Goal: Task Accomplishment & Management: Complete application form

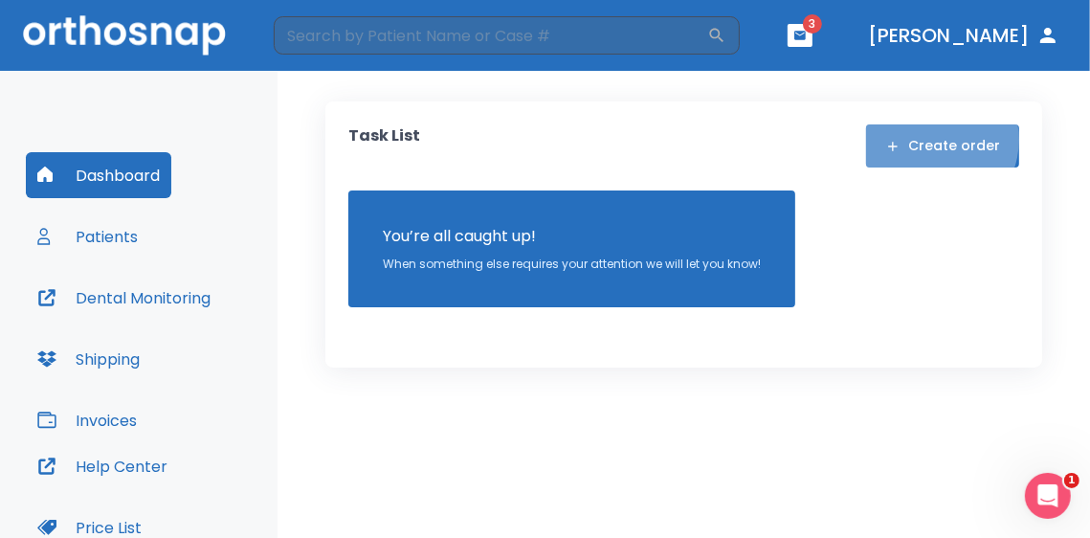
click at [937, 140] on button "Create order" at bounding box center [942, 145] width 153 height 43
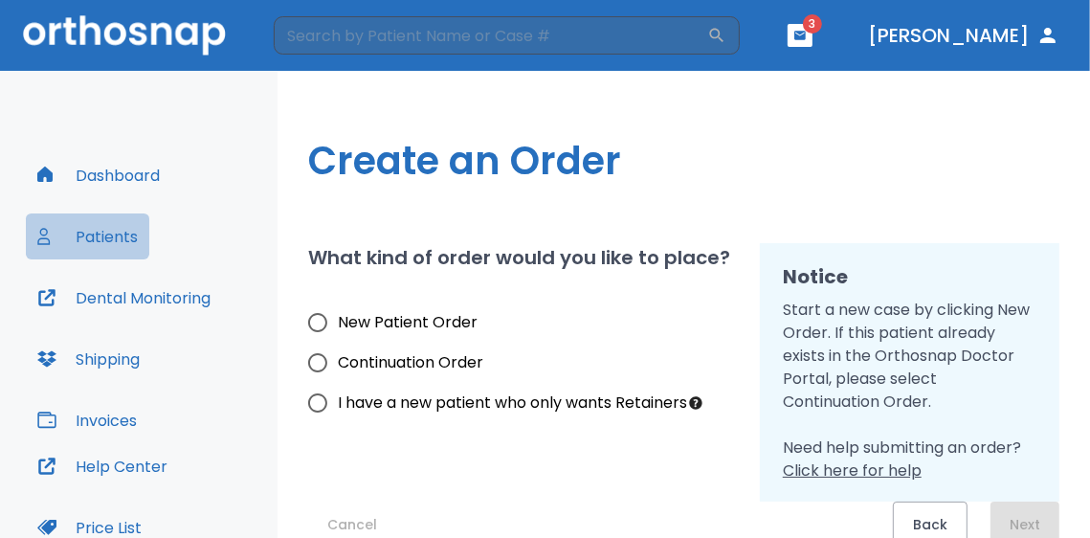
click at [84, 225] on button "Patients" at bounding box center [87, 236] width 123 height 46
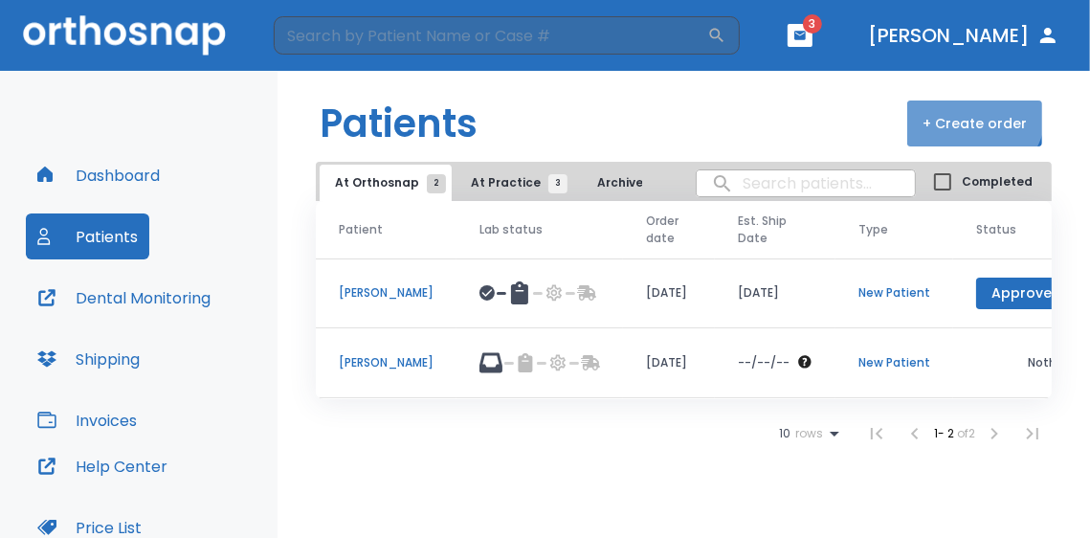
click at [971, 111] on button "+ Create order" at bounding box center [974, 123] width 135 height 46
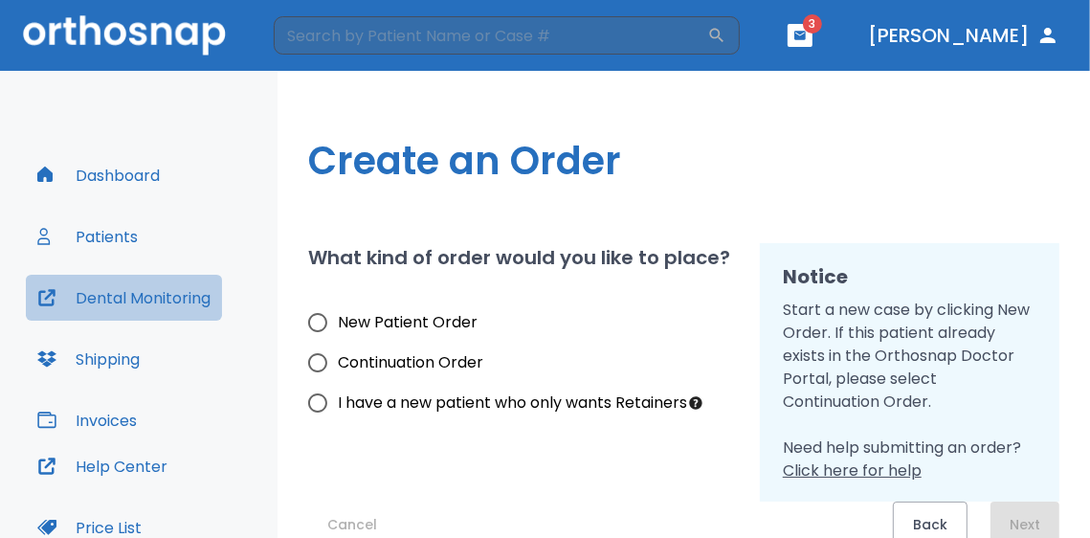
click at [172, 306] on button "Dental Monitoring" at bounding box center [124, 298] width 196 height 46
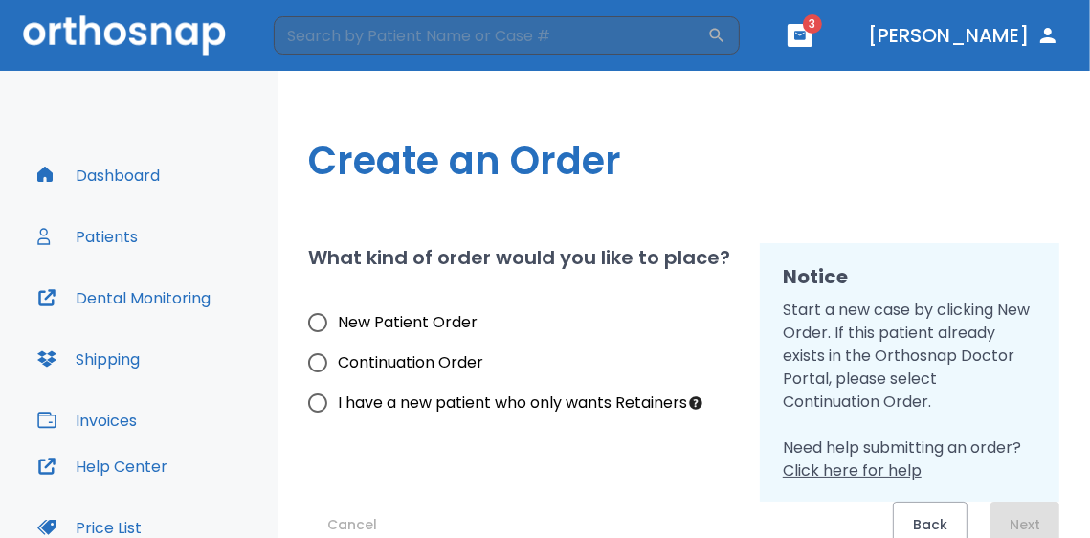
click at [398, 314] on span "New Patient Order" at bounding box center [408, 322] width 140 height 23
click at [338, 314] on input "New Patient Order" at bounding box center [318, 322] width 40 height 40
radio input "true"
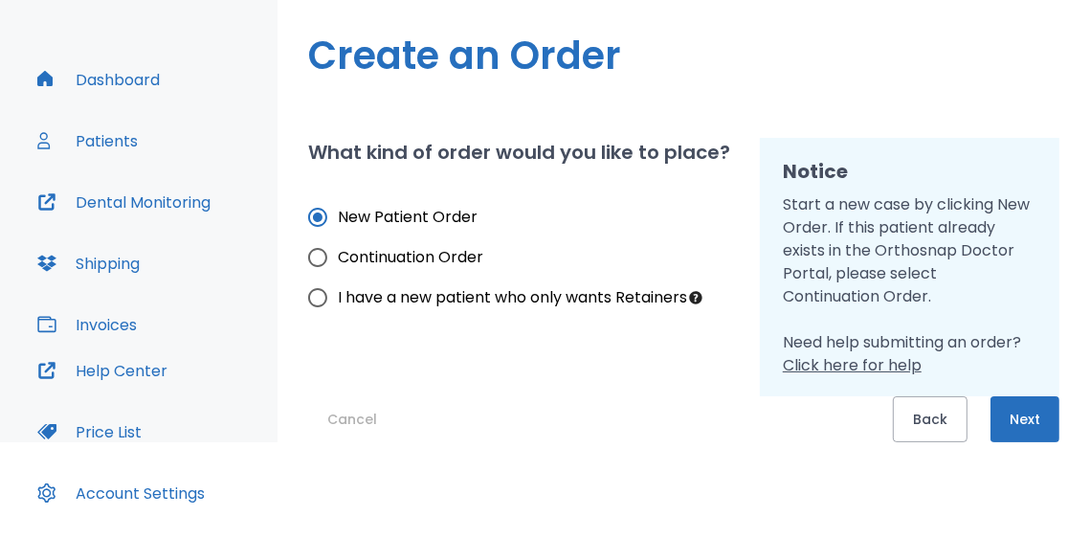
click at [1014, 424] on button "Next" at bounding box center [1025, 419] width 69 height 46
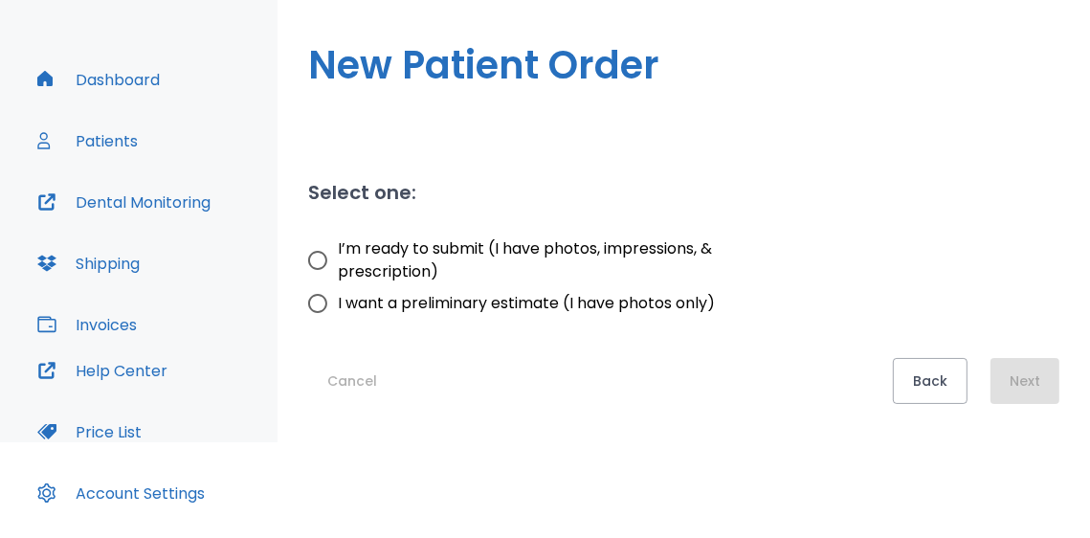
click at [341, 261] on span "I’m ready to submit (I have photos, impressions, & prescription)" at bounding box center [530, 260] width 384 height 46
click at [338, 261] on input "I’m ready to submit (I have photos, impressions, & prescription)" at bounding box center [318, 260] width 40 height 40
radio input "true"
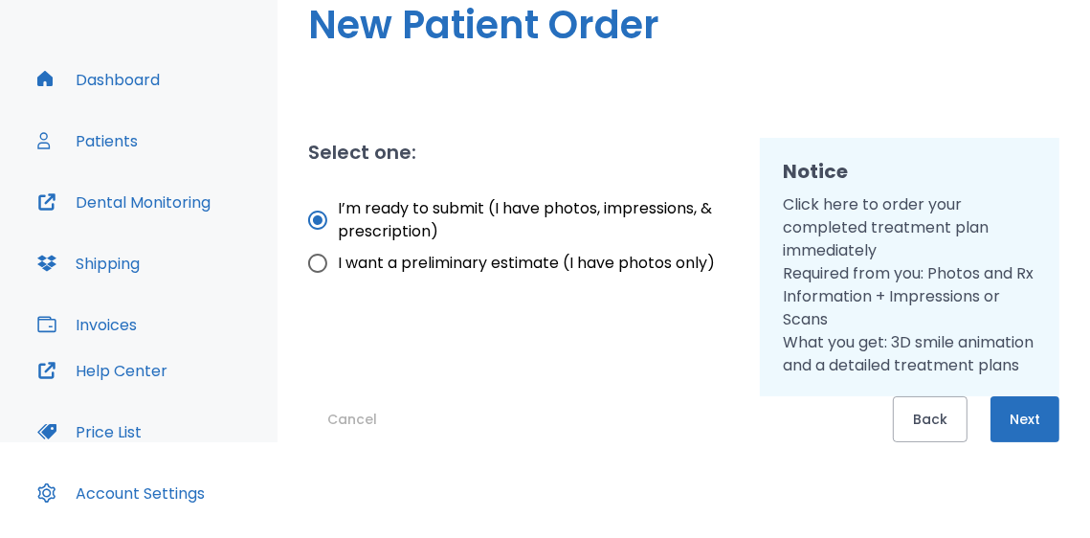
scroll to position [191, 0]
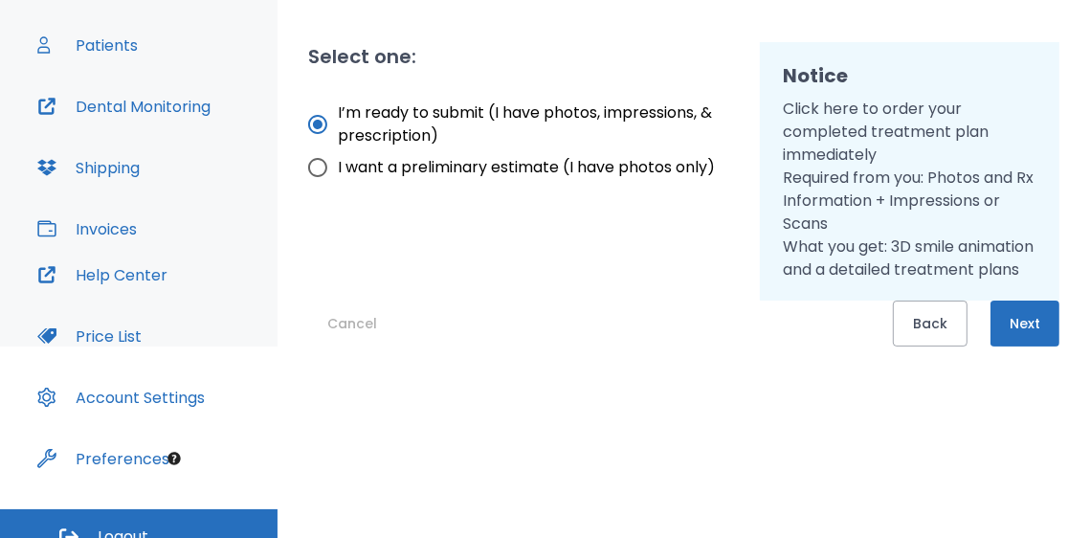
click at [999, 321] on button "Next" at bounding box center [1025, 324] width 69 height 46
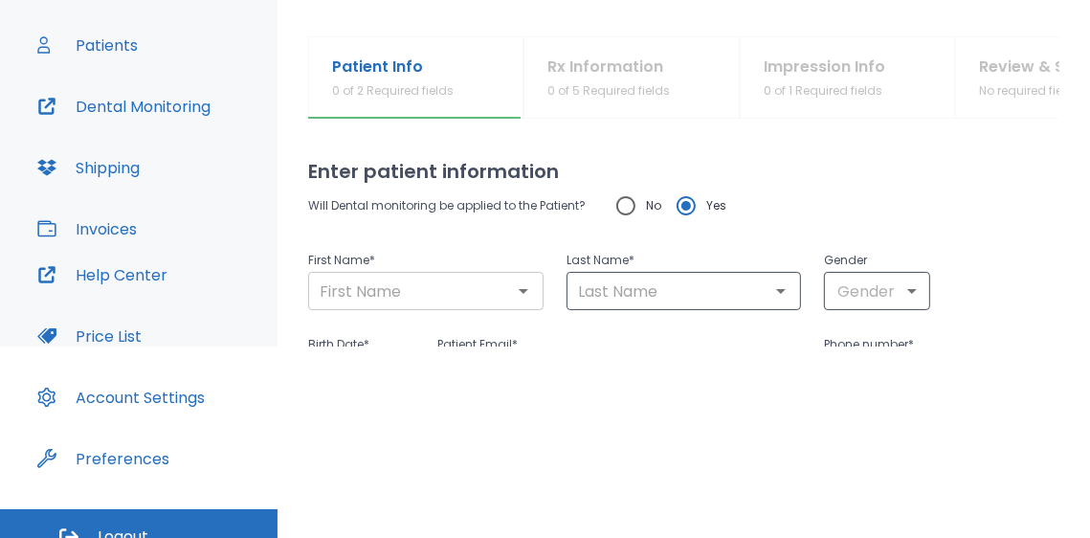
click at [466, 293] on input "text" at bounding box center [426, 291] width 224 height 27
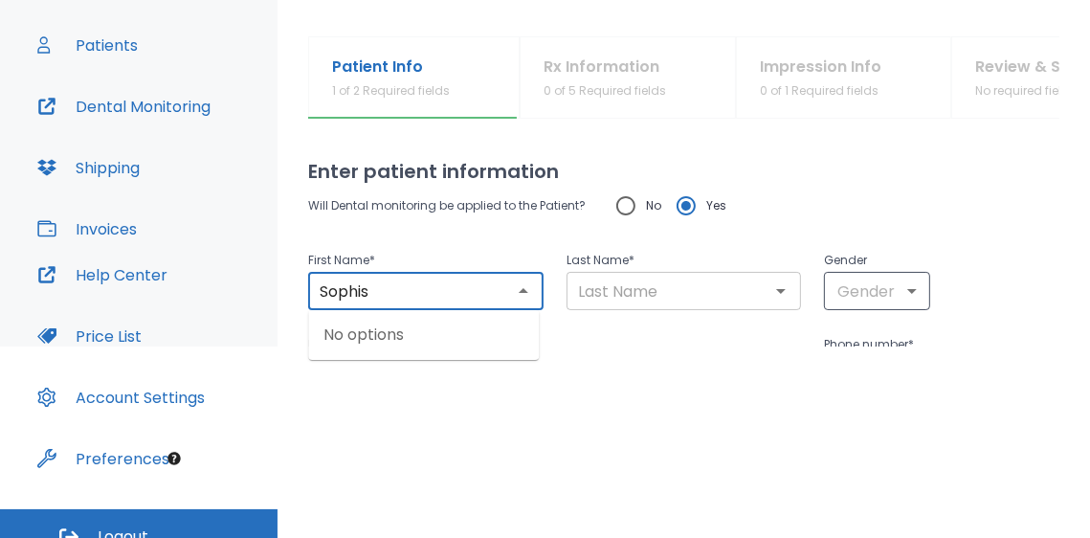
type input "Sophis"
click at [637, 300] on input "text" at bounding box center [684, 291] width 224 height 27
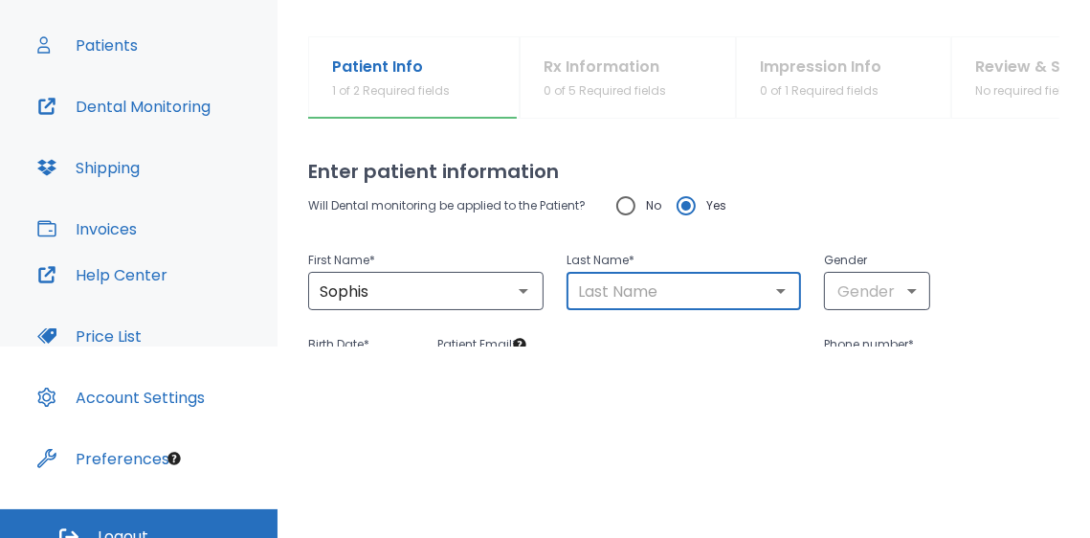
type input "R"
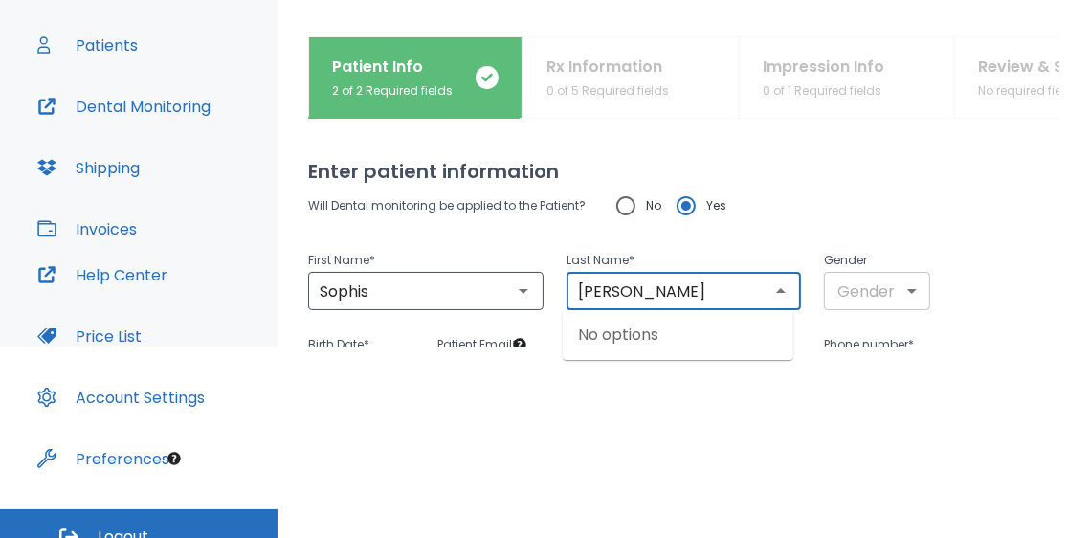
type input "[PERSON_NAME]"
click at [857, 298] on body "​ 3 [PERSON_NAME] Dashboard Patients Dental Monitoring Shipping Invoices Help C…" at bounding box center [545, 78] width 1090 height 538
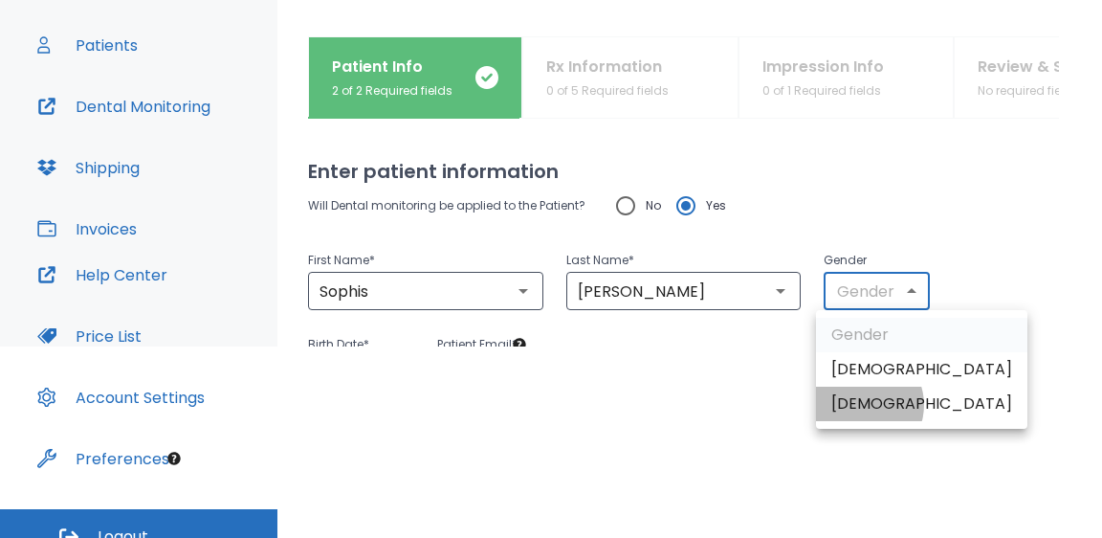
click at [861, 405] on li "[DEMOGRAPHIC_DATA]" at bounding box center [922, 404] width 212 height 34
type input "0"
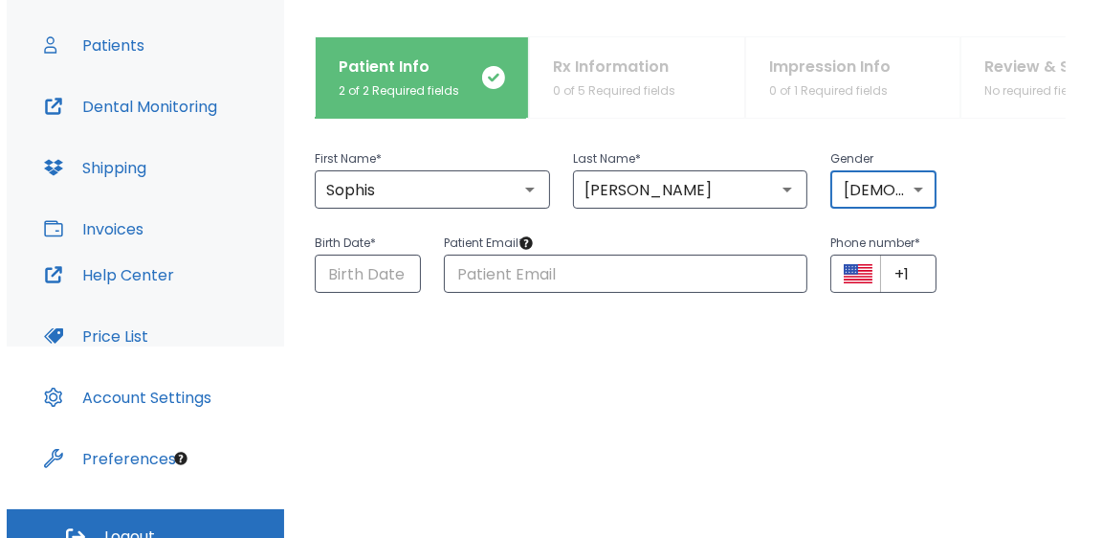
scroll to position [145, 0]
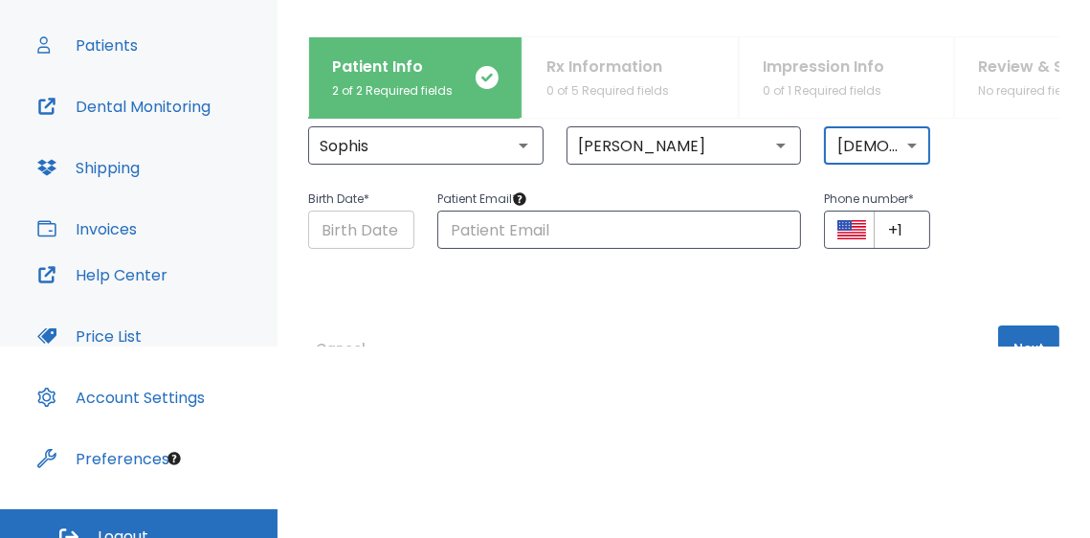
click at [324, 236] on input "Choose date" at bounding box center [361, 230] width 106 height 38
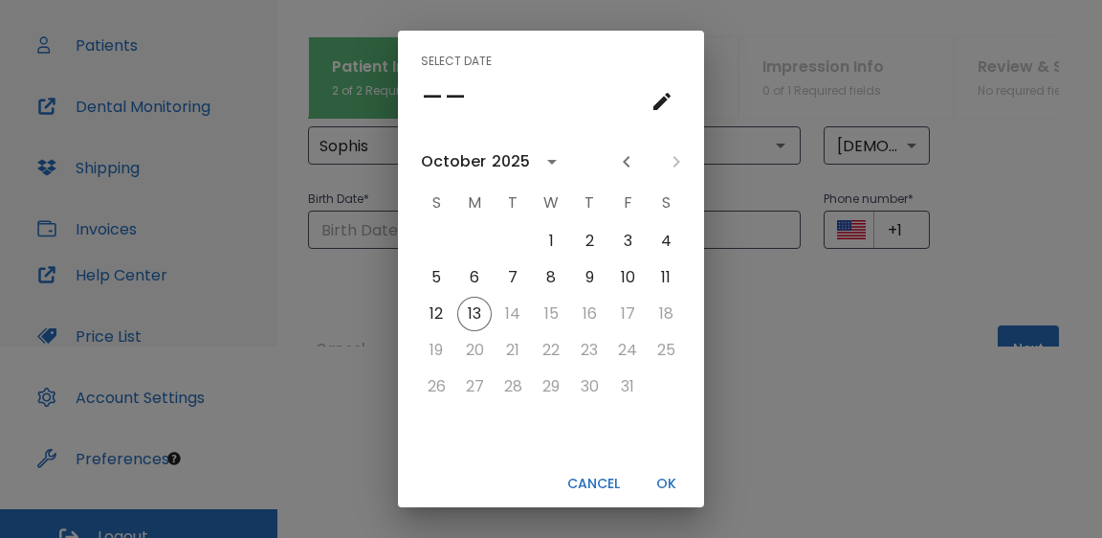
click at [421, 97] on h4 "––" at bounding box center [444, 97] width 46 height 40
click at [444, 89] on h4 "––" at bounding box center [444, 97] width 46 height 40
click at [651, 101] on icon "calendar view is open, go to text input view" at bounding box center [662, 101] width 23 height 23
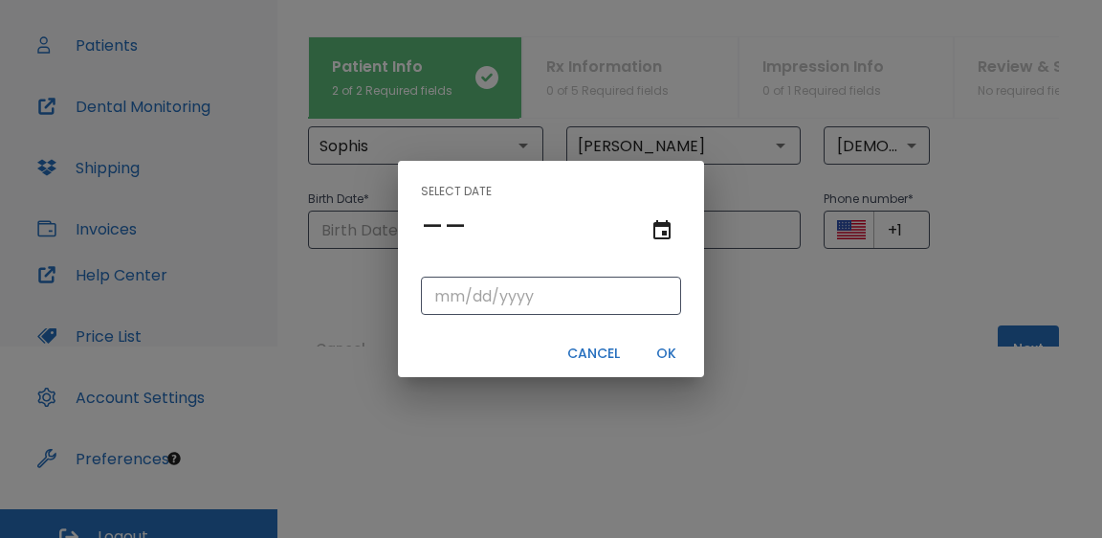
click at [509, 319] on div "​" at bounding box center [551, 295] width 306 height 69
drag, startPoint x: 449, startPoint y: 298, endPoint x: 479, endPoint y: 295, distance: 29.8
click at [451, 297] on input "tel" at bounding box center [551, 296] width 260 height 38
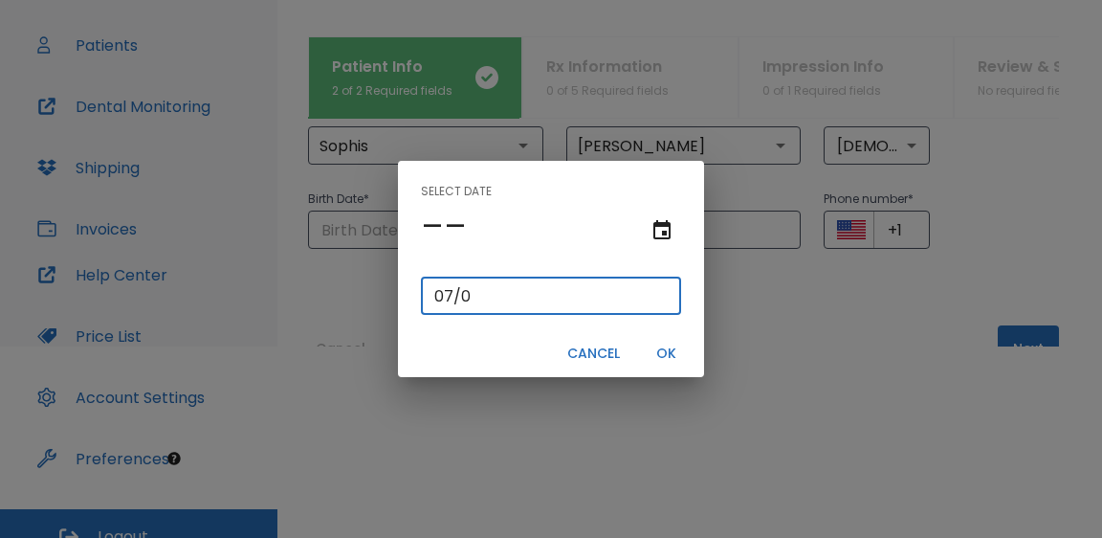
type input "07/06/"
type input "07/06/0002"
type input "07/06/2"
type input "07/06/0020"
type input "[DATE]"
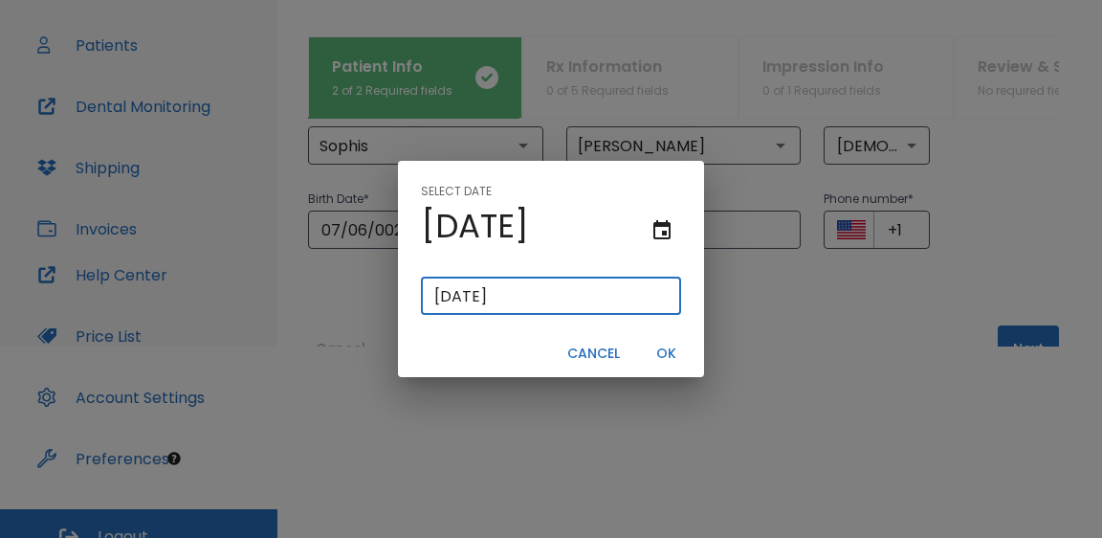
type input "07/06/0201"
type input "07/06/201"
type input "[DATE]"
click at [657, 359] on button "OK" at bounding box center [665, 354] width 61 height 32
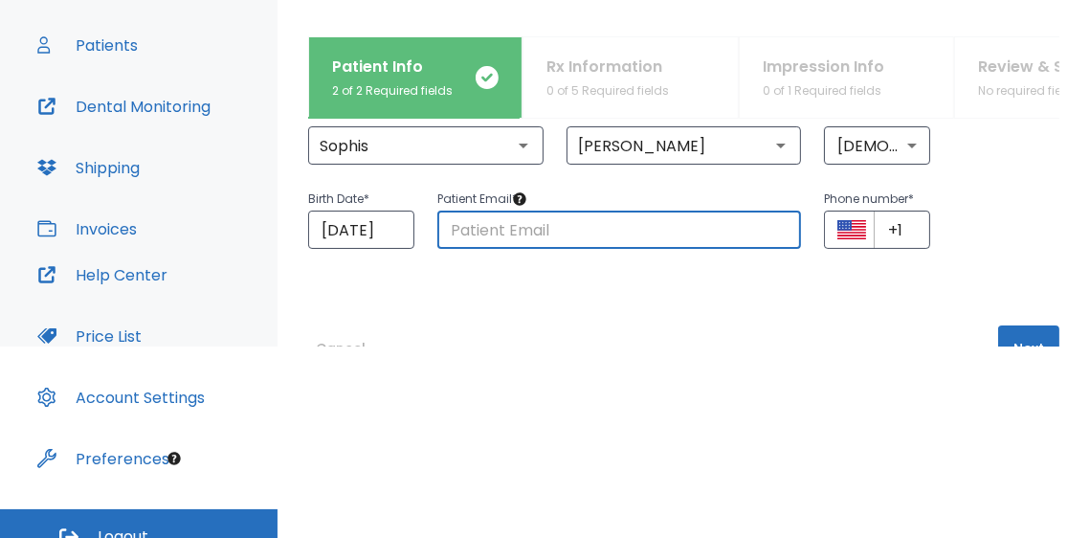
scroll to position [0, 0]
click at [655, 233] on input "text" at bounding box center [619, 230] width 365 height 38
click at [905, 236] on input "+1" at bounding box center [902, 230] width 56 height 38
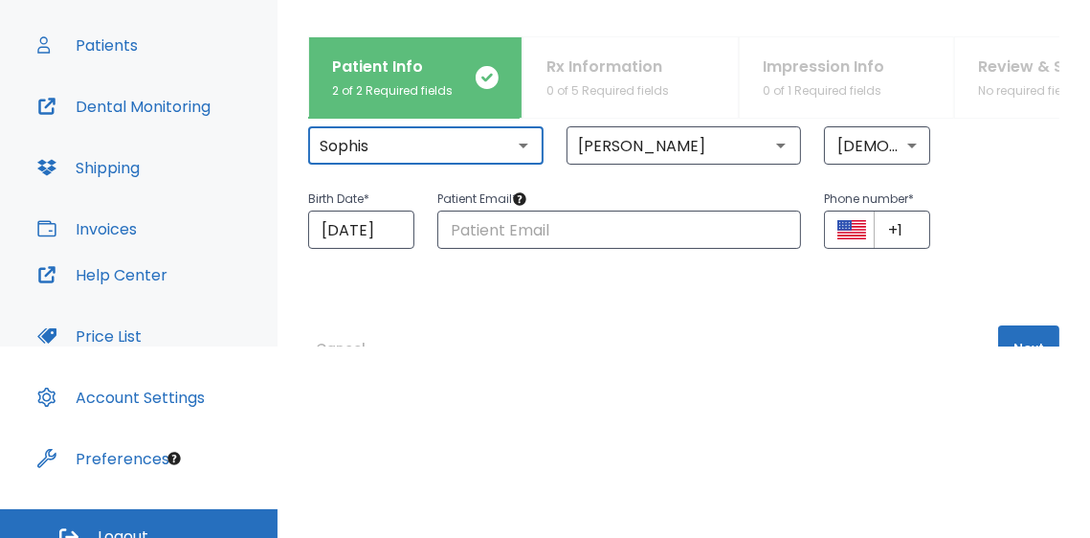
click at [446, 152] on input "Sophis" at bounding box center [426, 145] width 224 height 27
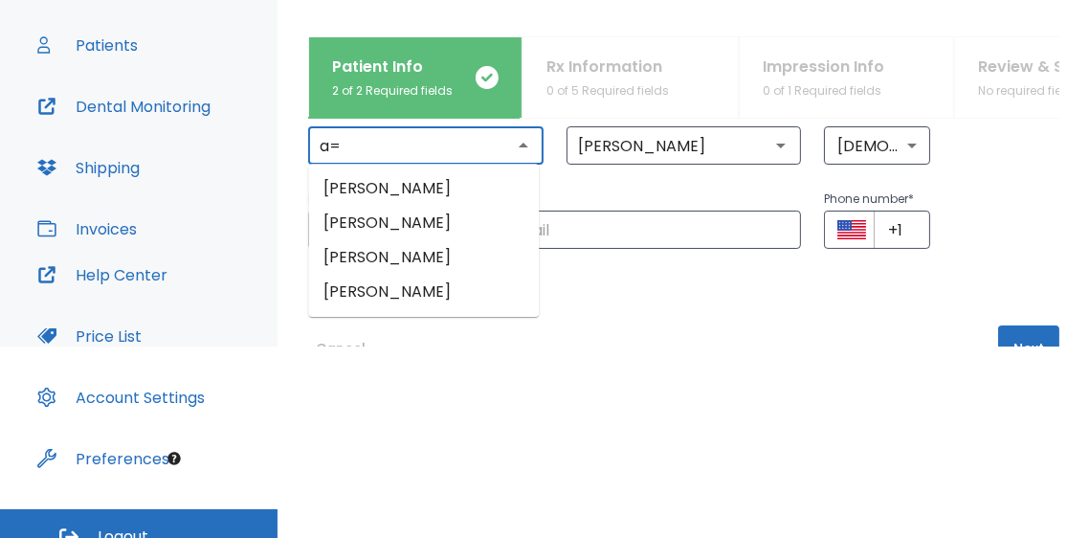
type input "a"
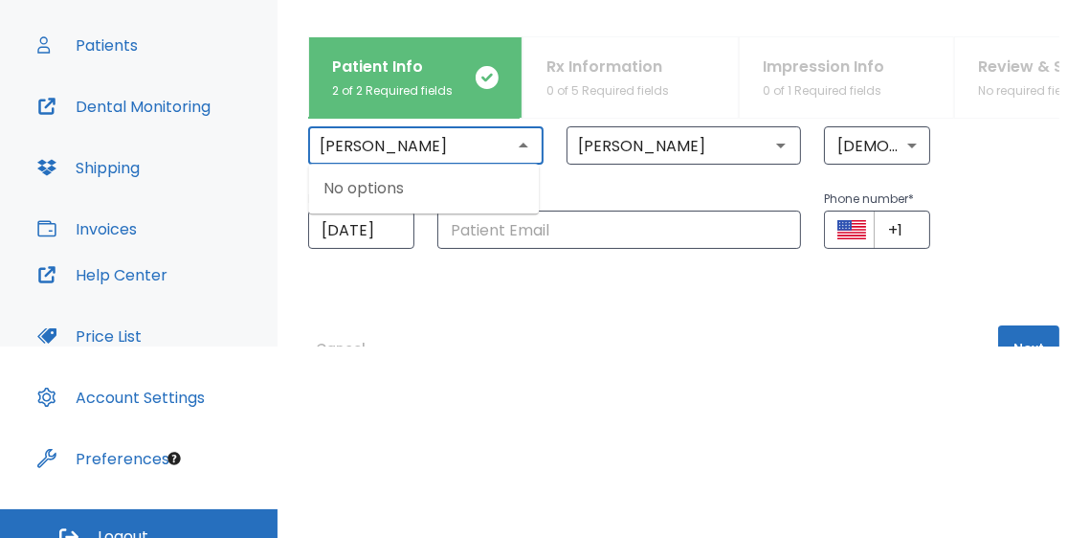
type input "[PERSON_NAME]"
click at [653, 258] on div "Enter patient information Will Dental monitoring be applied to the Patient? No …" at bounding box center [683, 233] width 751 height 228
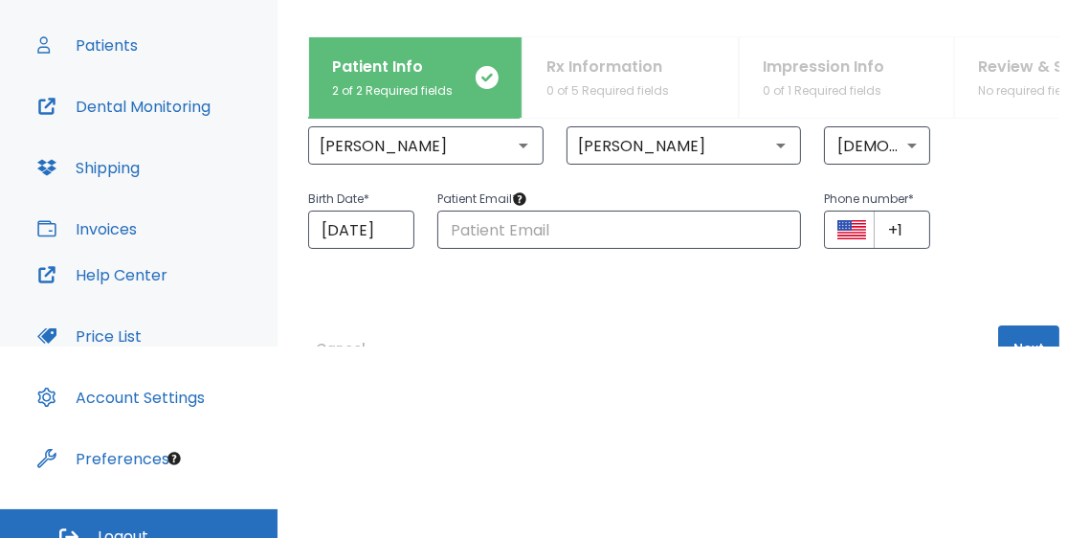
scroll to position [209, 0]
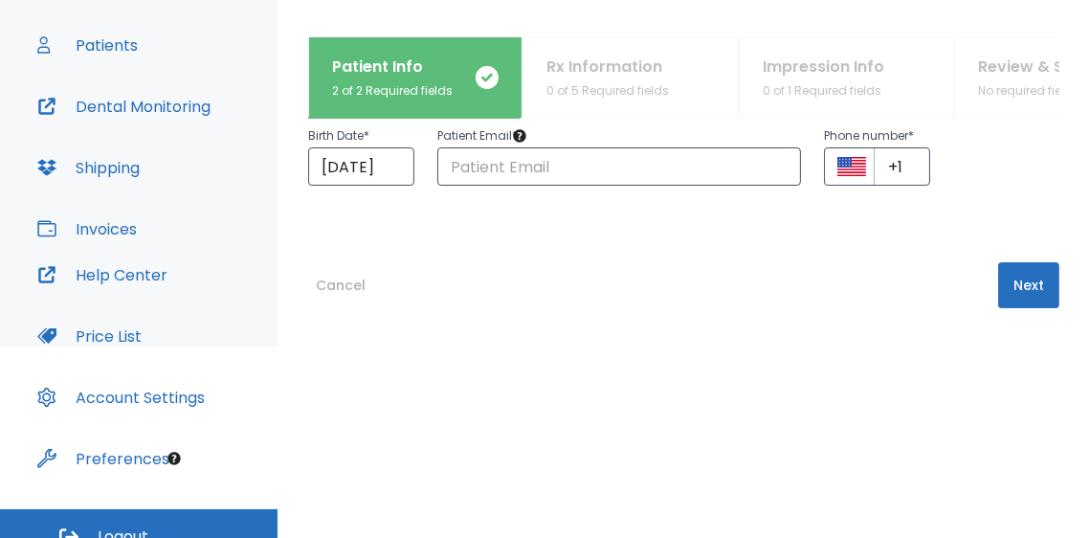
drag, startPoint x: 701, startPoint y: 350, endPoint x: 657, endPoint y: 326, distance: 49.3
click at [701, 346] on html "​ 3 [PERSON_NAME] Dashboard Patients Dental Monitoring Shipping Invoices Help C…" at bounding box center [545, 78] width 1090 height 538
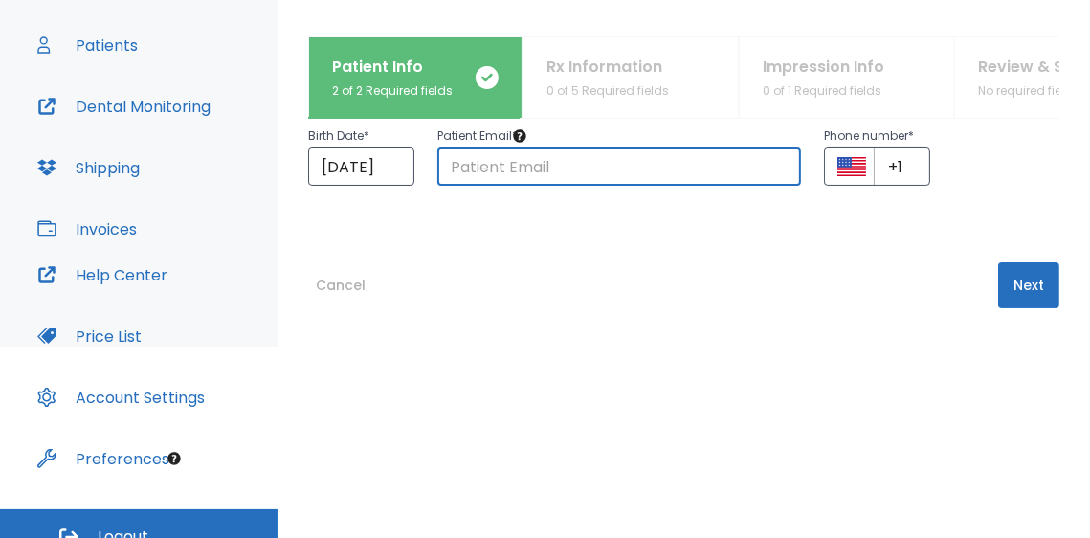
click at [592, 162] on input "text" at bounding box center [619, 166] width 365 height 38
type input "[EMAIL_ADDRESS][PERSON_NAME][DOMAIN_NAME]"
click at [903, 164] on input "+1" at bounding box center [902, 166] width 56 height 38
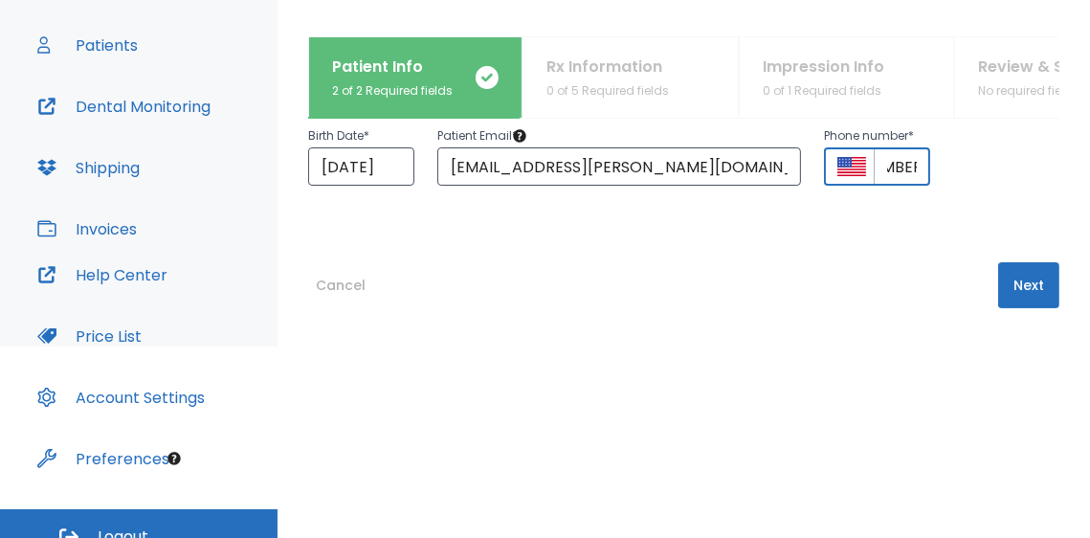
scroll to position [0, 107]
click at [1026, 186] on div "Enter patient information Will Dental monitoring be applied to the Patient? No …" at bounding box center [683, 233] width 751 height 228
click at [904, 167] on input "[PHONE_NUMBER]" at bounding box center [902, 166] width 56 height 38
drag, startPoint x: 913, startPoint y: 171, endPoint x: 844, endPoint y: 171, distance: 68.9
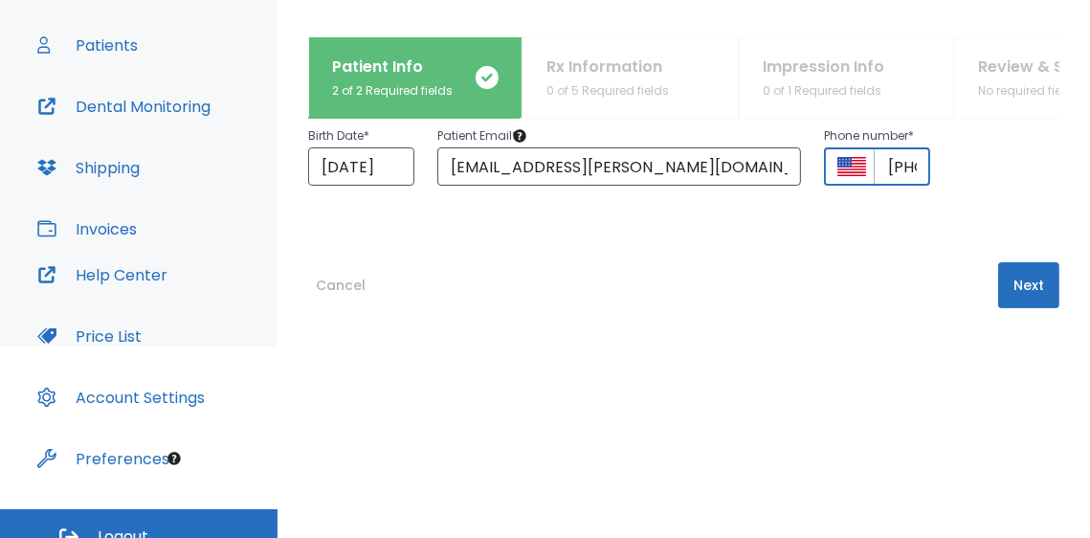
click at [844, 171] on div "​ [PHONE_NUMBER] ​" at bounding box center [877, 166] width 106 height 38
click at [681, 259] on div "Enter patient information Will Dental monitoring be applied to the Patient? No …" at bounding box center [683, 233] width 751 height 228
click at [903, 165] on input "+1" at bounding box center [902, 166] width 56 height 38
type input "[PHONE_NUMBER]"
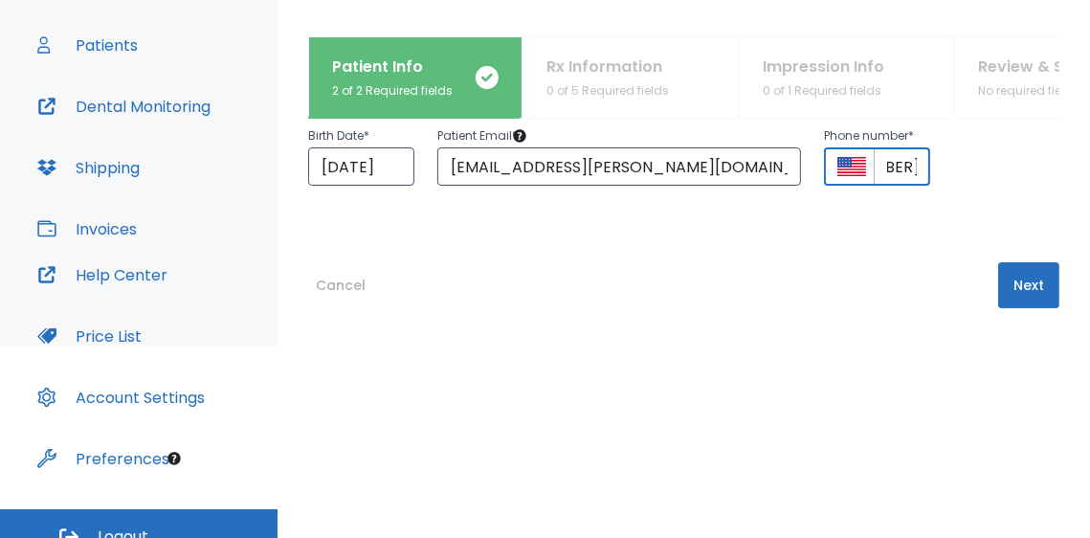
click at [1031, 288] on button "Next" at bounding box center [1028, 285] width 61 height 46
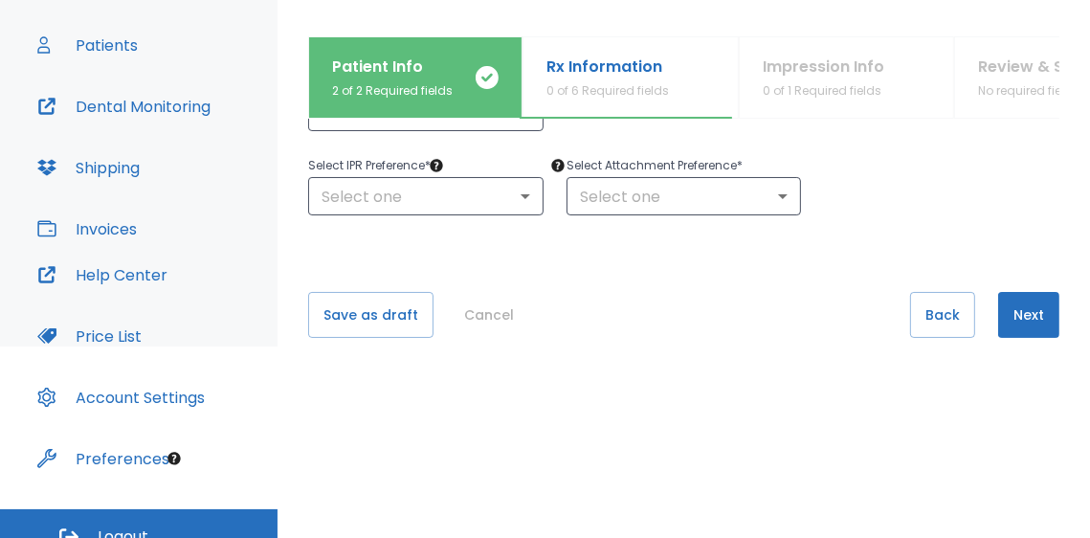
scroll to position [364, 0]
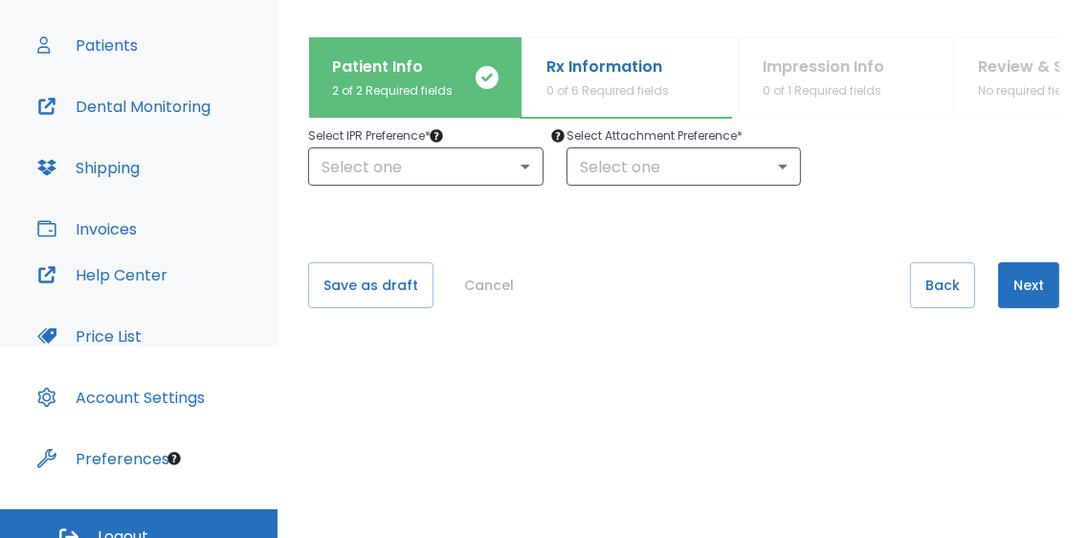
drag, startPoint x: 611, startPoint y: 232, endPoint x: 657, endPoint y: 257, distance: 53.5
click at [657, 257] on div "What arches need attention?* Upper Arches Lower Arches Provide Rx information C…" at bounding box center [683, 233] width 751 height 228
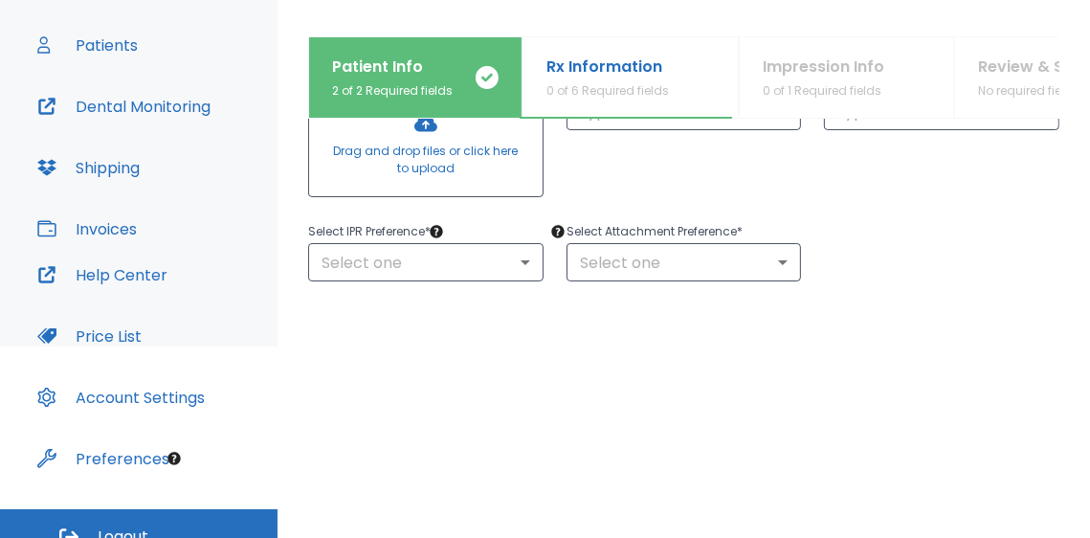
scroll to position [77, 0]
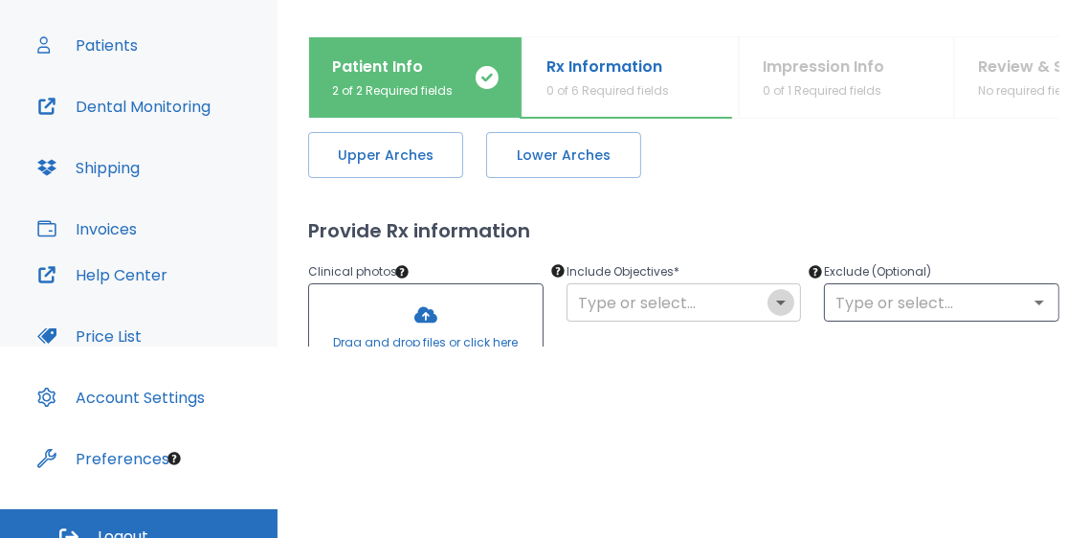
click at [776, 301] on icon "Open" at bounding box center [781, 303] width 10 height 5
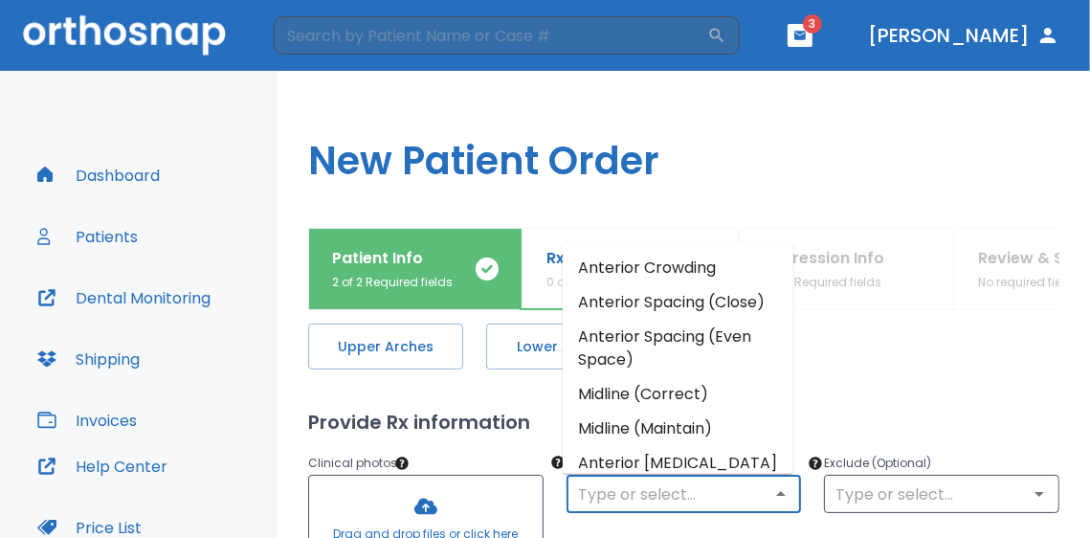
scroll to position [214, 0]
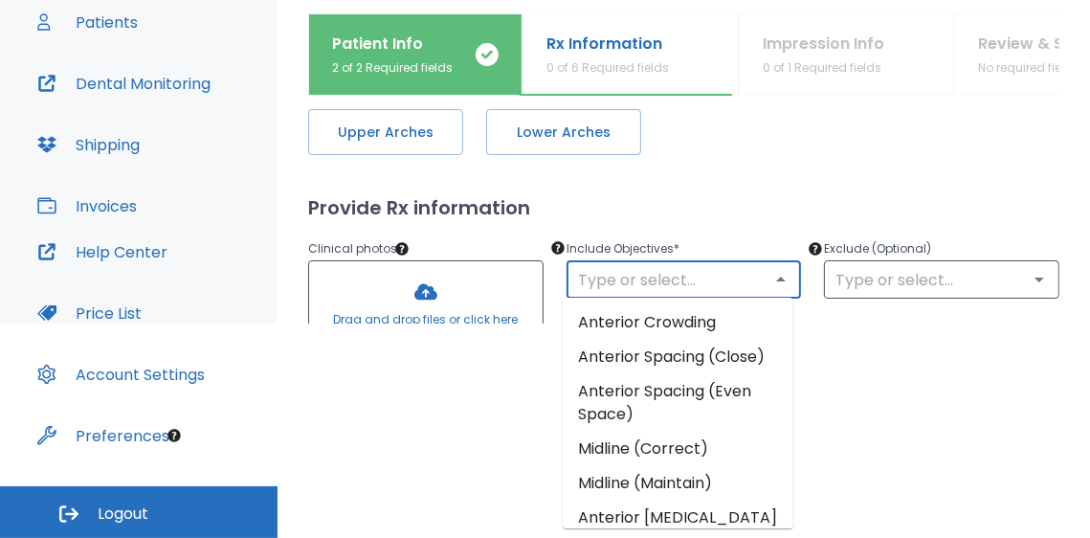
click at [645, 466] on li "Midline (Correct)" at bounding box center [678, 449] width 231 height 34
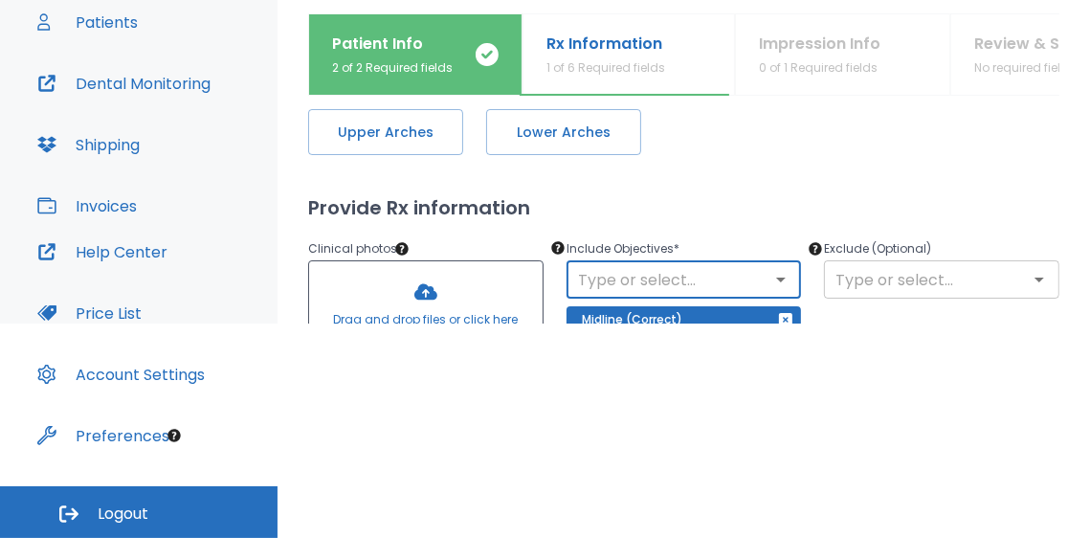
click at [1013, 284] on input "text" at bounding box center [942, 279] width 224 height 27
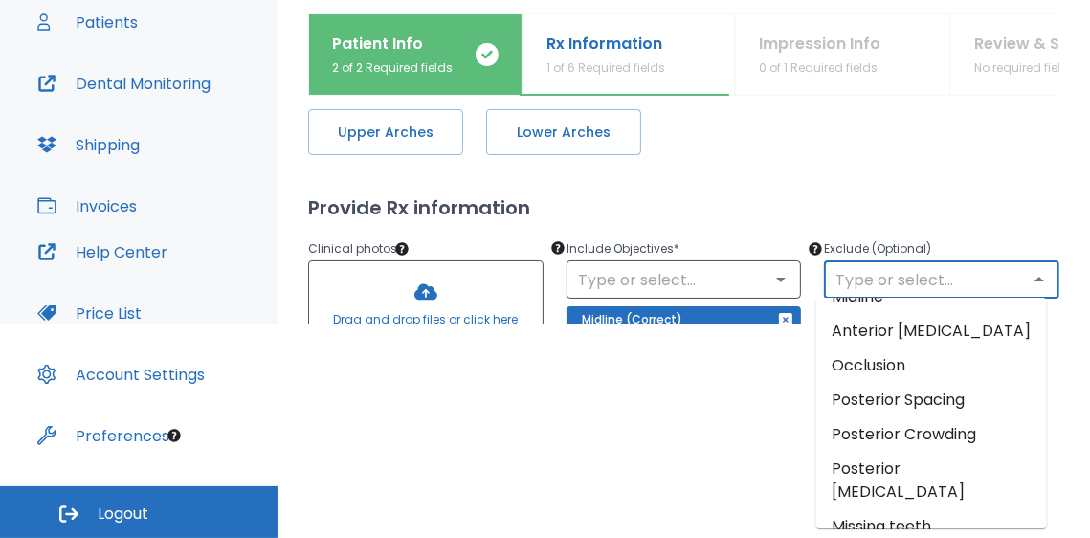
scroll to position [0, 0]
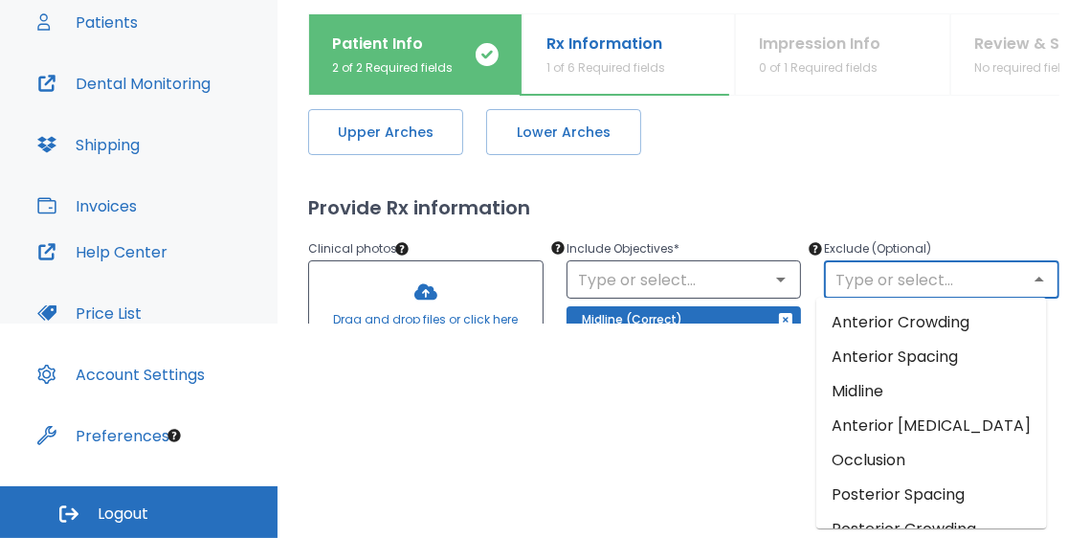
click at [845, 393] on li "Midline" at bounding box center [931, 391] width 231 height 34
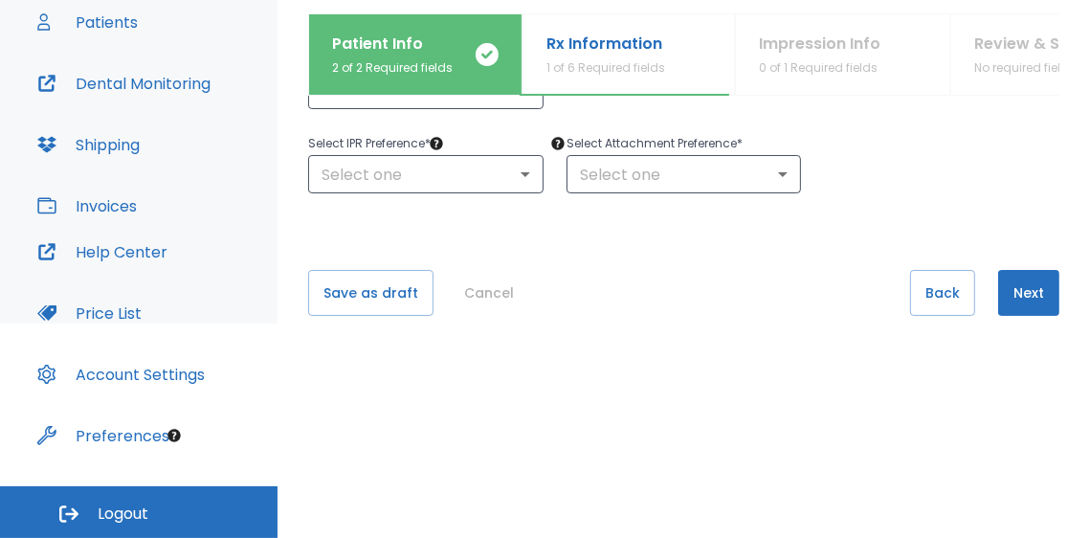
scroll to position [342, 0]
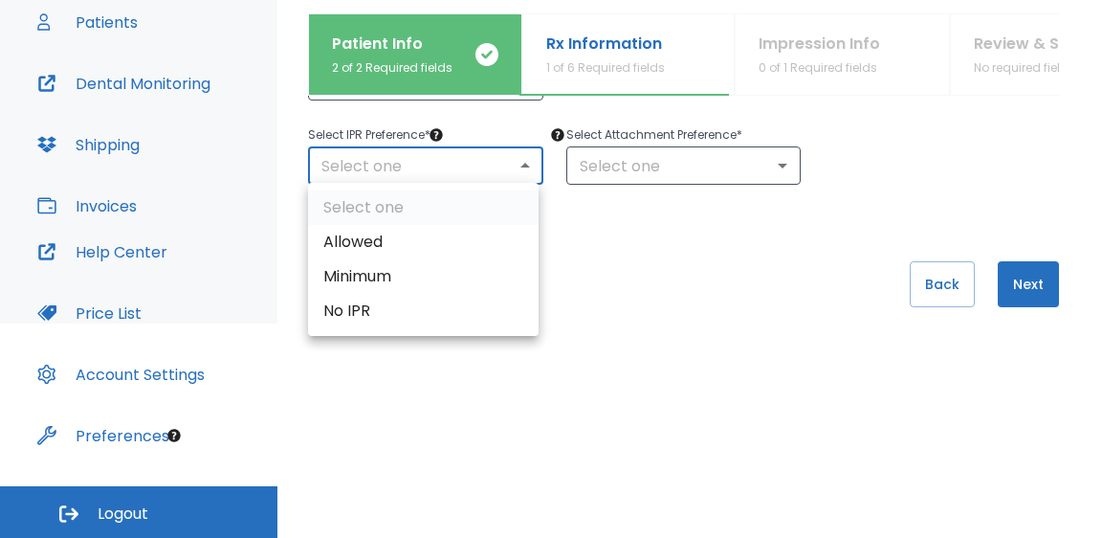
click at [524, 164] on body "​ 3 [PERSON_NAME] Dashboard Patients Dental Monitoring Shipping Invoices Help C…" at bounding box center [551, 55] width 1102 height 538
click at [483, 241] on li "Allowed" at bounding box center [423, 242] width 231 height 34
type input "1"
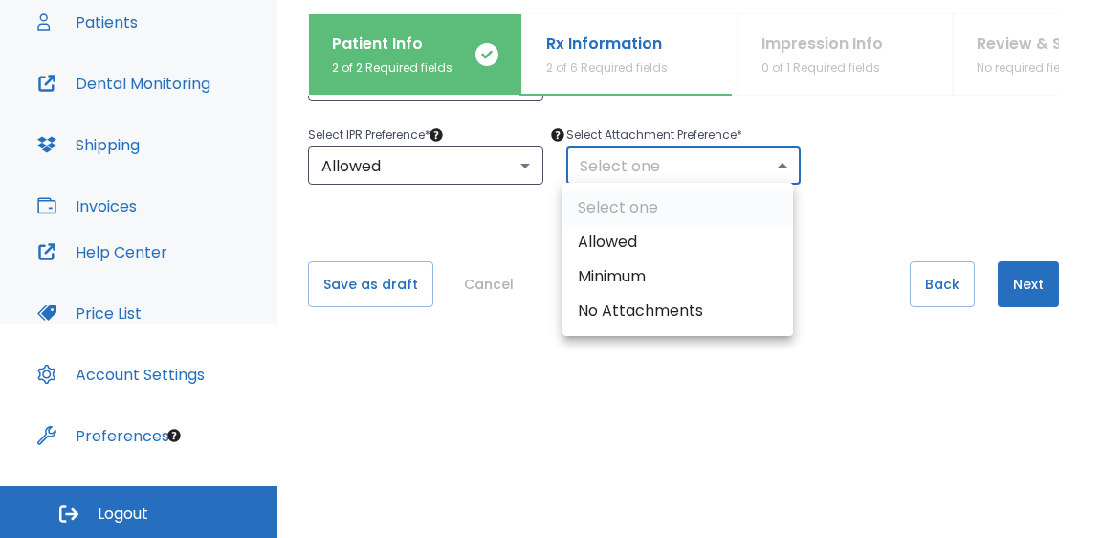
click at [766, 166] on body "​ 3 [PERSON_NAME] Dashboard Patients Dental Monitoring Shipping Invoices Help C…" at bounding box center [551, 55] width 1102 height 538
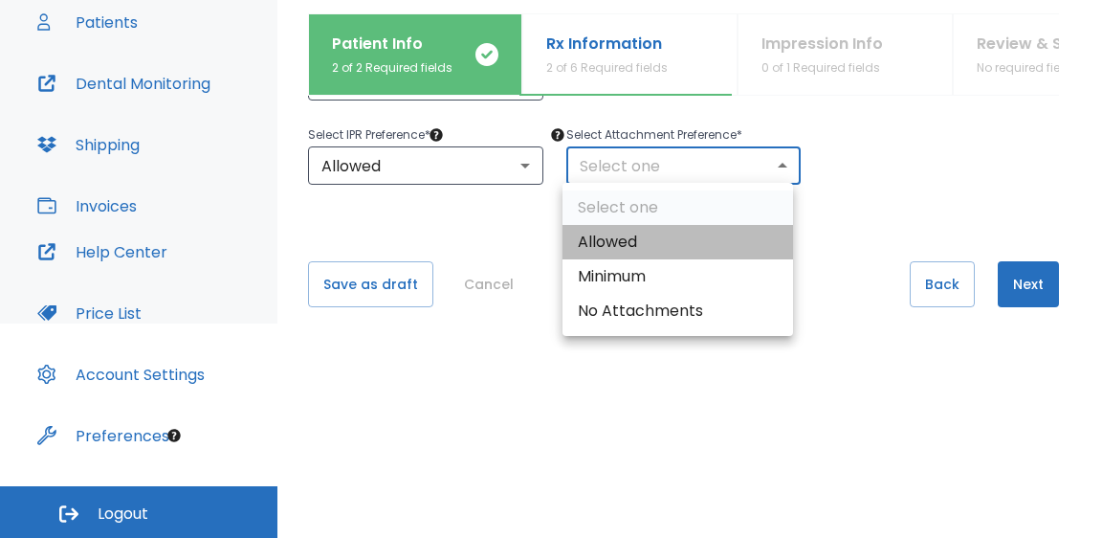
click at [735, 234] on li "Allowed" at bounding box center [678, 242] width 231 height 34
type input "1"
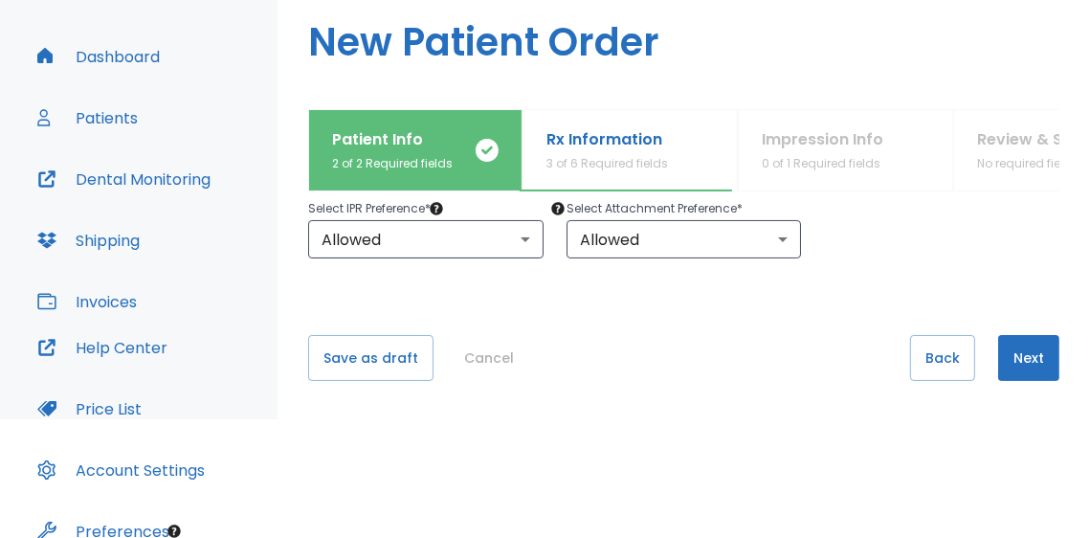
scroll to position [214, 0]
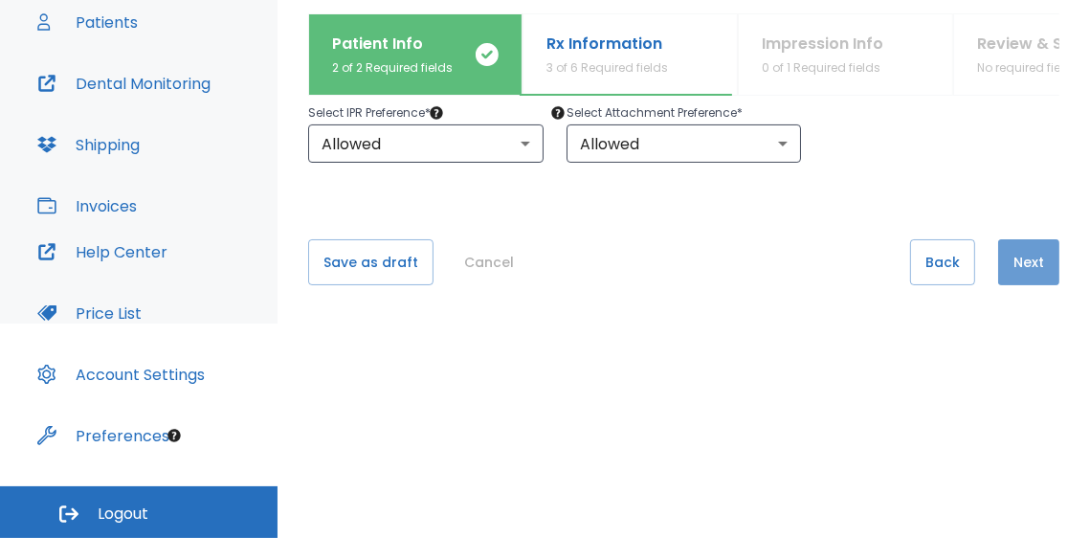
click at [1020, 272] on button "Next" at bounding box center [1028, 262] width 61 height 46
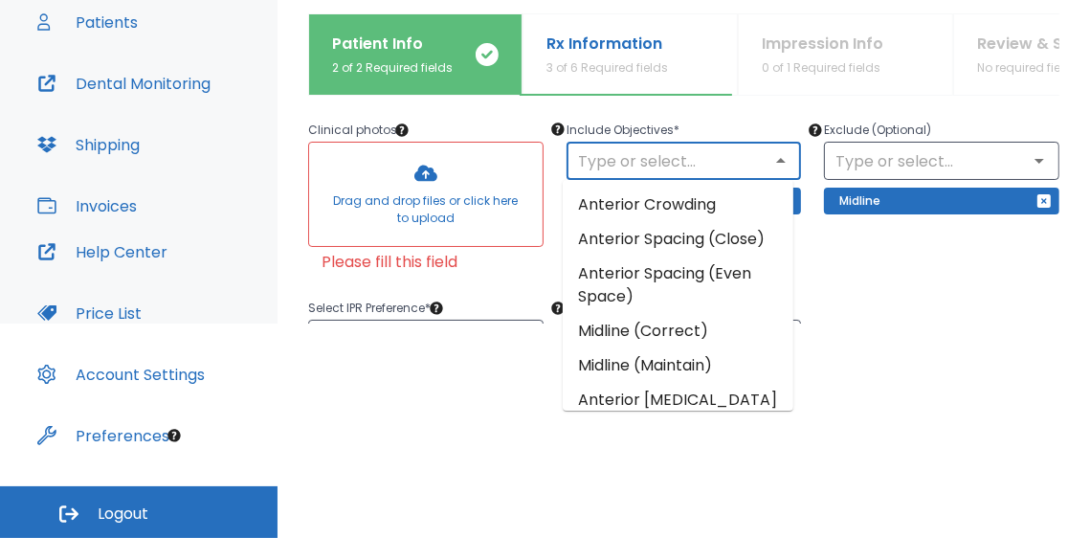
click at [786, 170] on input "text" at bounding box center [684, 160] width 224 height 27
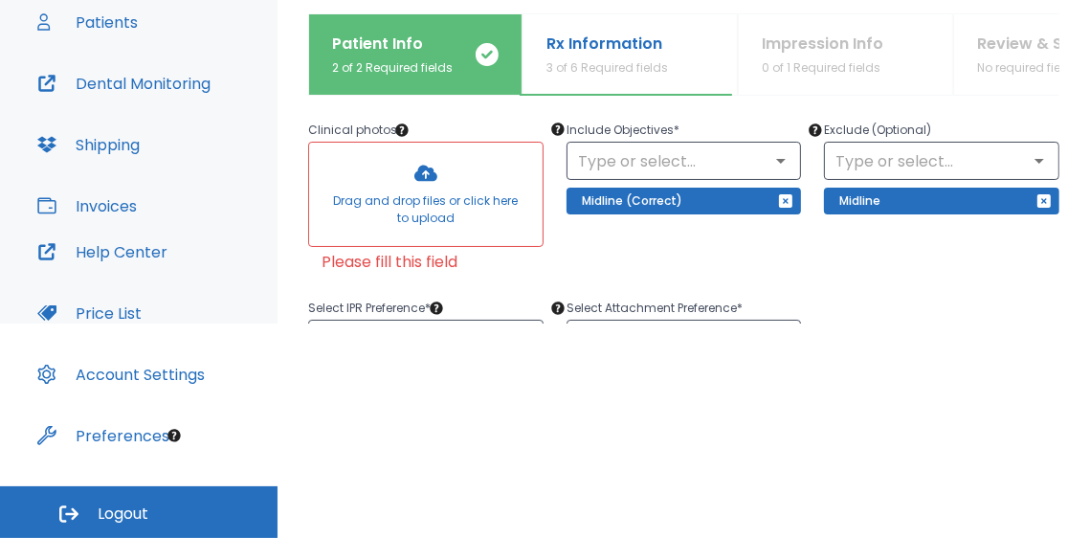
click at [882, 248] on div "Exclude (Optional) ​ Midline" at bounding box center [930, 189] width 258 height 186
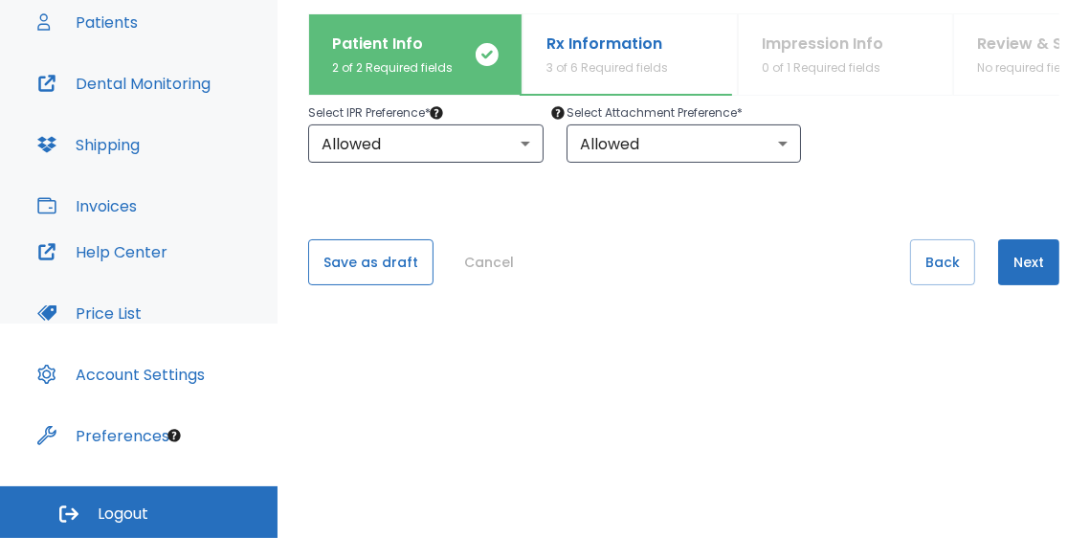
click at [371, 241] on button "Save as draft" at bounding box center [370, 262] width 125 height 46
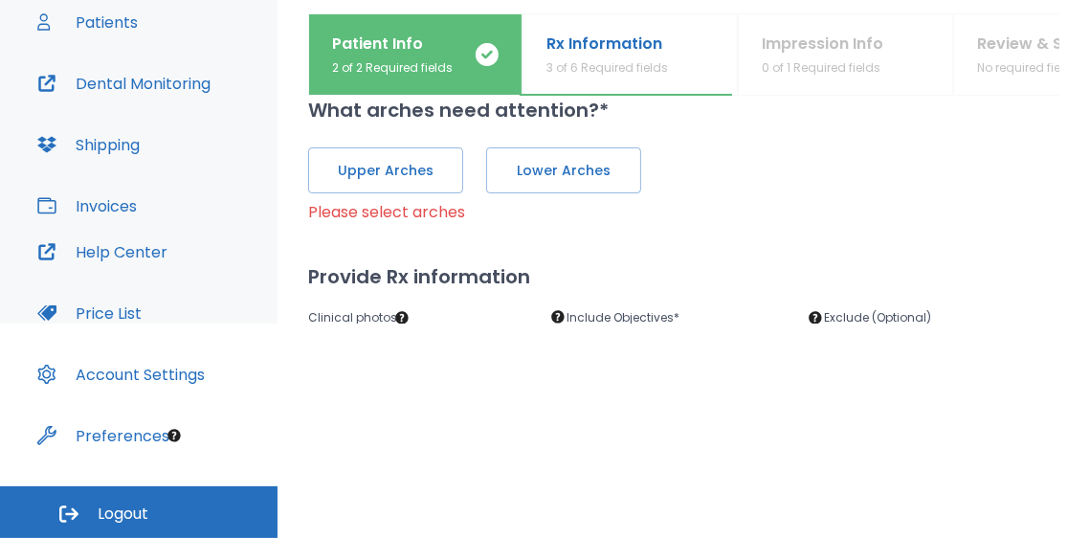
scroll to position [0, 0]
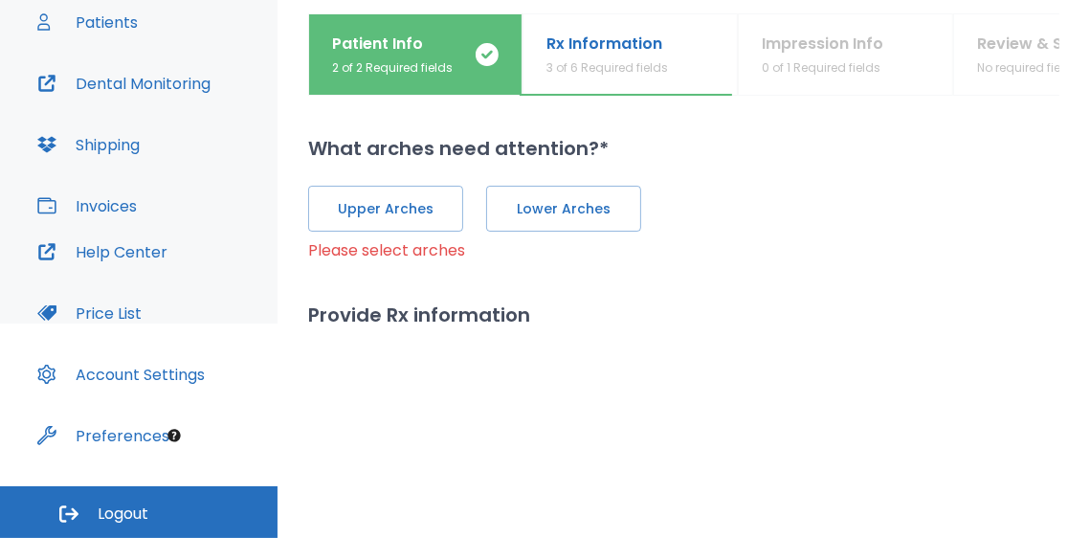
drag, startPoint x: 406, startPoint y: 213, endPoint x: 452, endPoint y: 210, distance: 46.1
click at [413, 213] on span "Upper Arches" at bounding box center [385, 209] width 115 height 20
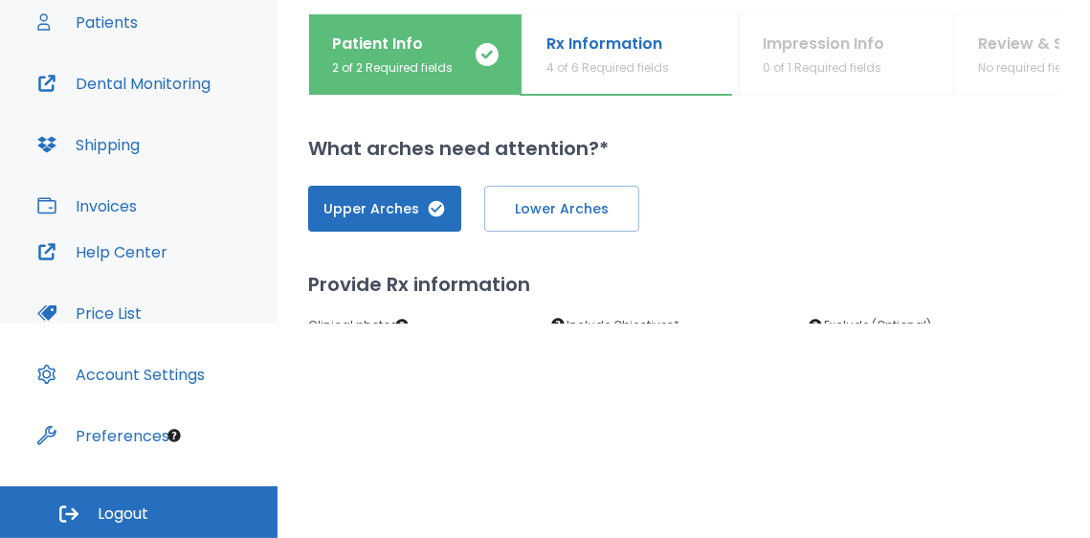
click at [547, 212] on span "Lower Arches" at bounding box center [561, 209] width 115 height 20
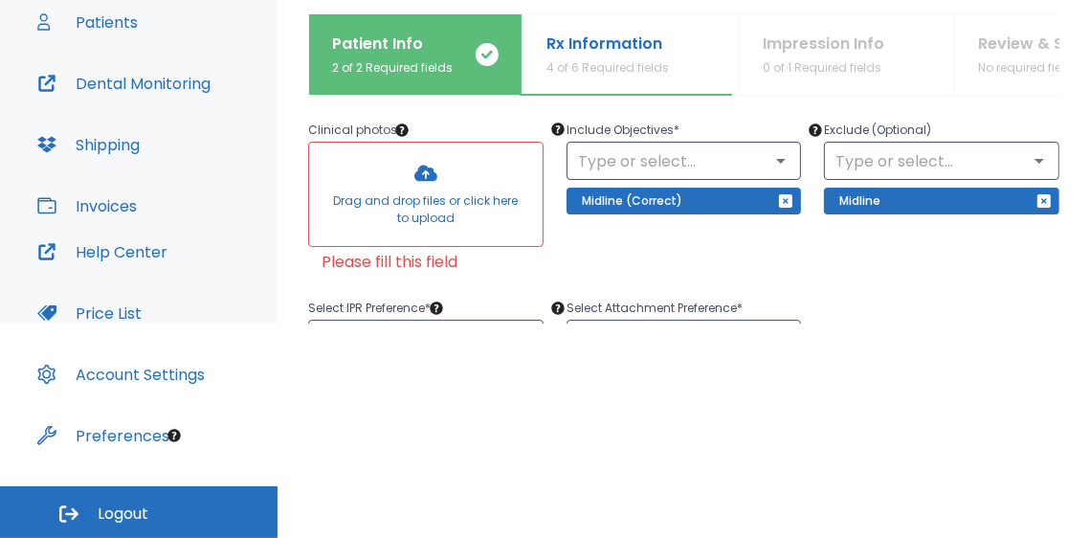
scroll to position [4, 0]
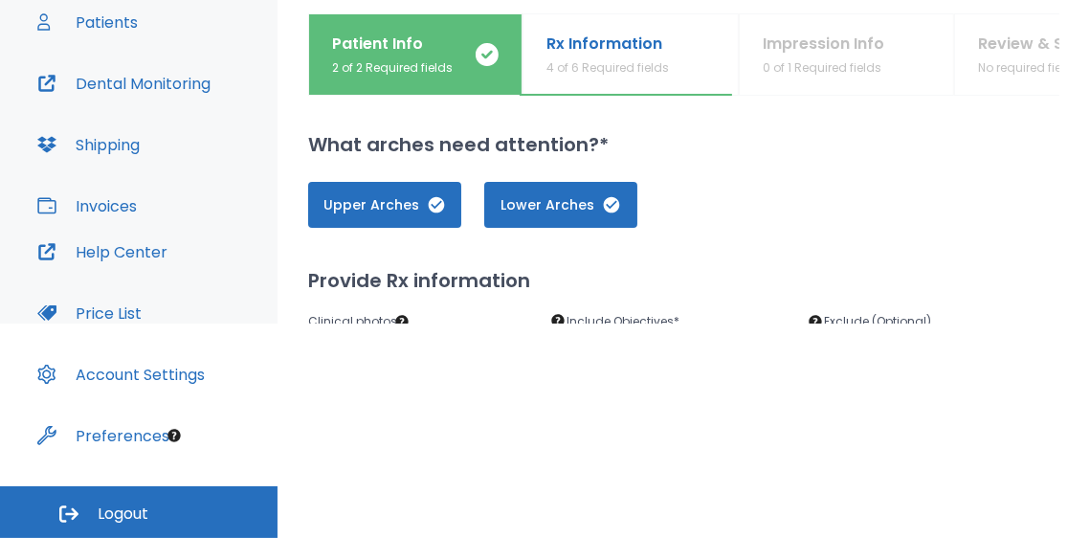
click at [724, 202] on div "Upper Arches Lower Arches" at bounding box center [683, 205] width 751 height 46
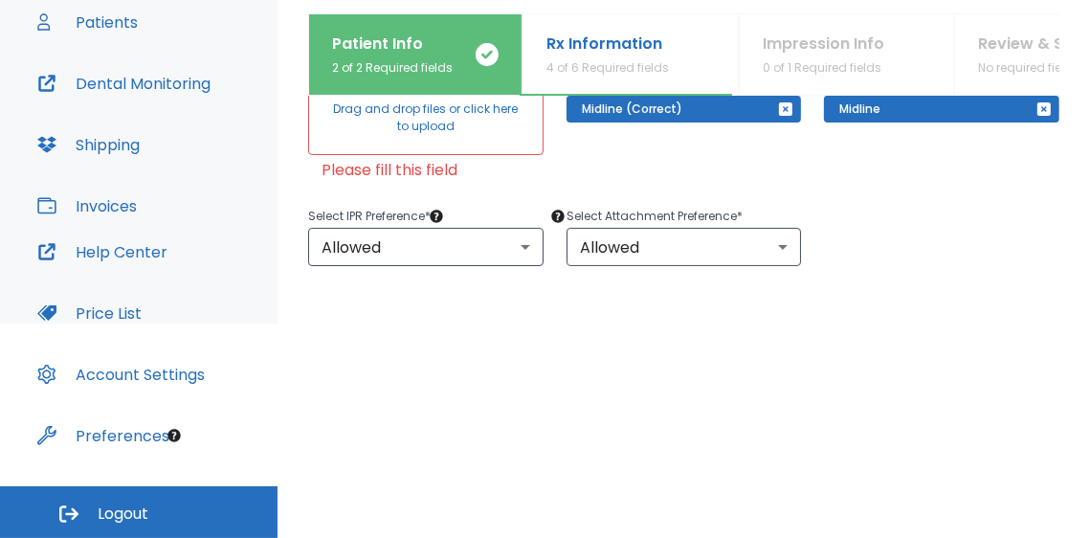
scroll to position [96, 0]
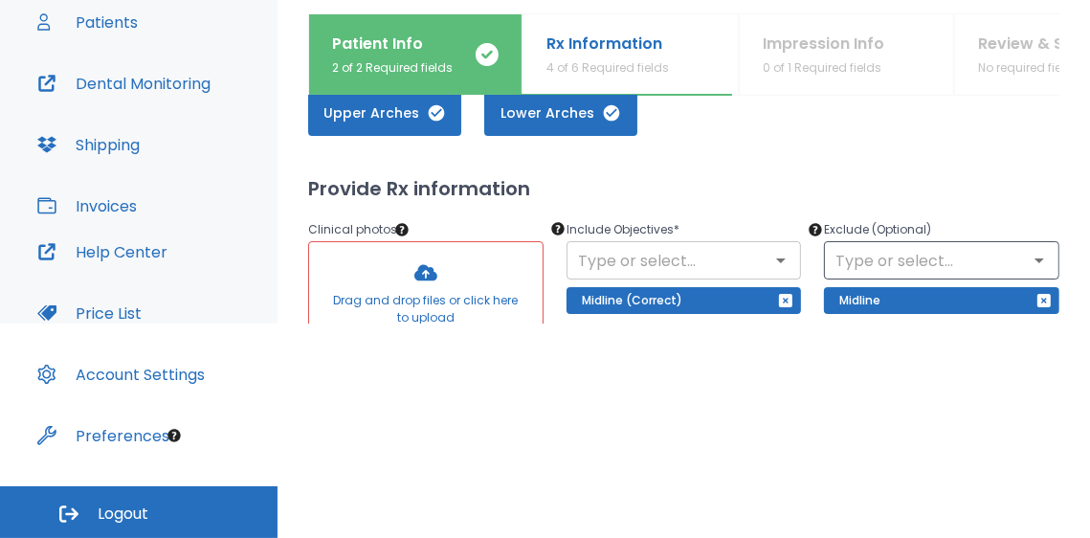
click at [689, 256] on input "text" at bounding box center [684, 260] width 224 height 27
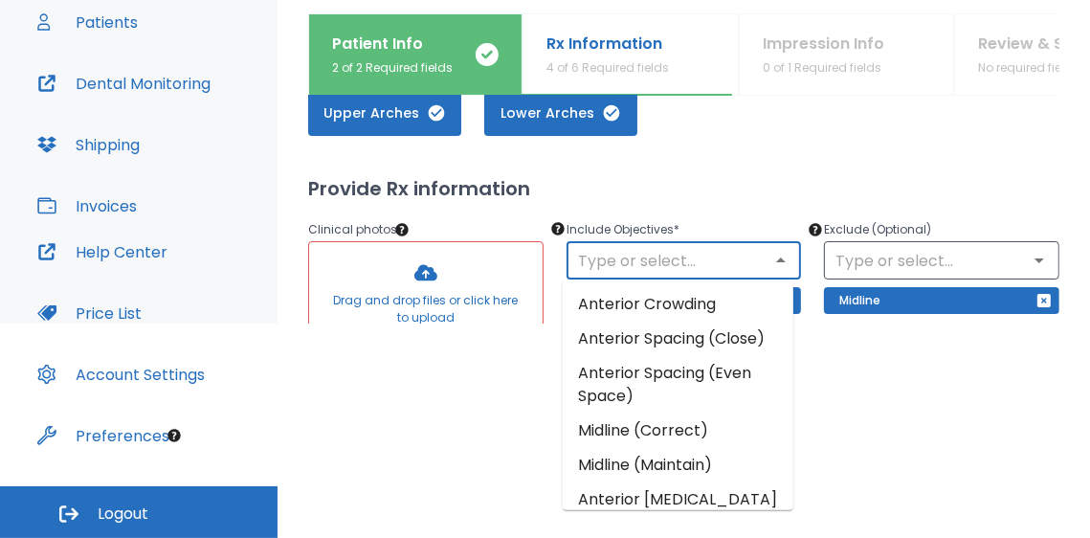
click at [689, 256] on input "text" at bounding box center [684, 260] width 224 height 27
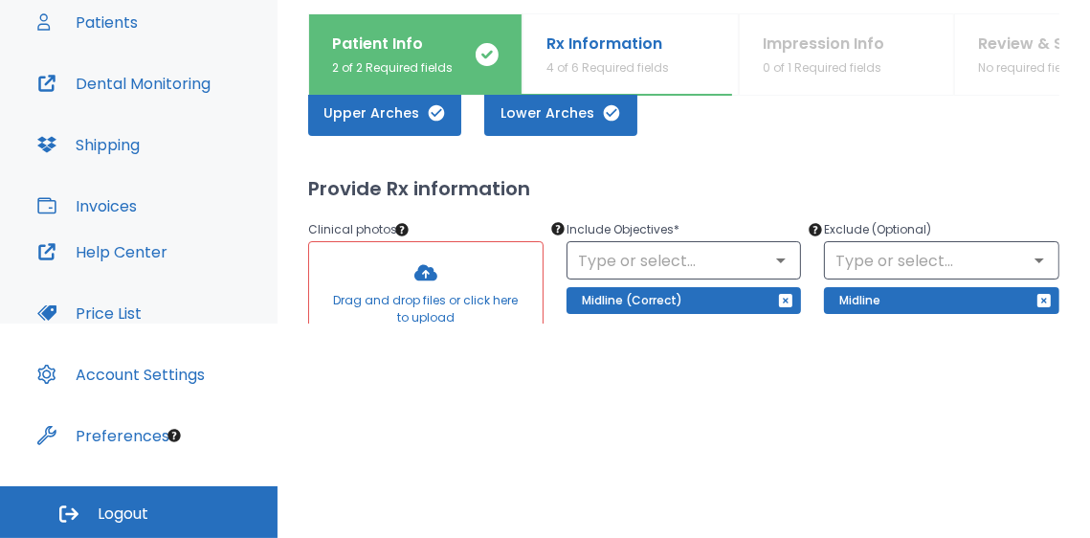
click at [935, 198] on div "Exclude (Optional) ​ Midline" at bounding box center [930, 288] width 258 height 186
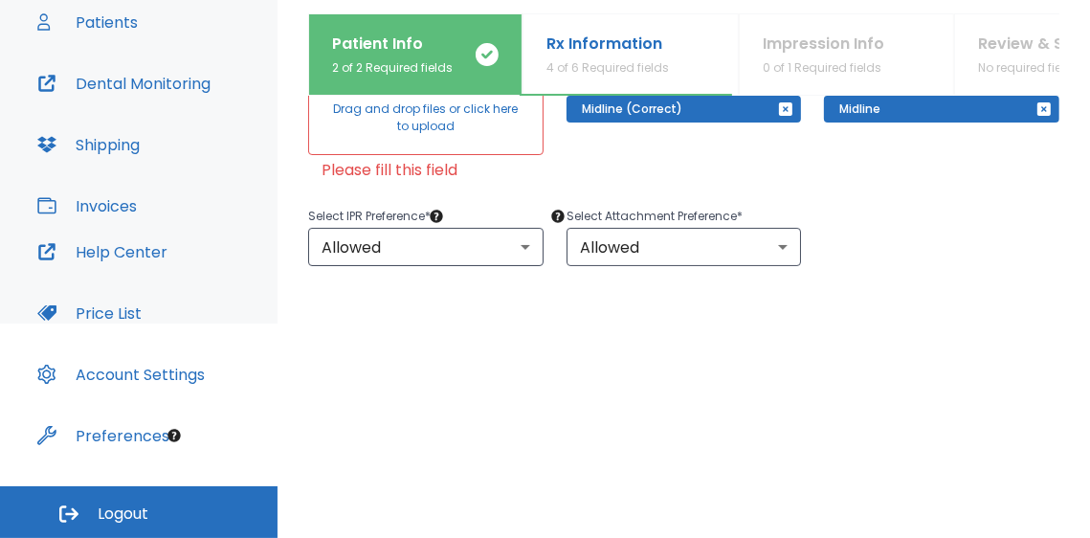
scroll to position [191, 0]
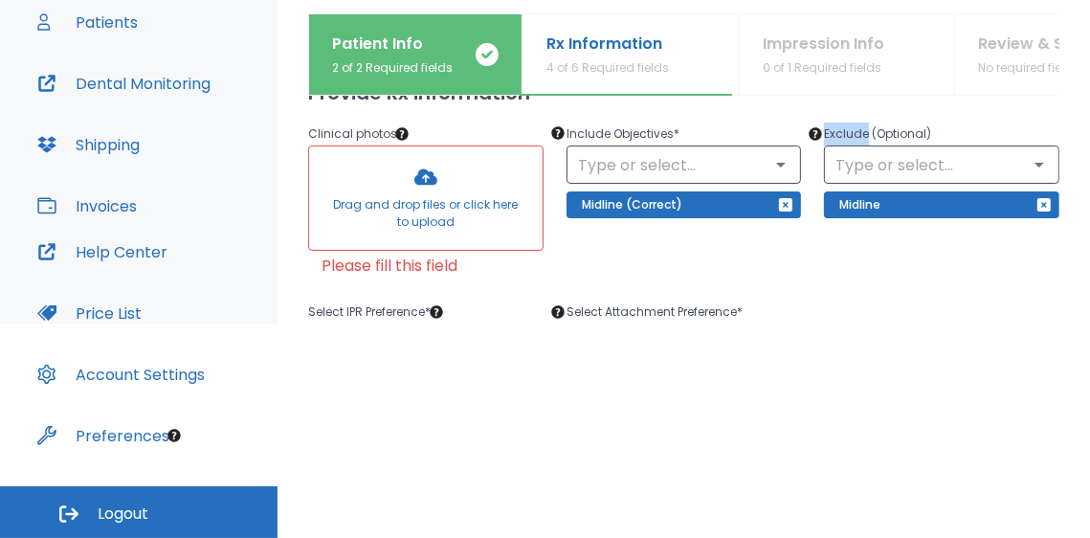
drag, startPoint x: 819, startPoint y: 134, endPoint x: 858, endPoint y: 134, distance: 39.2
click at [858, 134] on p "Exclude (Optional)" at bounding box center [941, 133] width 235 height 23
click at [954, 122] on p "Exclude (Optional)" at bounding box center [941, 133] width 235 height 23
click at [1036, 204] on icon "button" at bounding box center [1043, 204] width 15 height 15
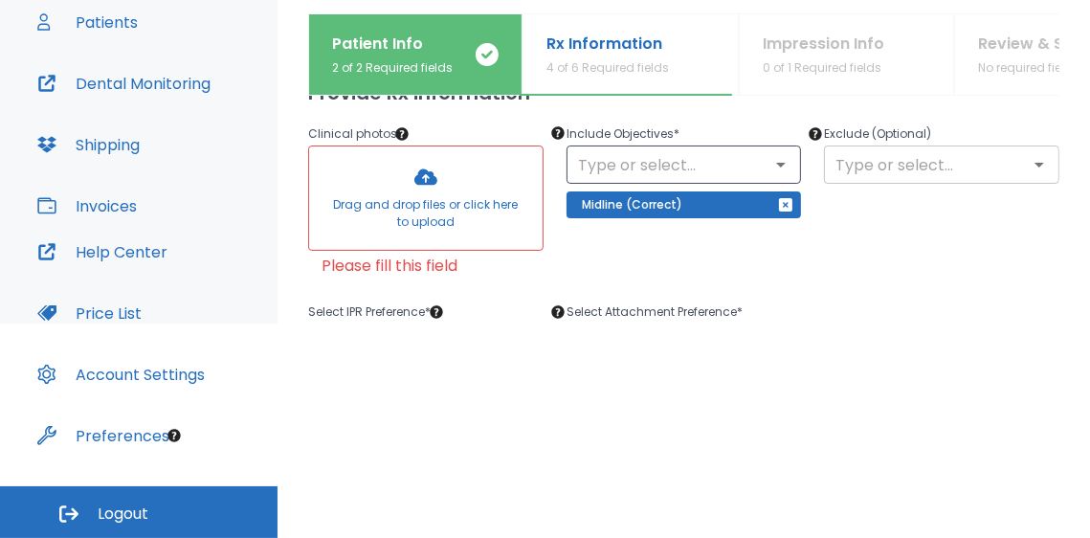
click at [1028, 172] on icon "Open" at bounding box center [1039, 164] width 23 height 23
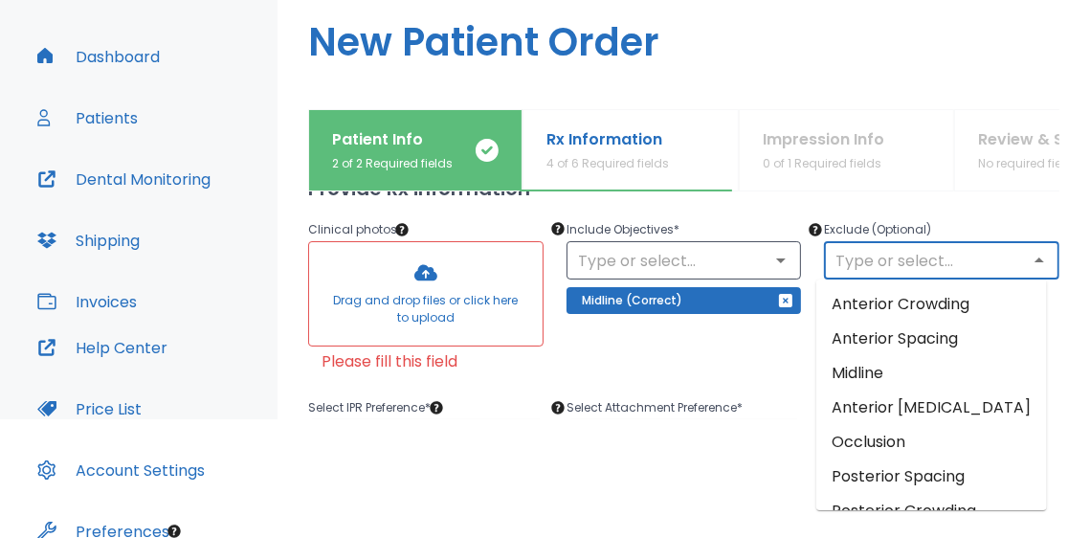
scroll to position [95, 0]
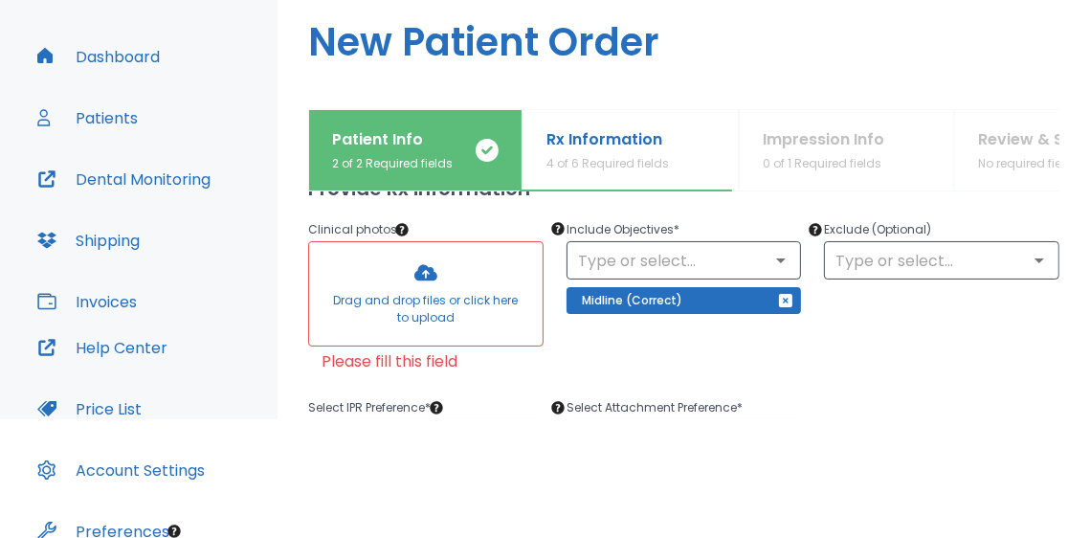
click at [777, 231] on p "Include Objectives *" at bounding box center [684, 229] width 235 height 23
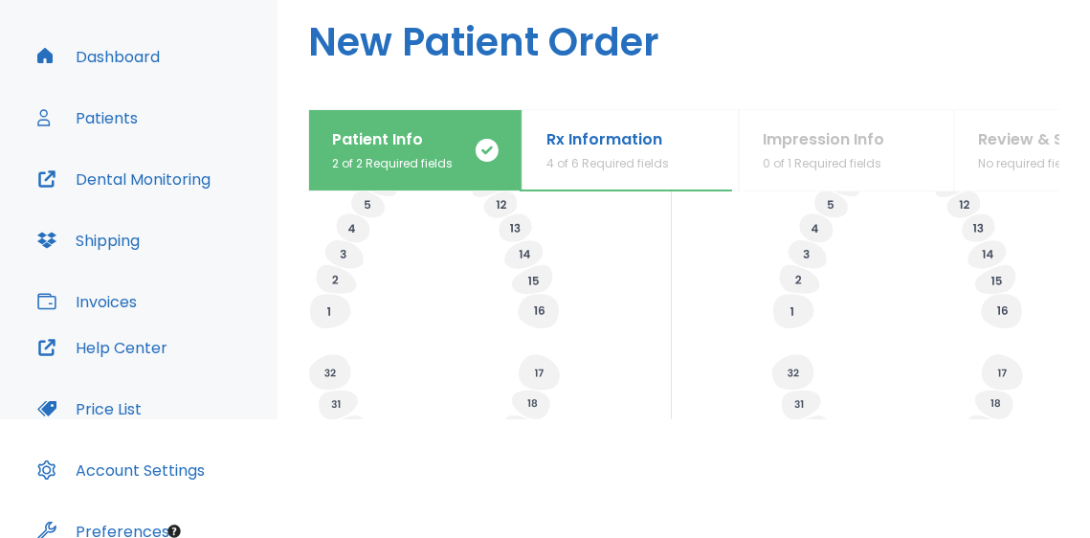
scroll to position [936, 0]
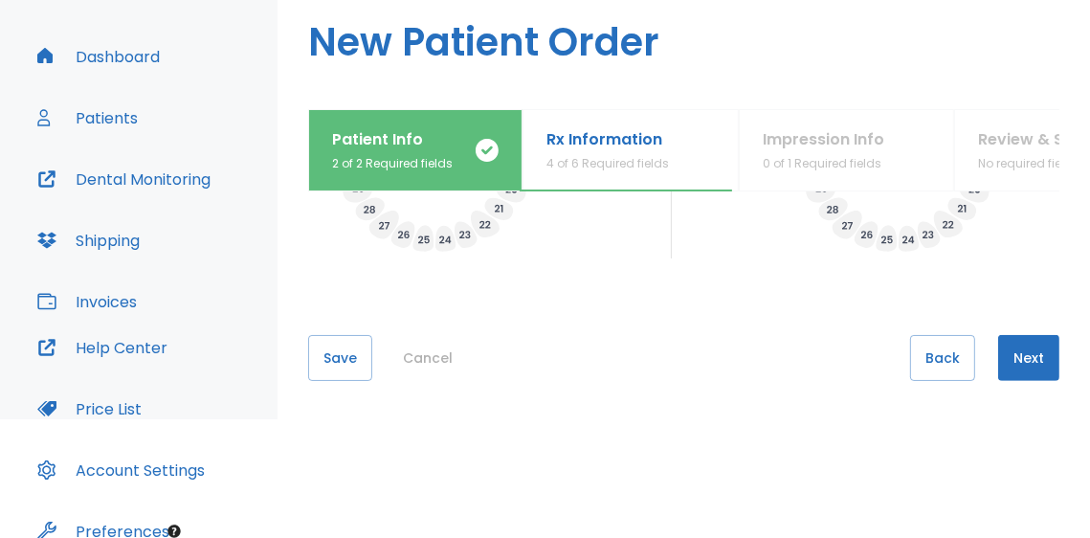
click at [1038, 361] on button "Next" at bounding box center [1028, 358] width 61 height 46
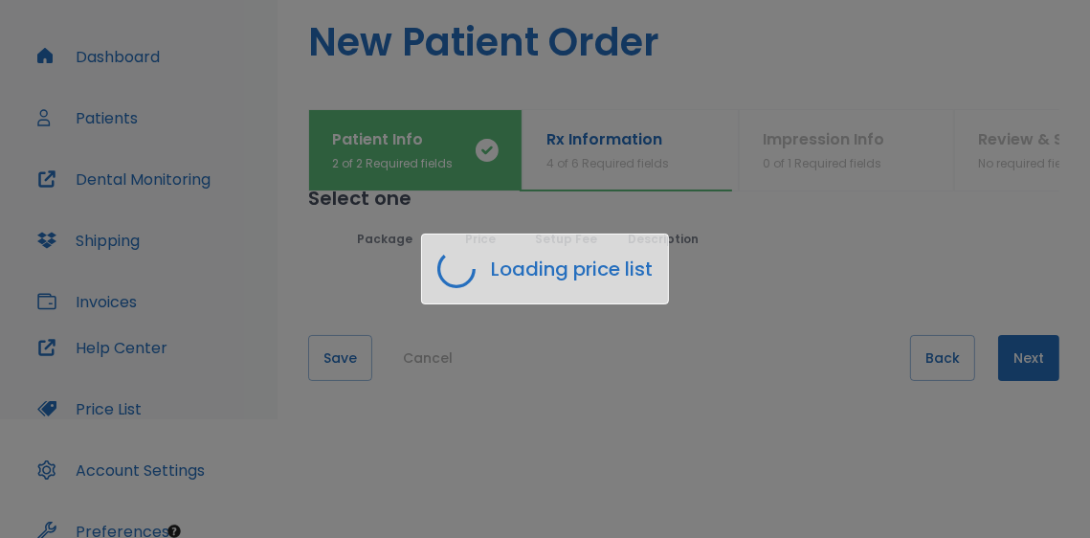
scroll to position [0, 0]
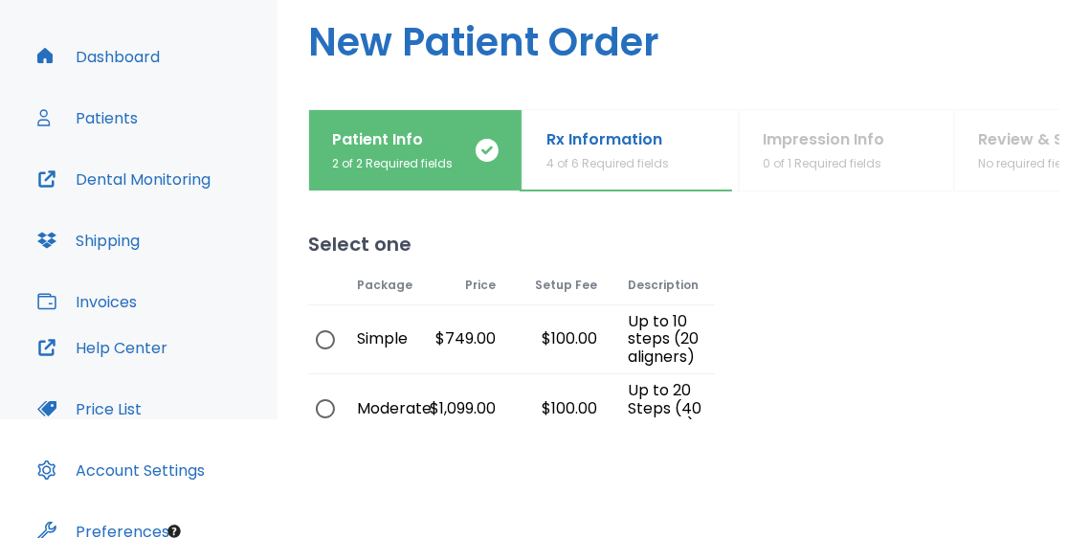
click at [766, 339] on div at bounding box center [887, 403] width 345 height 443
click at [326, 409] on input "radio" at bounding box center [325, 409] width 40 height 40
radio input "true"
click at [934, 419] on html "​ 3 [PERSON_NAME] Dashboard Patients Dental Monitoring Shipping Invoices Help C…" at bounding box center [545, 150] width 1090 height 538
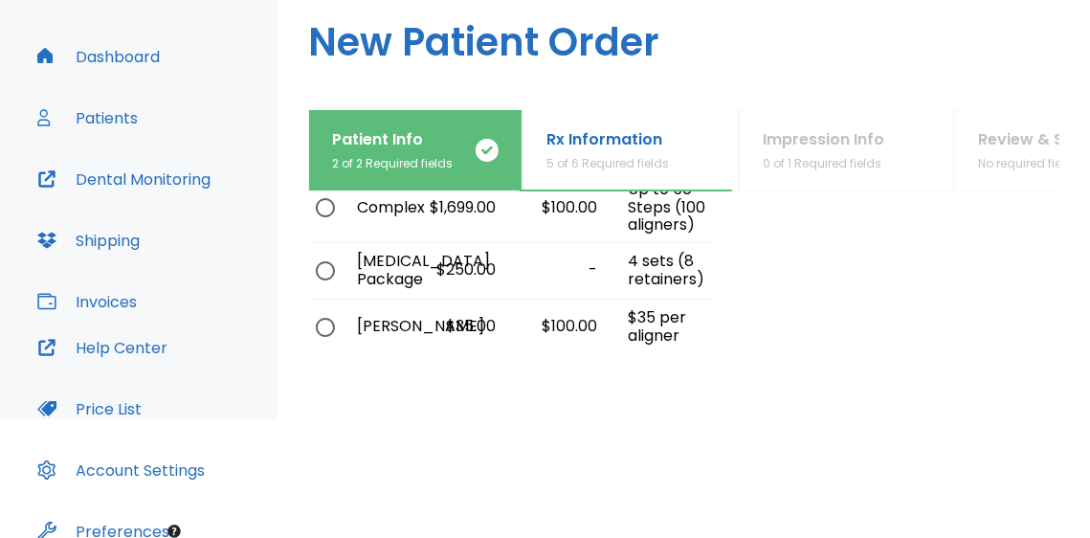
scroll to position [366, 0]
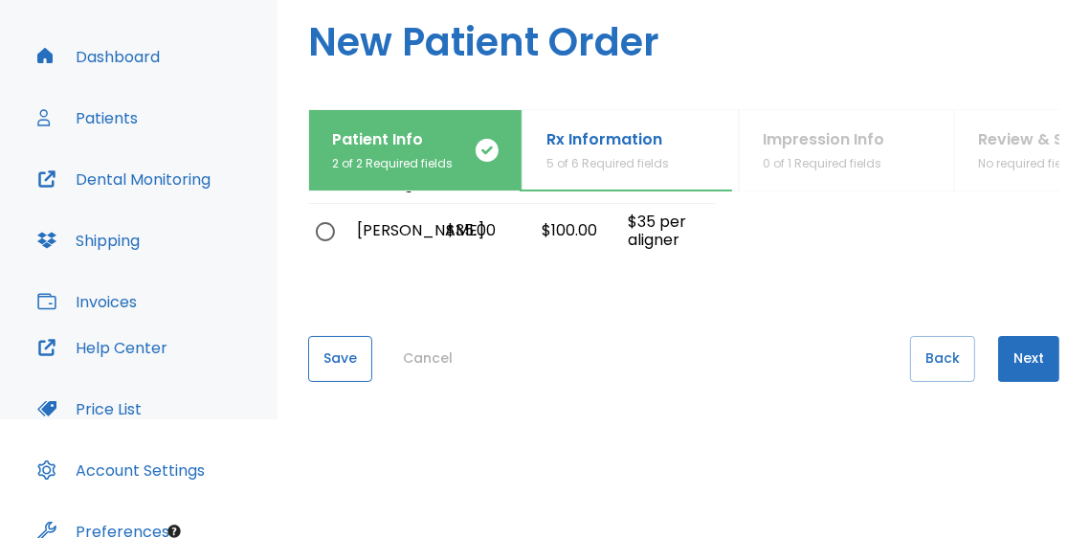
click at [337, 345] on button "Save" at bounding box center [340, 359] width 64 height 46
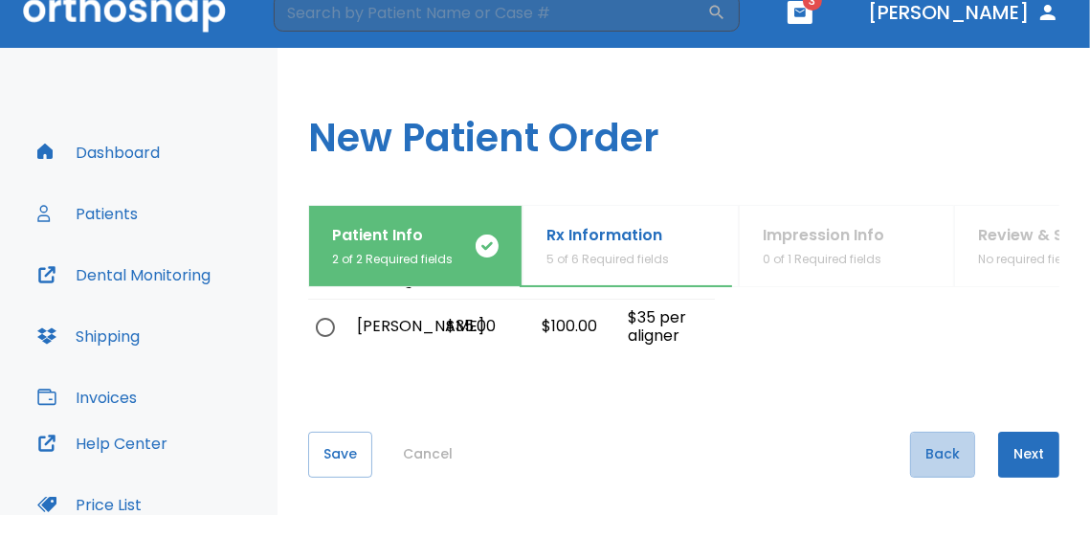
click at [910, 447] on button "Back" at bounding box center [942, 455] width 65 height 46
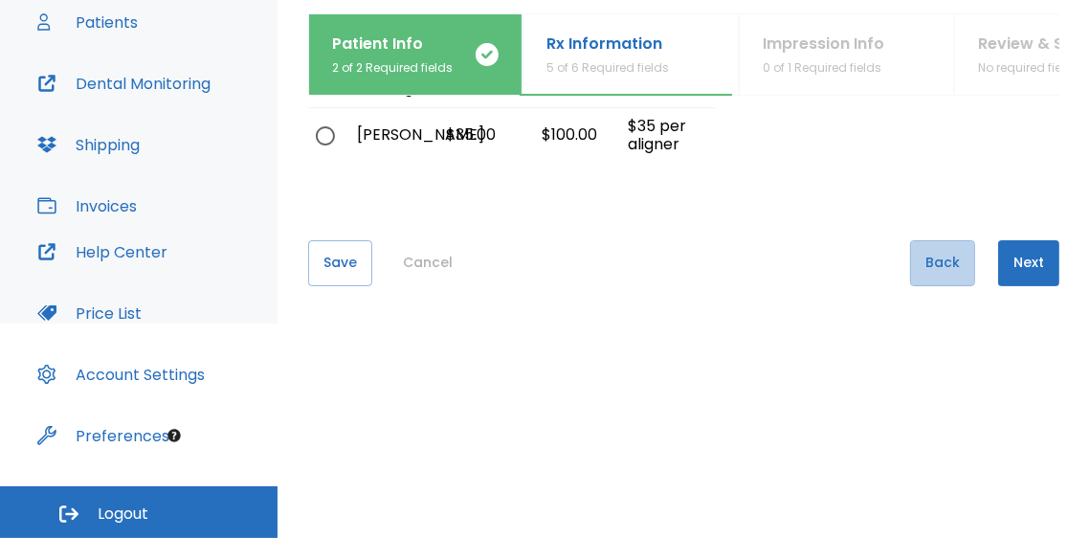
scroll to position [195, 0]
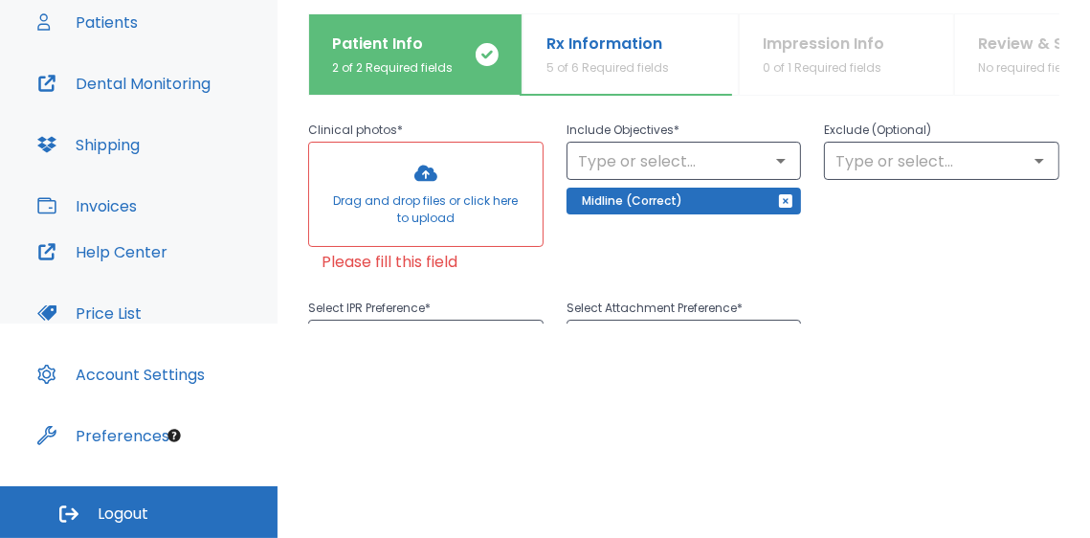
drag, startPoint x: 356, startPoint y: 126, endPoint x: 373, endPoint y: 125, distance: 17.3
click at [358, 125] on p "Clinical photos *" at bounding box center [425, 130] width 235 height 23
click at [407, 184] on div at bounding box center [426, 194] width 234 height 103
click at [769, 167] on icon "Open" at bounding box center [780, 160] width 23 height 23
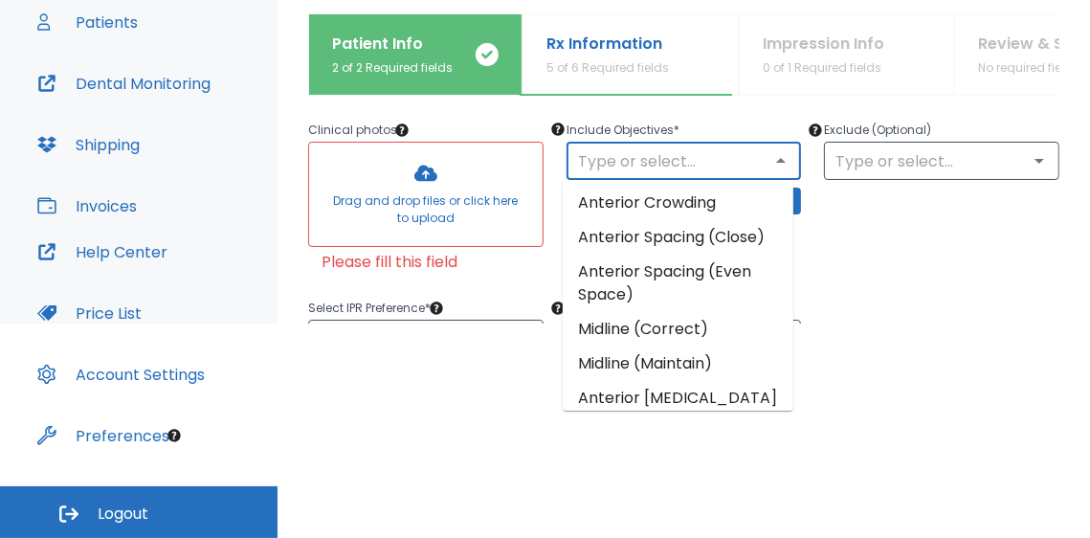
scroll to position [0, 0]
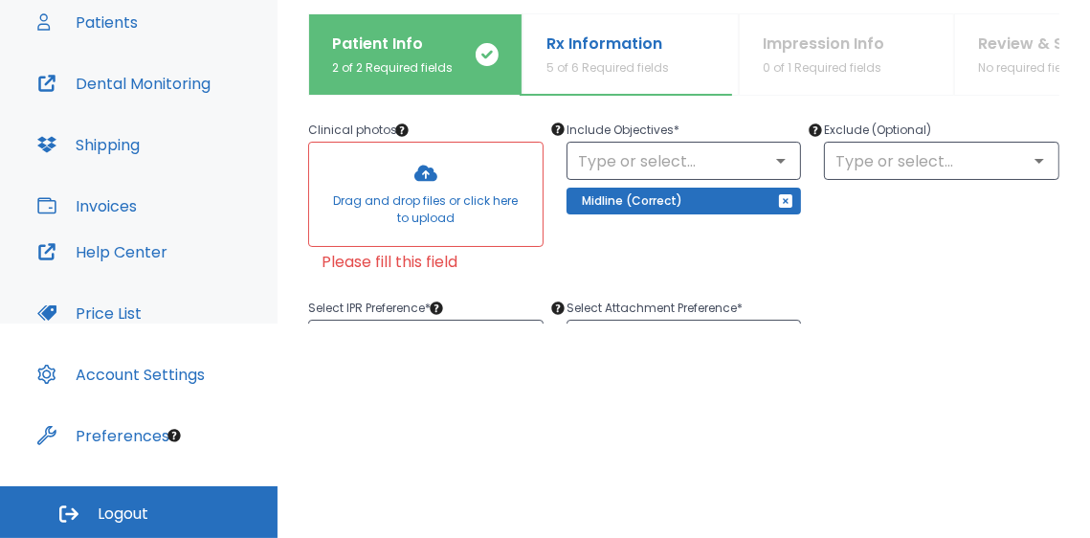
click at [821, 227] on div "Exclude (Optional) ​" at bounding box center [930, 189] width 258 height 186
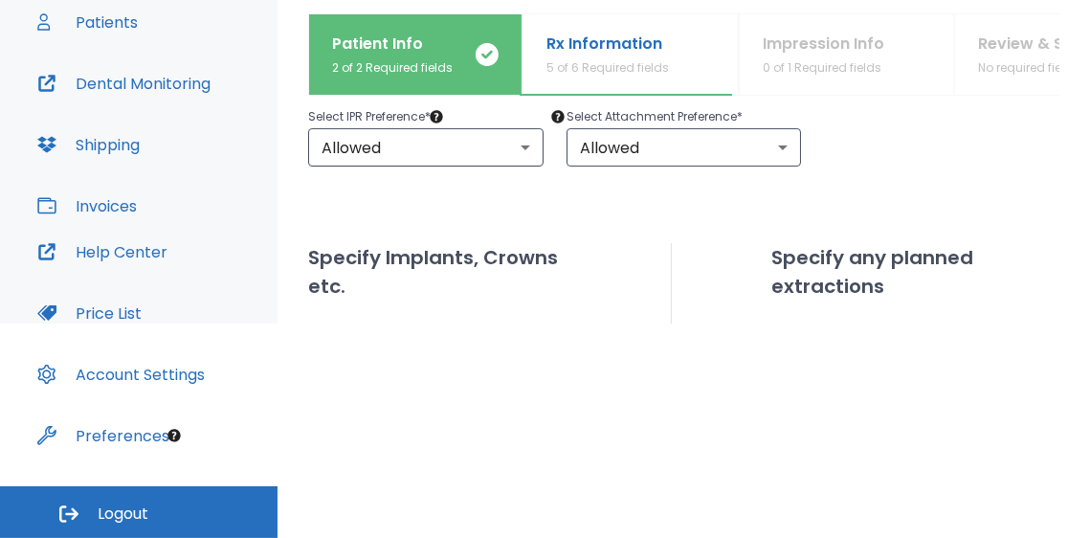
scroll to position [195, 0]
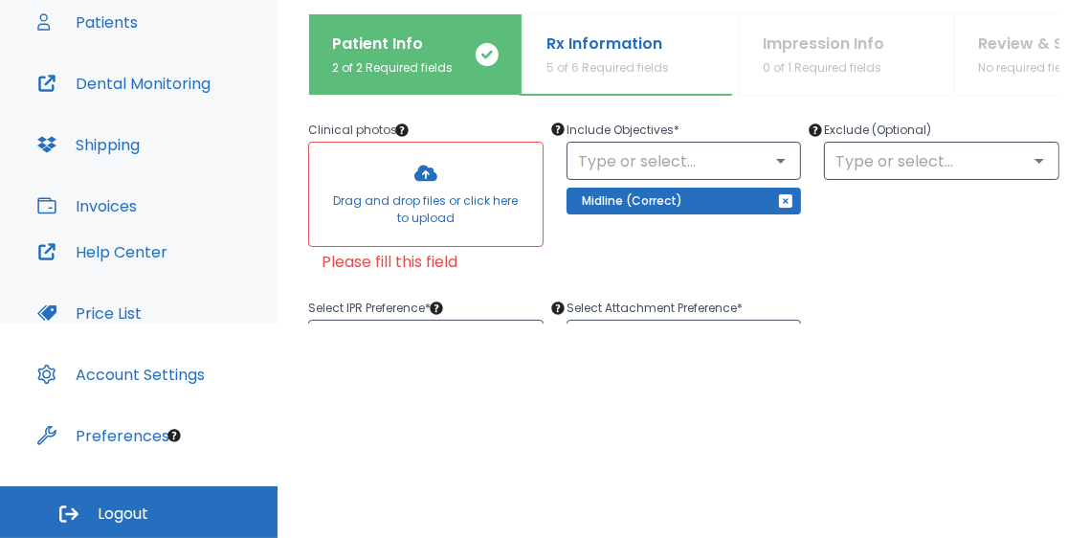
click at [418, 191] on div at bounding box center [426, 194] width 234 height 103
click at [388, 181] on div at bounding box center [426, 194] width 234 height 103
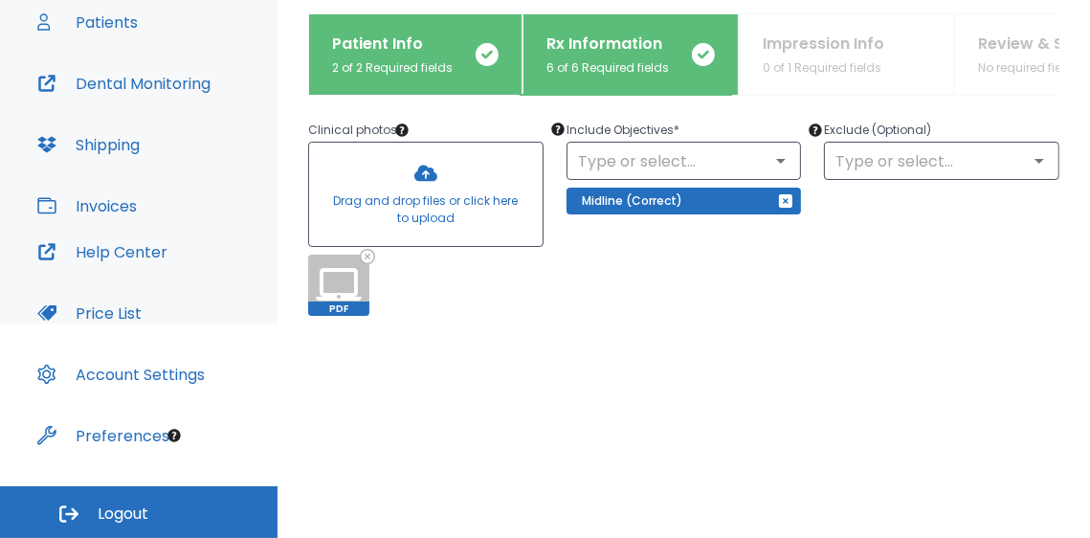
click at [952, 246] on div "Exclude (Optional) ​" at bounding box center [930, 206] width 258 height 220
click at [885, 253] on div "Exclude (Optional) ​" at bounding box center [930, 206] width 258 height 220
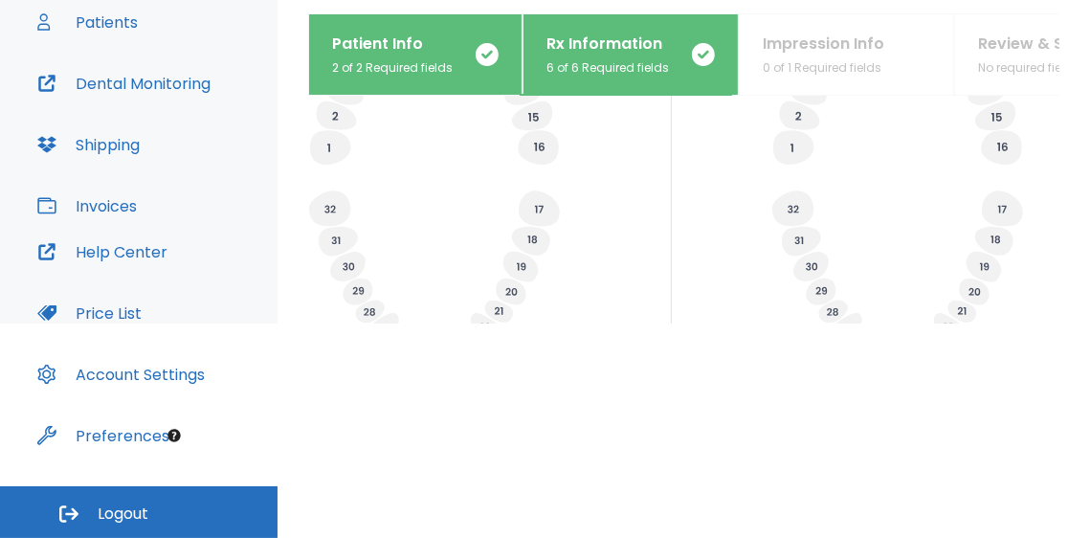
scroll to position [970, 0]
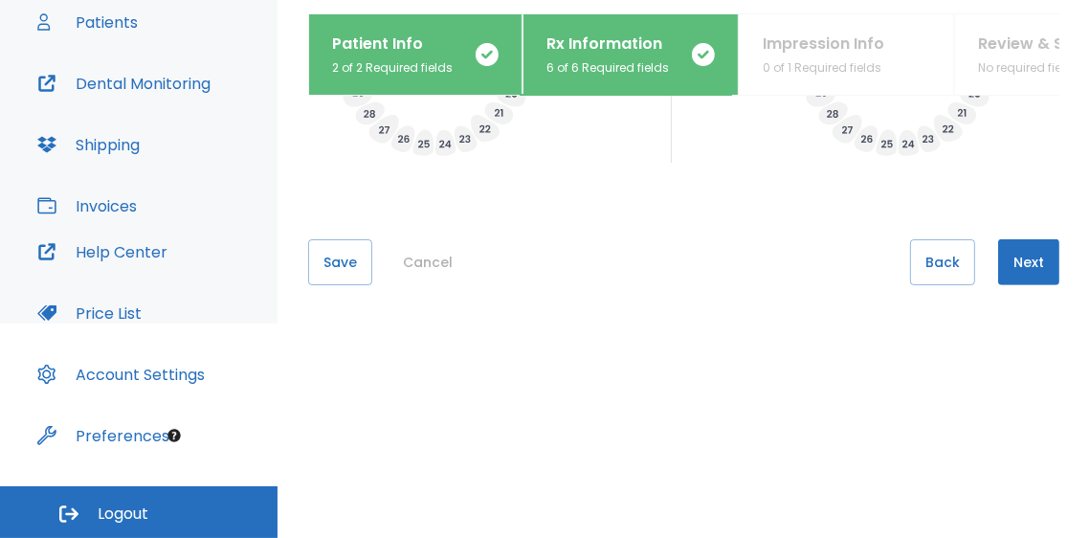
click at [335, 258] on button "Save" at bounding box center [340, 262] width 64 height 46
click at [1024, 267] on button "Next" at bounding box center [1028, 262] width 61 height 46
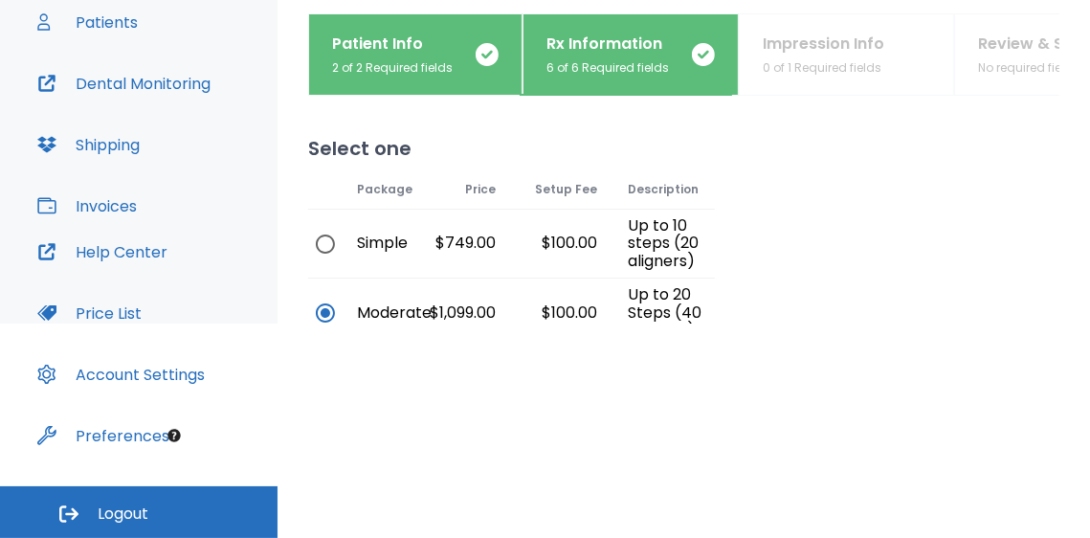
scroll to position [366, 0]
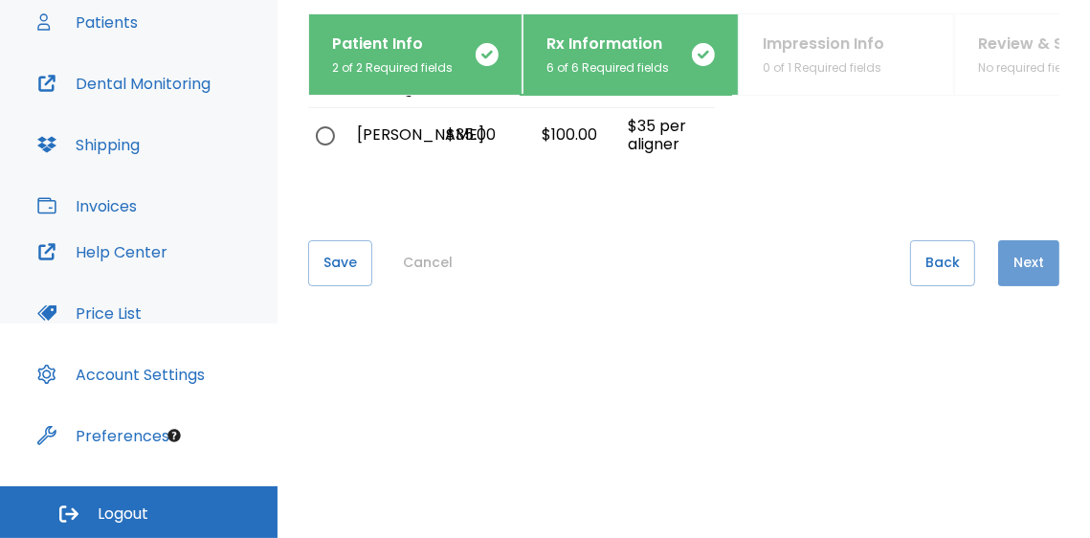
click at [1015, 250] on button "Next" at bounding box center [1028, 263] width 61 height 46
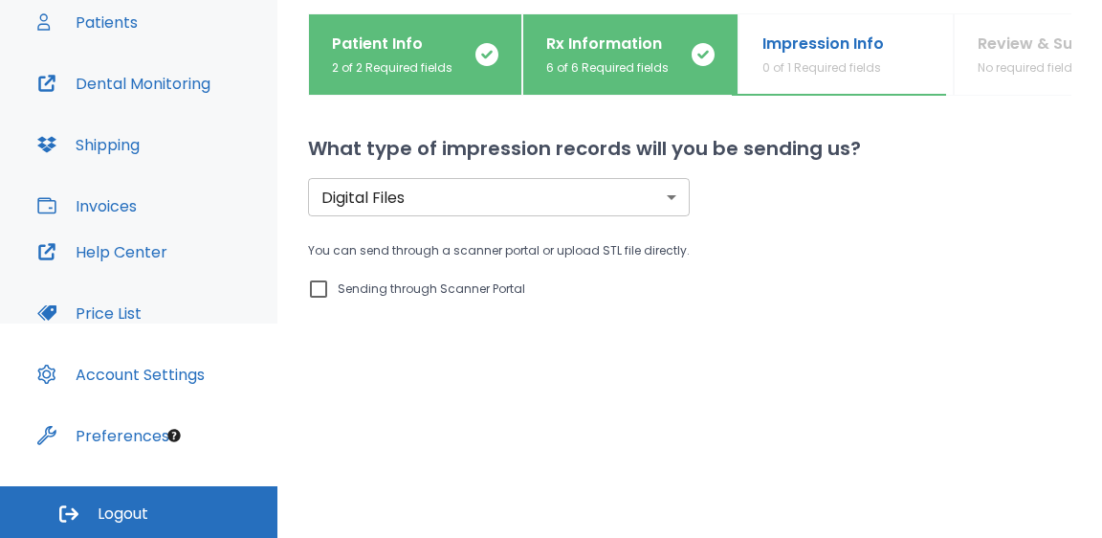
click at [530, 194] on body "​ 3 [PERSON_NAME] Dashboard Patients Dental Monitoring Shipping Invoices Help C…" at bounding box center [551, 55] width 1102 height 538
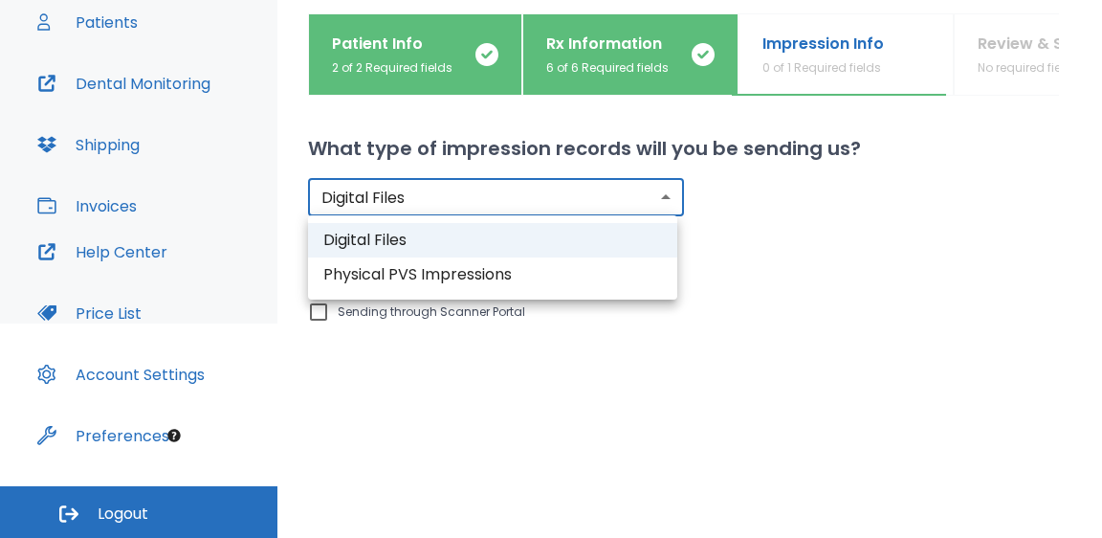
drag, startPoint x: 780, startPoint y: 210, endPoint x: 513, endPoint y: 288, distance: 278.3
click at [779, 210] on div at bounding box center [551, 269] width 1102 height 538
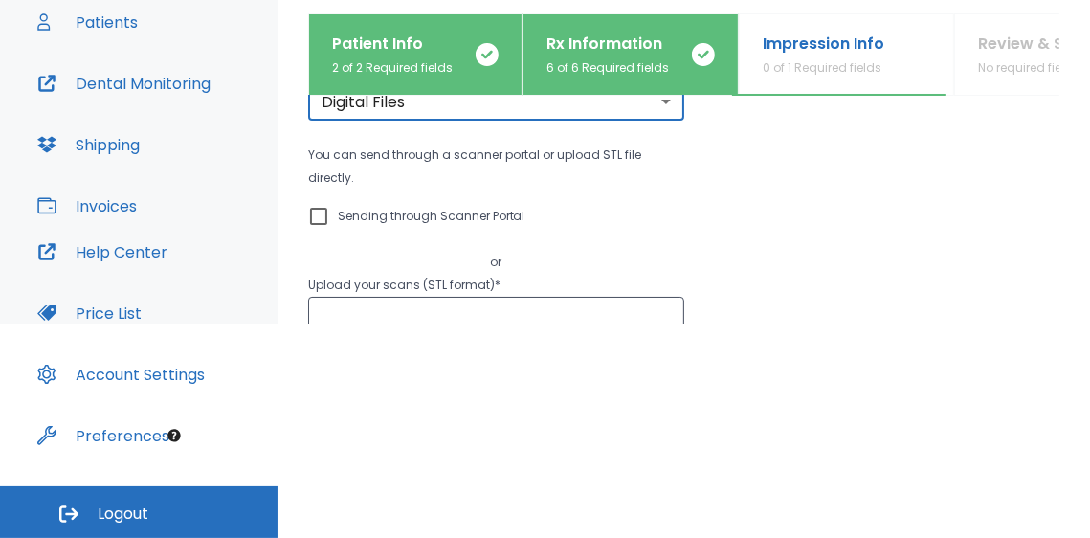
scroll to position [383, 0]
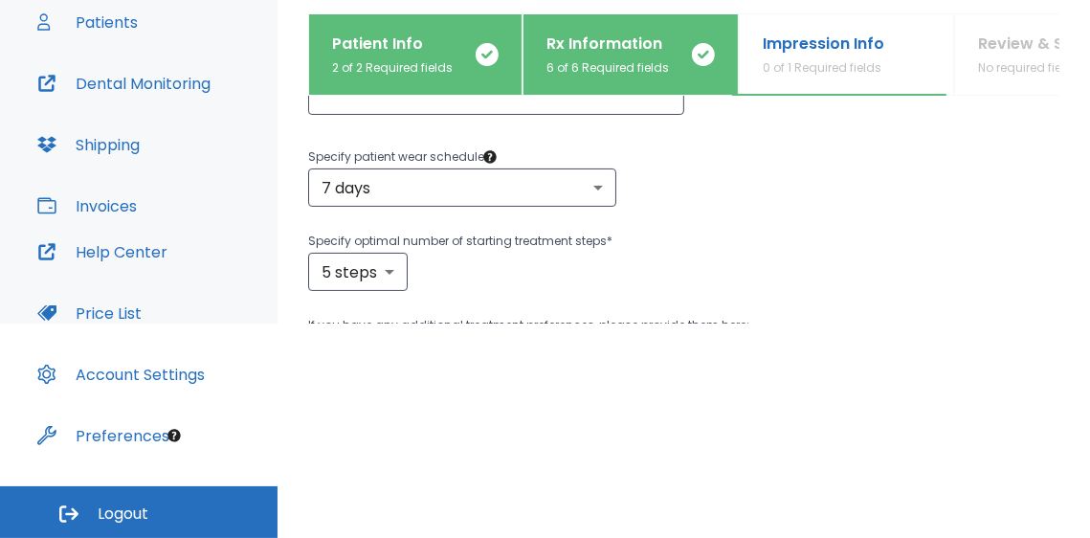
click at [619, 267] on div "5 steps 5 ​" at bounding box center [683, 272] width 751 height 38
click at [739, 278] on div "5 steps 5 ​" at bounding box center [683, 272] width 751 height 38
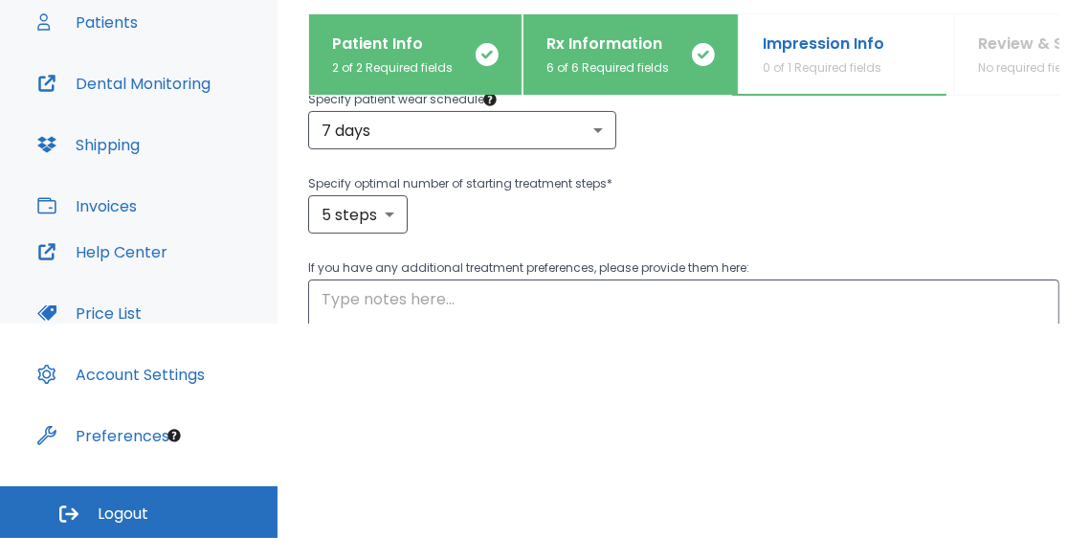
scroll to position [457, 0]
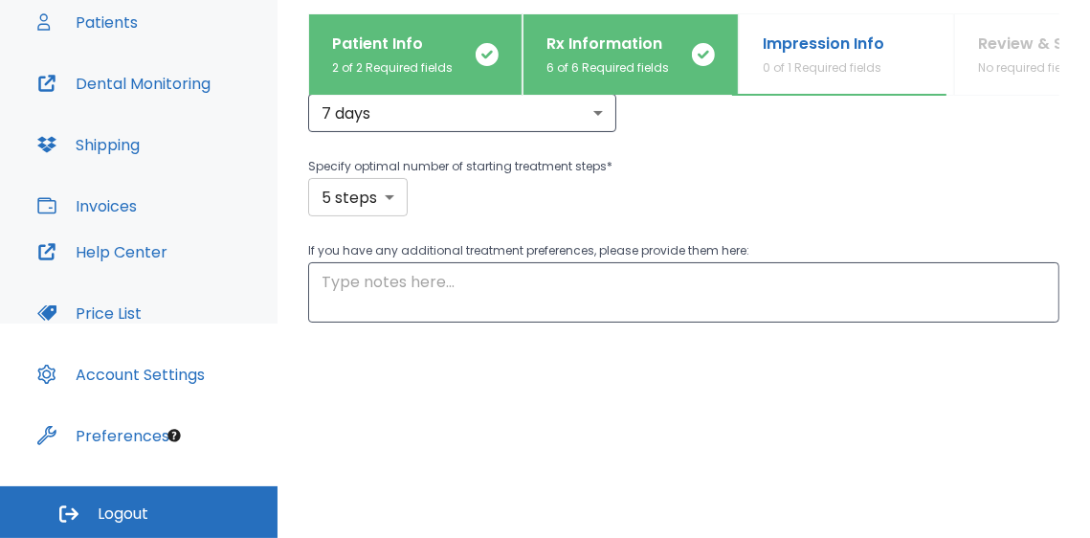
click at [387, 199] on body "​ 3 [PERSON_NAME] Dashboard Patients Dental Monitoring Shipping Invoices Help C…" at bounding box center [545, 55] width 1090 height 538
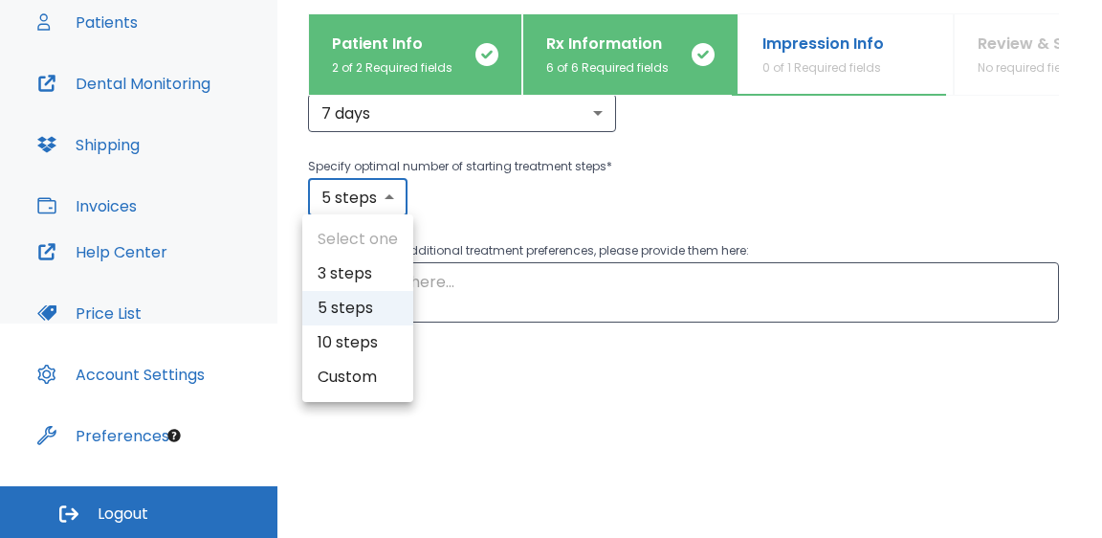
click at [613, 200] on div at bounding box center [551, 269] width 1102 height 538
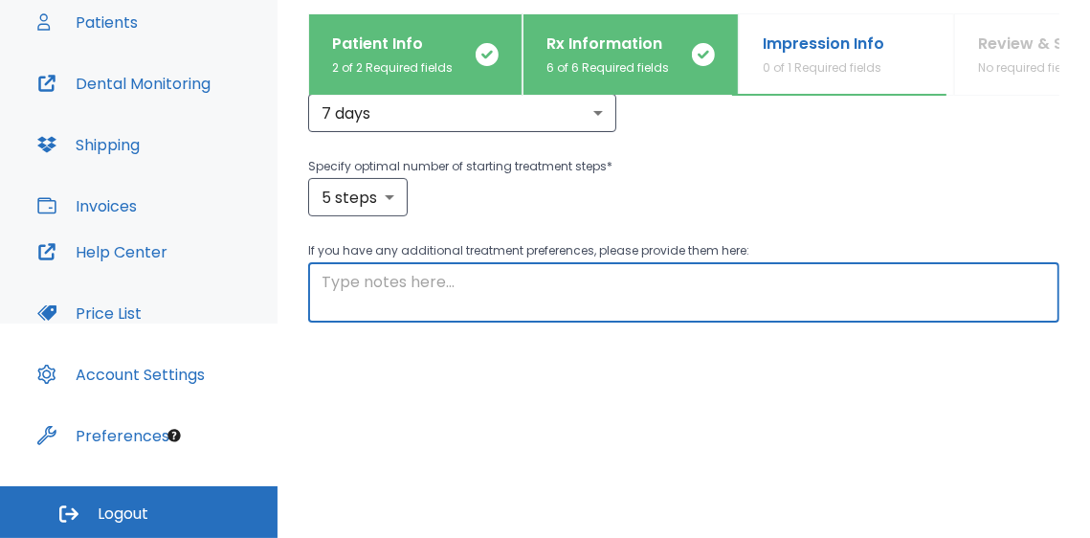
click at [501, 285] on textarea at bounding box center [684, 293] width 724 height 44
type textarea "D"
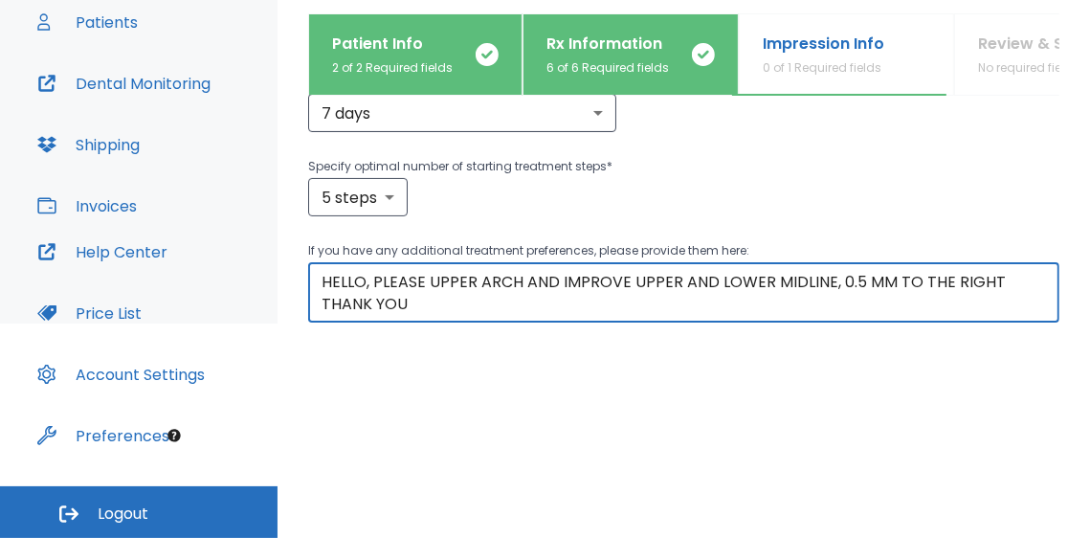
type textarea "HELLO, PLEASE UPPER ARCH AND IMPROVE UPPER AND LOWER MIDLINE, 0.5 MM TO THE RIG…"
click at [770, 189] on div "5 steps 5 ​" at bounding box center [683, 197] width 751 height 38
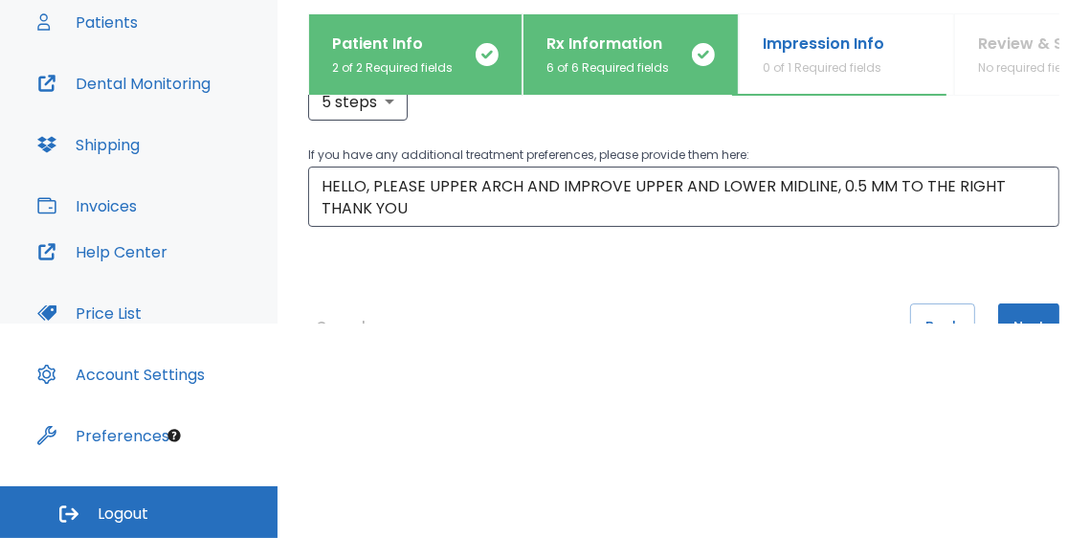
scroll to position [362, 0]
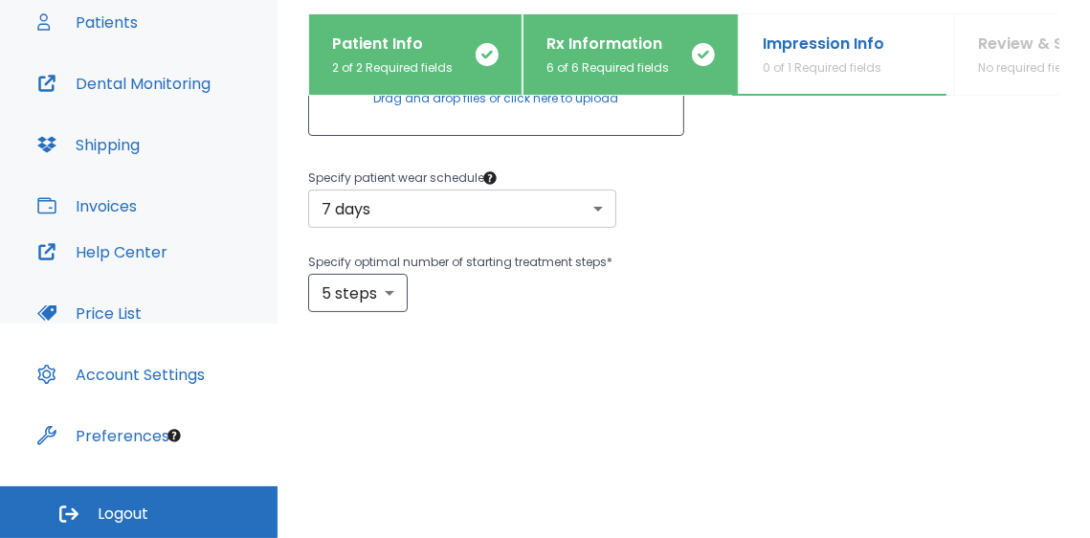
click at [523, 205] on body "​ 3 [PERSON_NAME] Dashboard Patients Dental Monitoring Shipping Invoices Help C…" at bounding box center [545, 55] width 1090 height 538
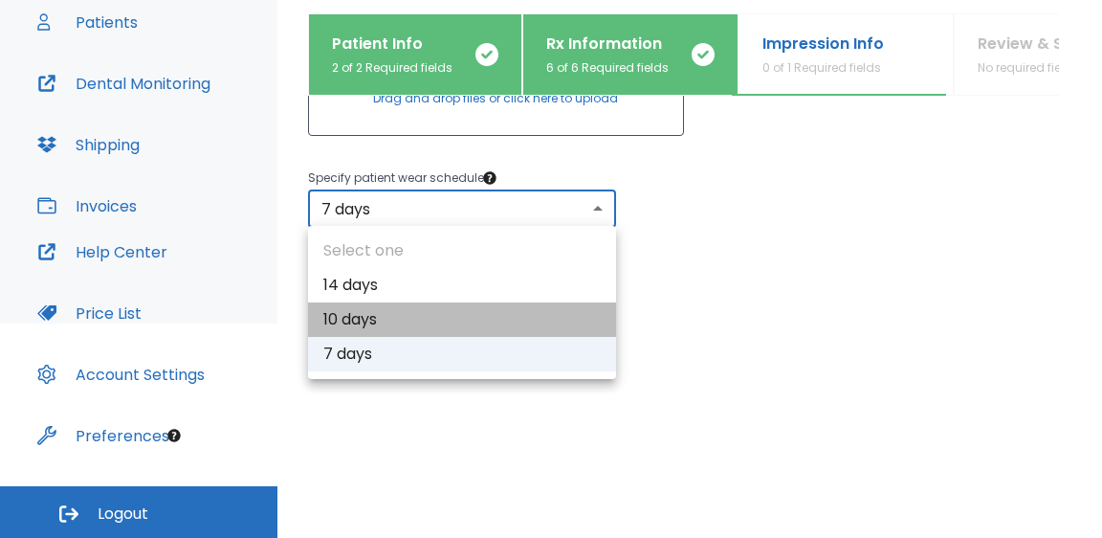
click at [347, 324] on li "10 days" at bounding box center [462, 319] width 308 height 34
type input "2"
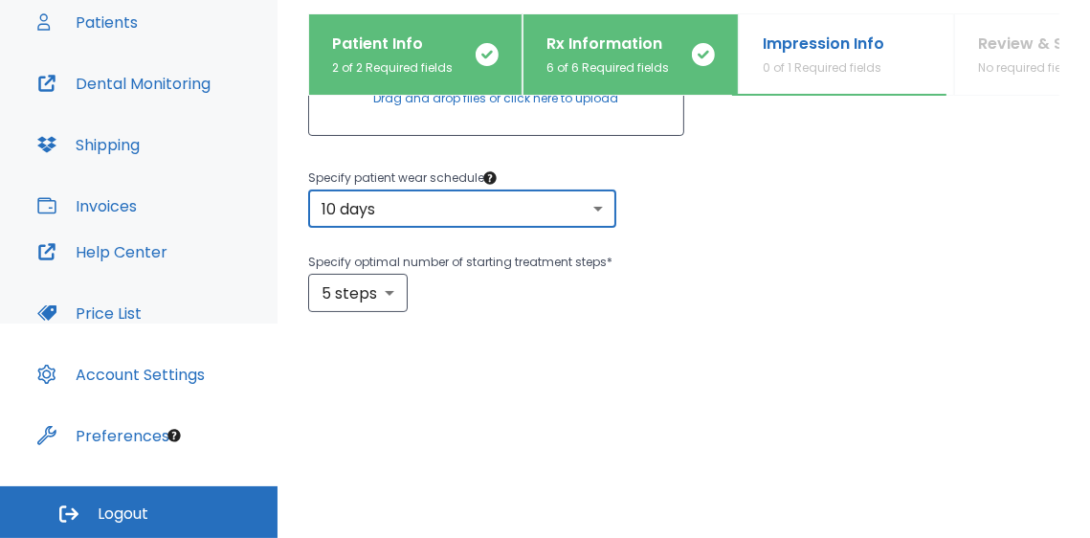
click at [738, 228] on div "Specify patient wear schedule * 10 days 2 ​ Specify optimal number of starting …" at bounding box center [683, 239] width 751 height 145
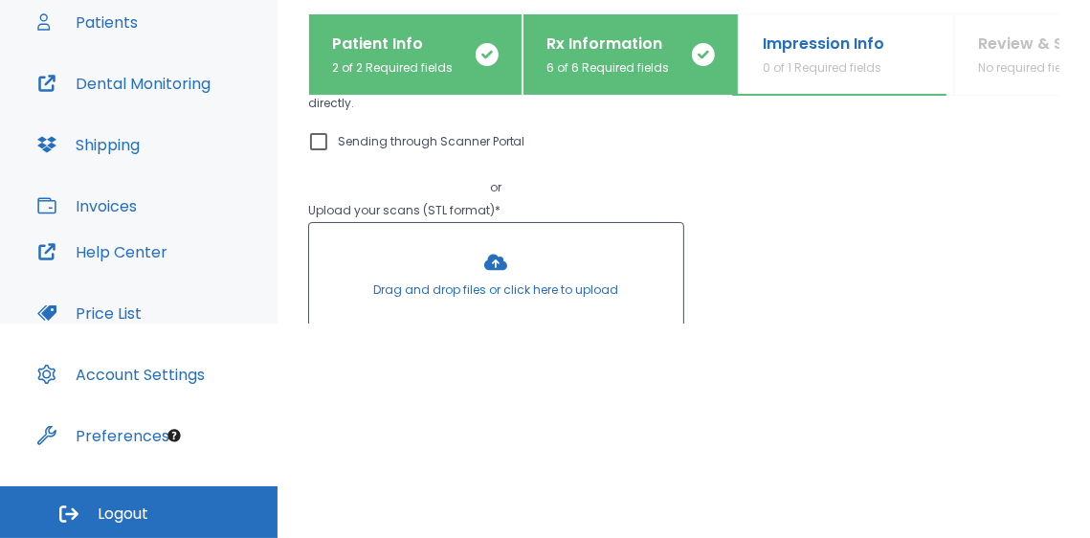
click at [746, 228] on div "You can send through a scanner portal or upload STL file directly. Sending thro…" at bounding box center [683, 202] width 751 height 266
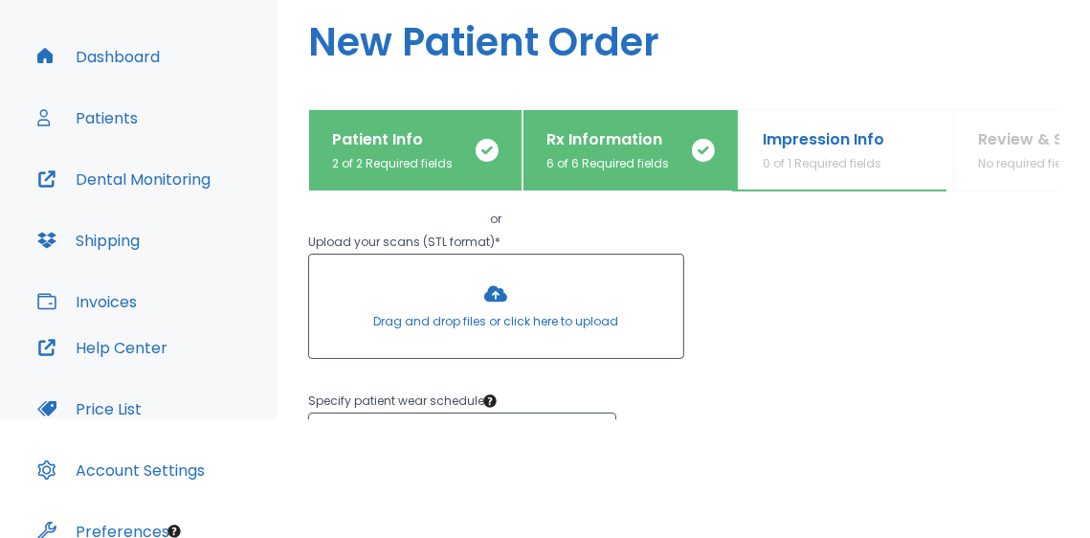
scroll to position [617, 0]
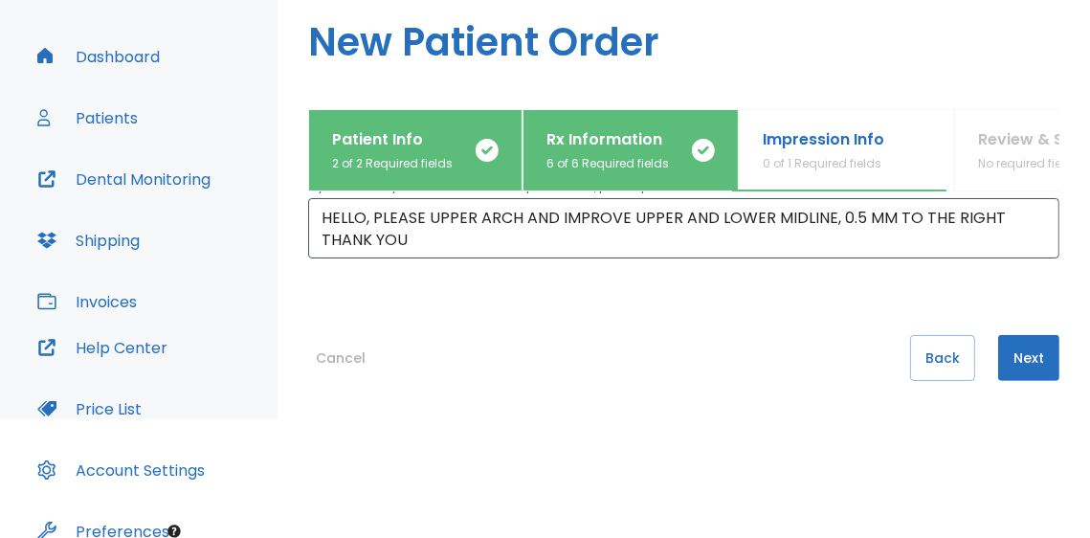
click at [998, 356] on button "Next" at bounding box center [1028, 358] width 61 height 46
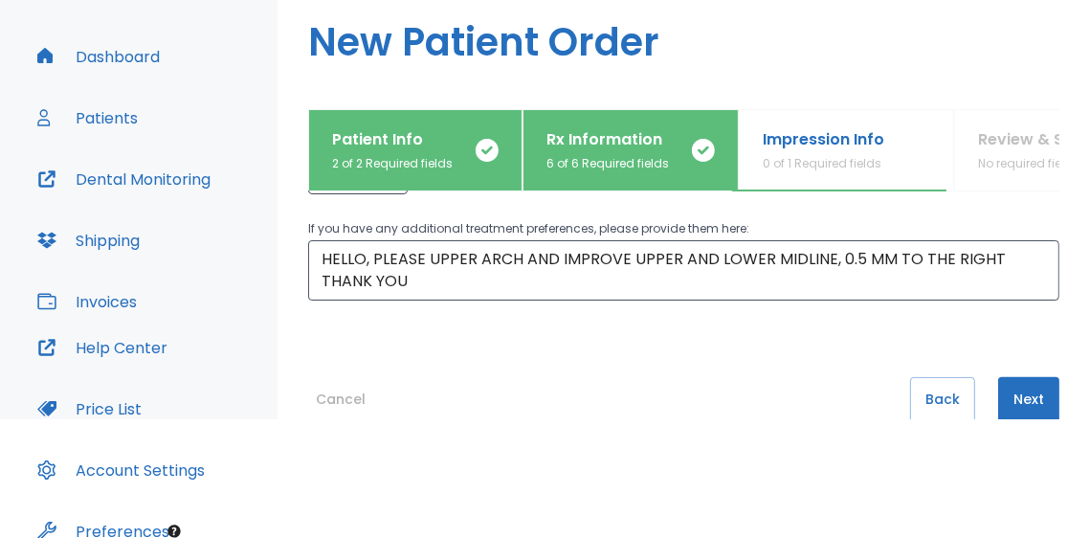
scroll to position [0, 0]
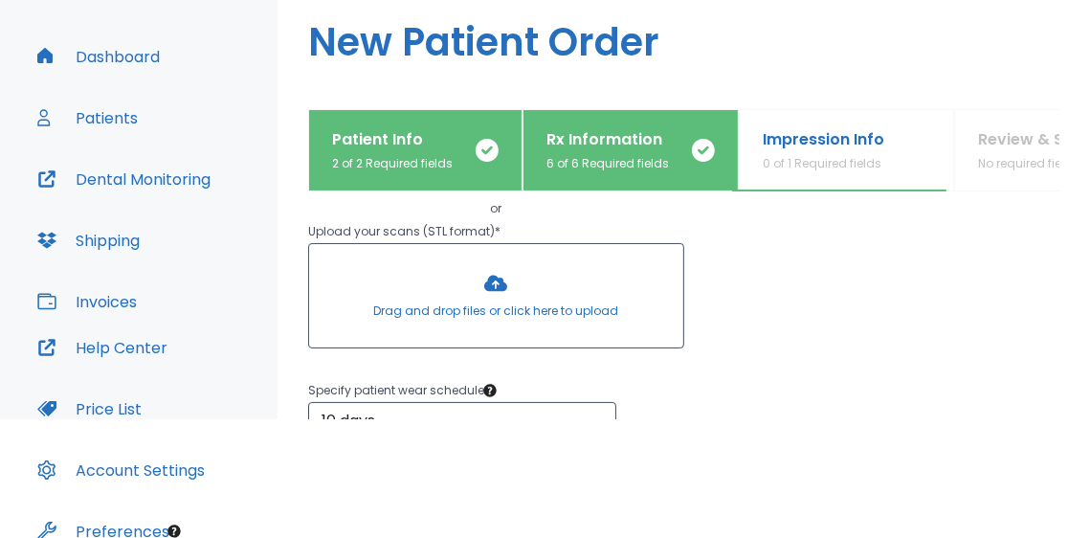
click at [498, 267] on div at bounding box center [496, 295] width 374 height 103
click at [487, 272] on div at bounding box center [496, 295] width 374 height 103
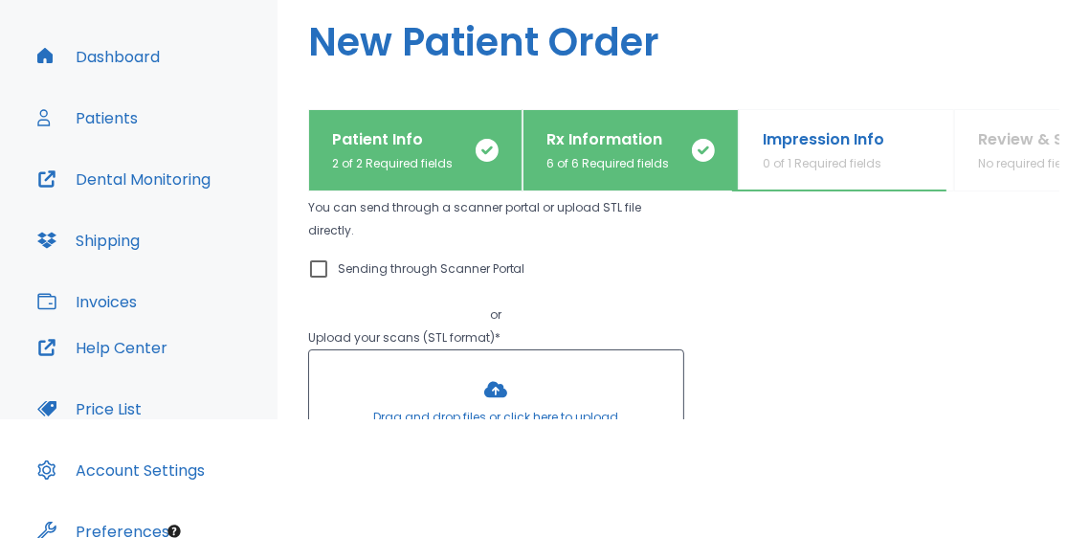
scroll to position [372, 0]
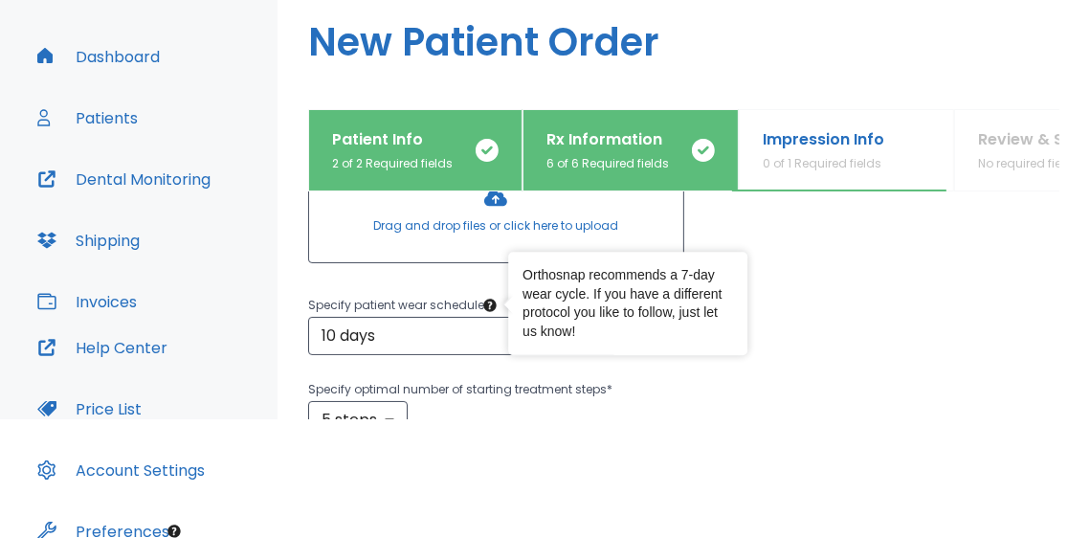
click at [501, 233] on div at bounding box center [496, 210] width 374 height 103
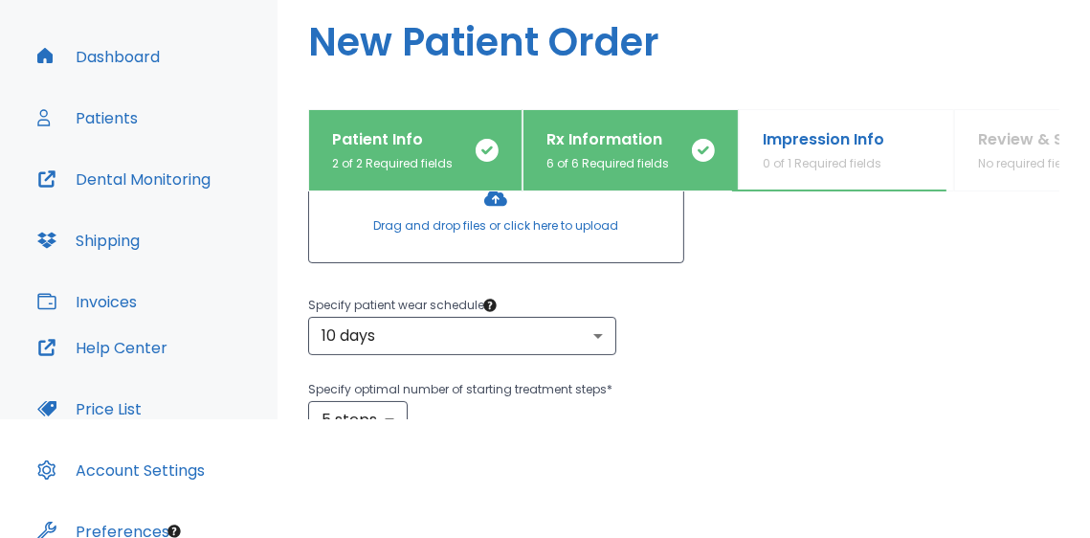
scroll to position [330, 0]
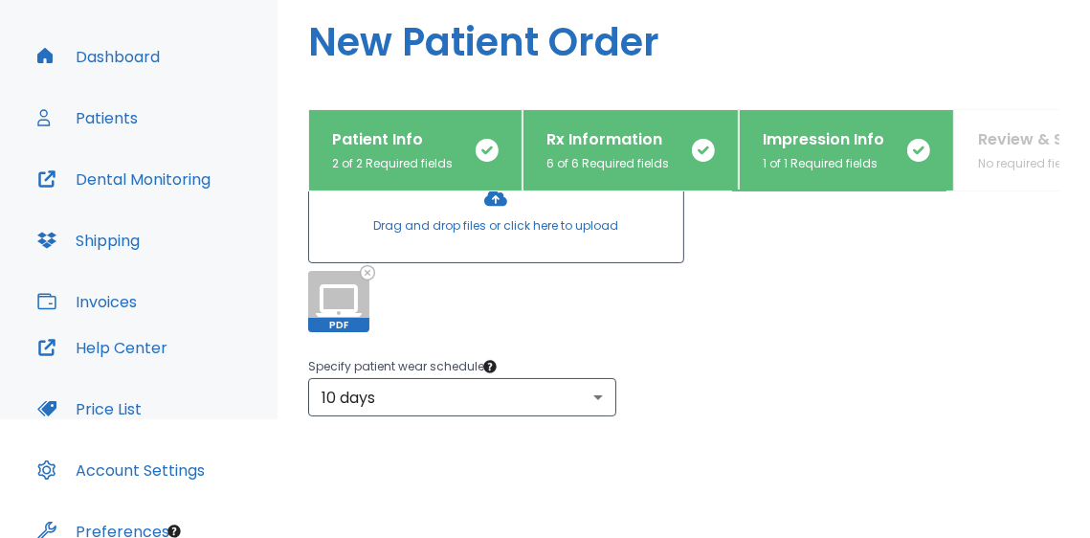
click at [794, 257] on div "You can send through a scanner portal or upload STL file directly. Sending thro…" at bounding box center [683, 168] width 751 height 327
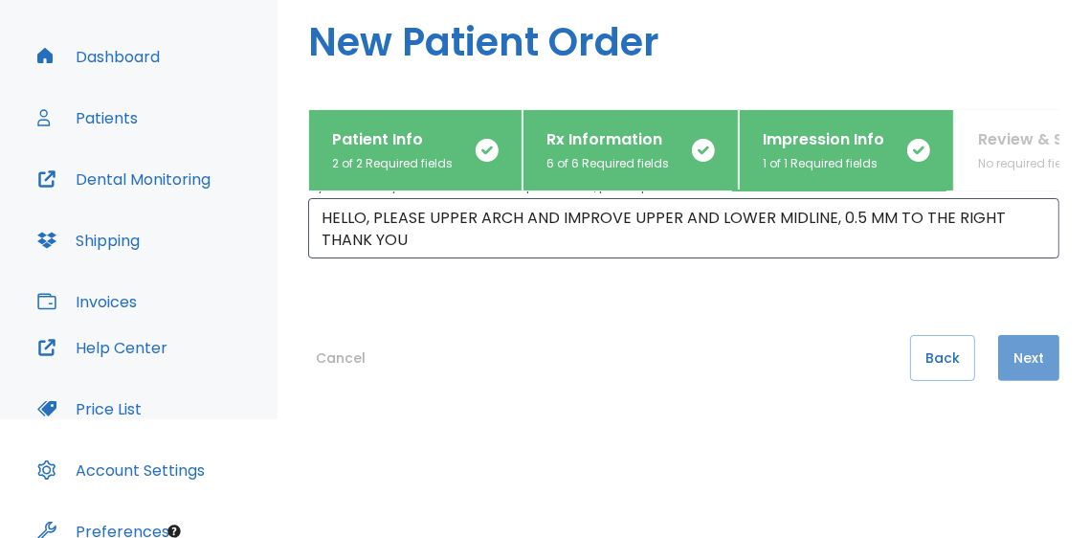
click at [1008, 345] on button "Next" at bounding box center [1028, 358] width 61 height 46
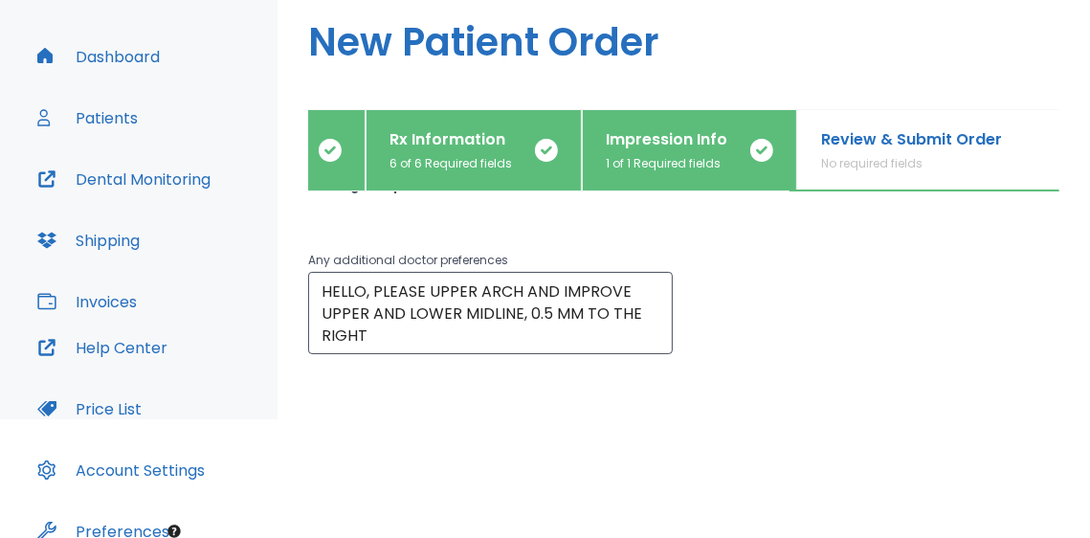
scroll to position [216, 0]
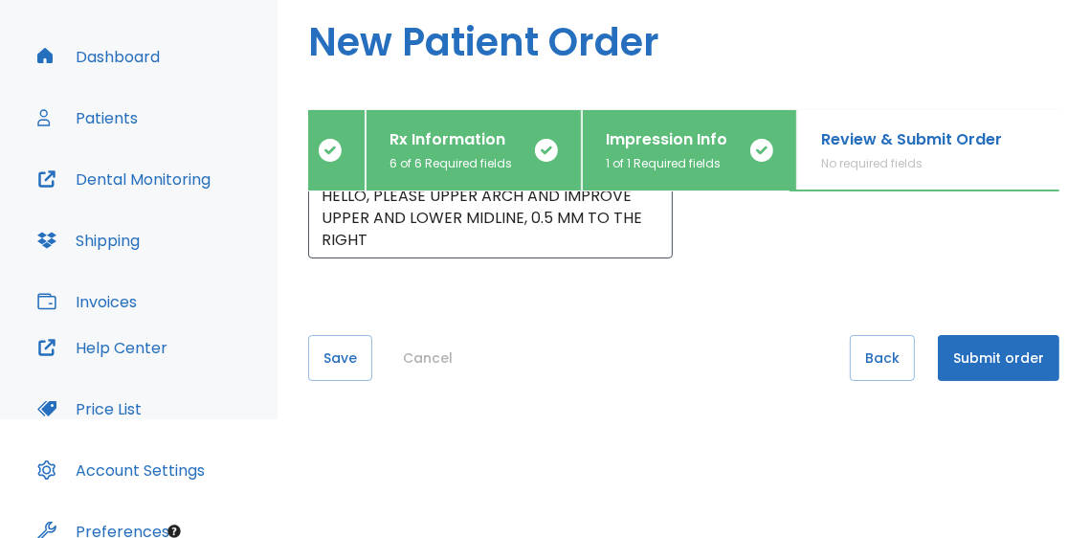
click at [965, 350] on button "Submit order" at bounding box center [999, 358] width 122 height 46
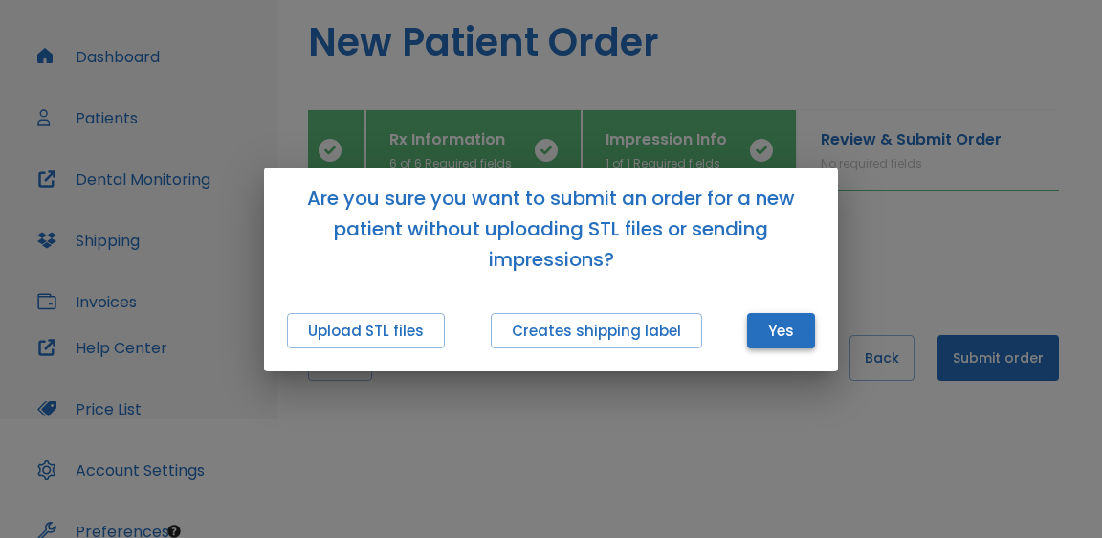
click at [790, 336] on button "Yes" at bounding box center [781, 330] width 68 height 35
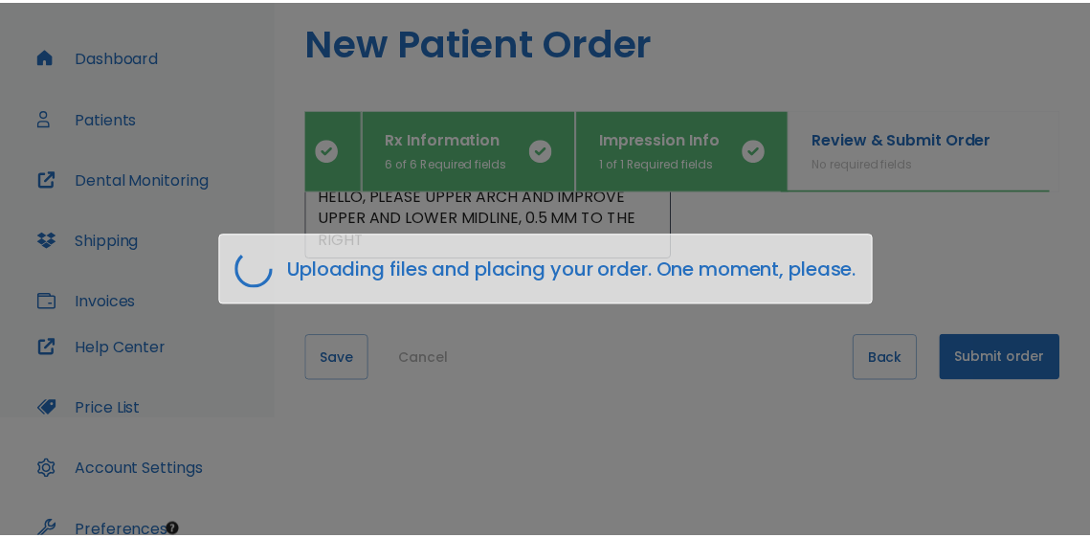
scroll to position [0, 145]
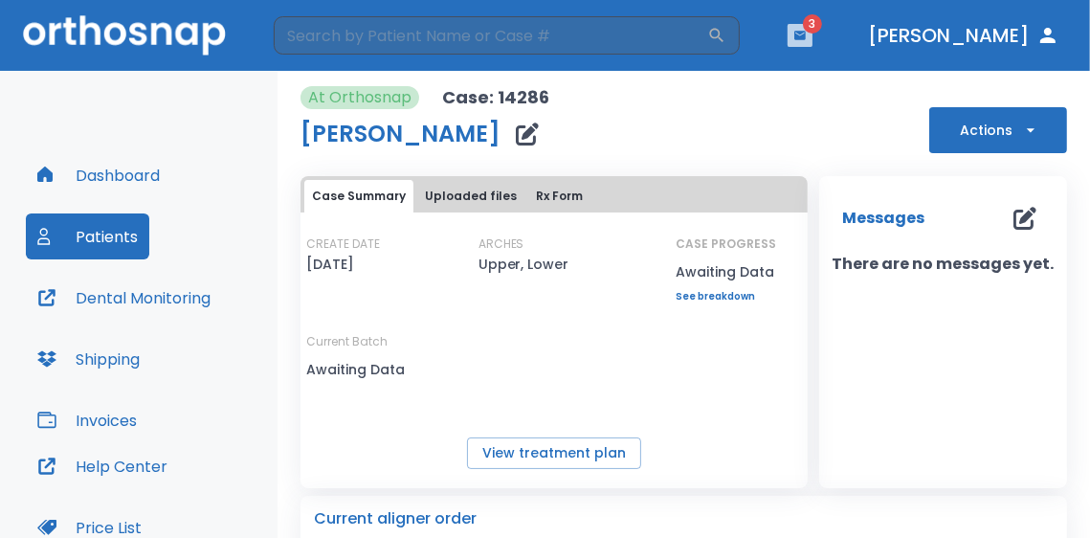
click at [813, 31] on button "button" at bounding box center [800, 35] width 25 height 23
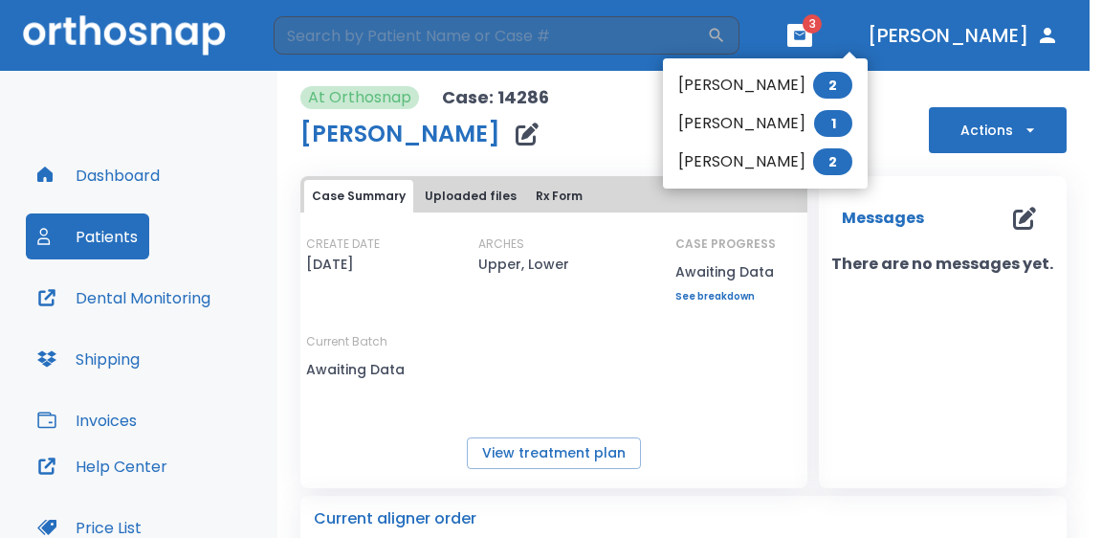
click at [658, 101] on div at bounding box center [551, 269] width 1102 height 538
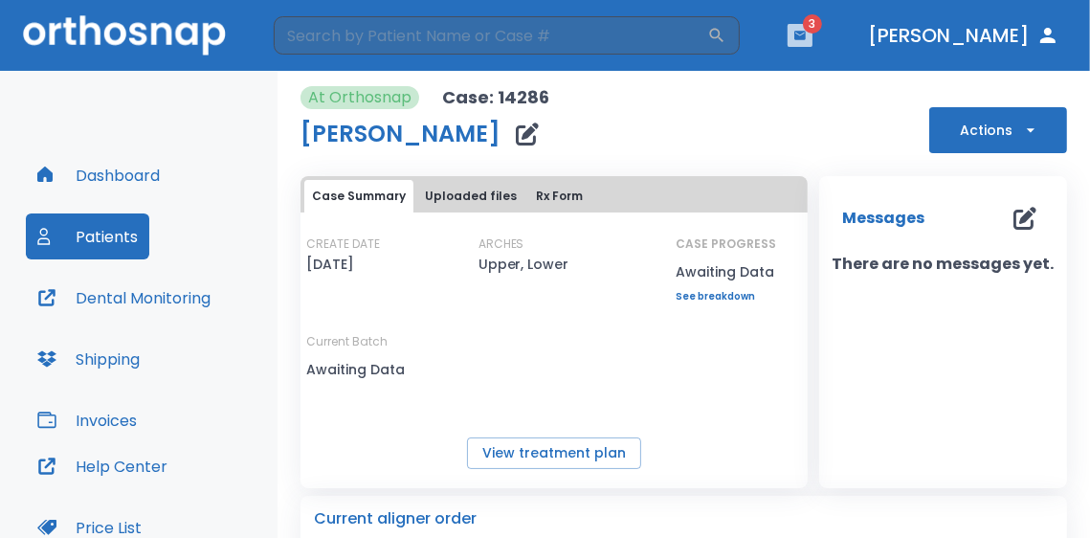
click at [806, 37] on icon "button" at bounding box center [799, 35] width 11 height 9
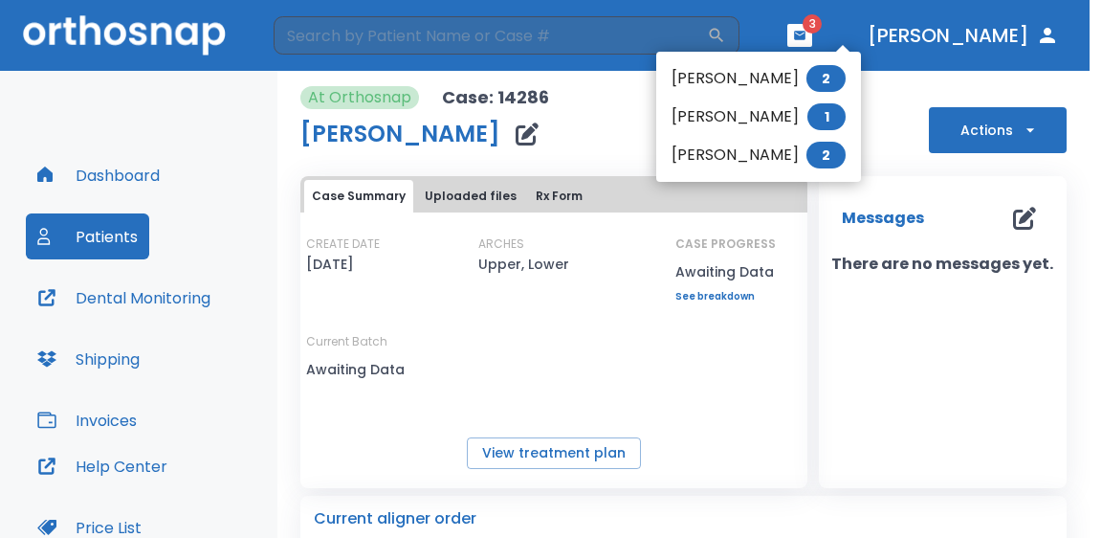
click at [794, 85] on li "[PERSON_NAME] 2" at bounding box center [759, 78] width 205 height 38
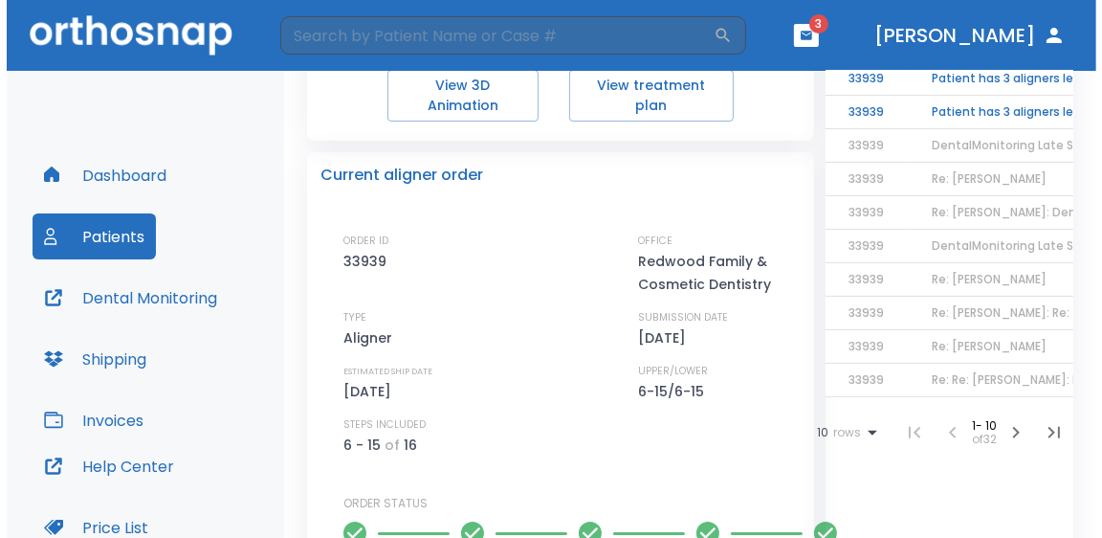
scroll to position [230, 0]
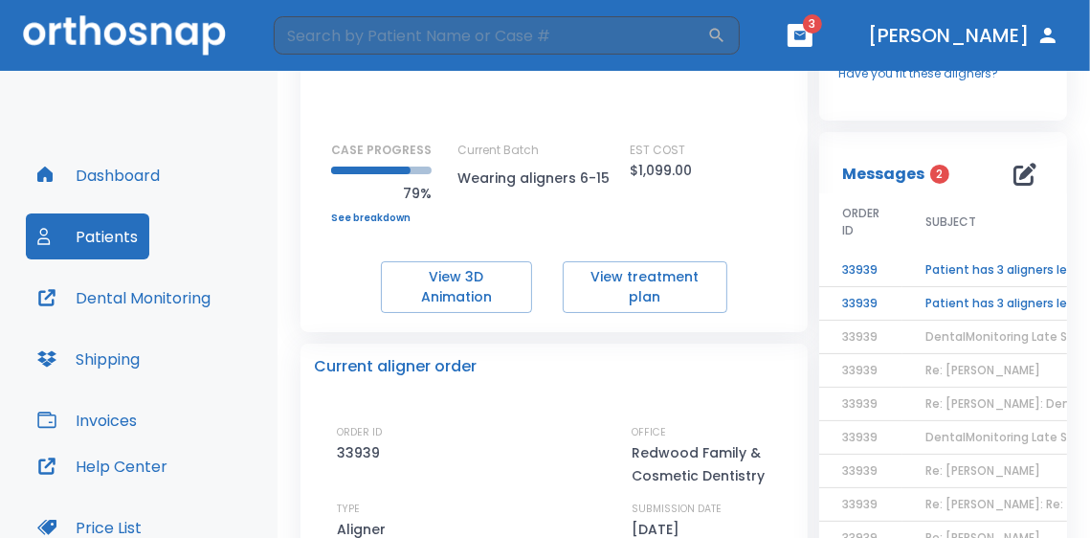
click at [980, 271] on td "Patient has 3 aligners left, please order next set!" at bounding box center [1021, 270] width 239 height 33
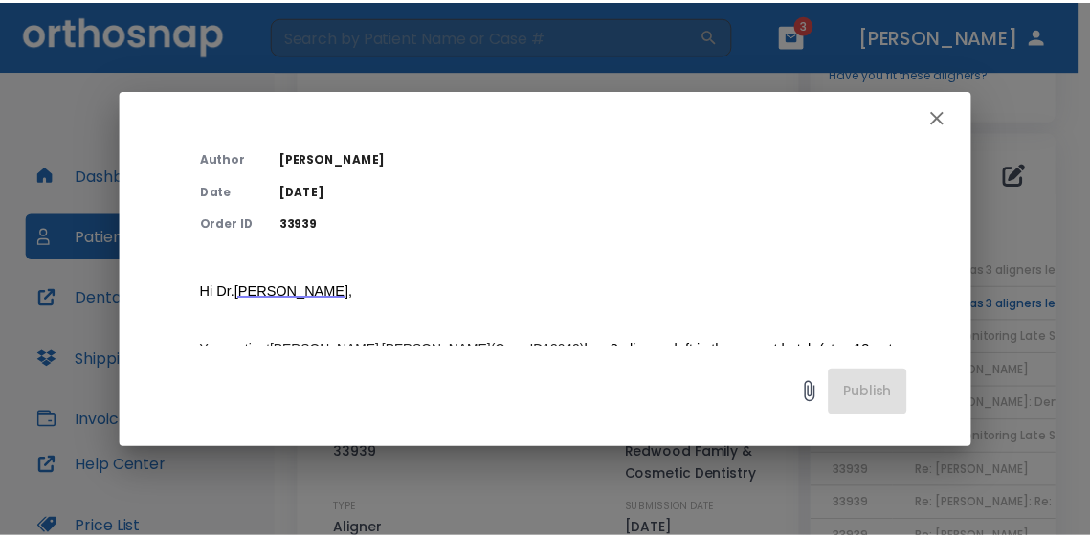
scroll to position [0, 0]
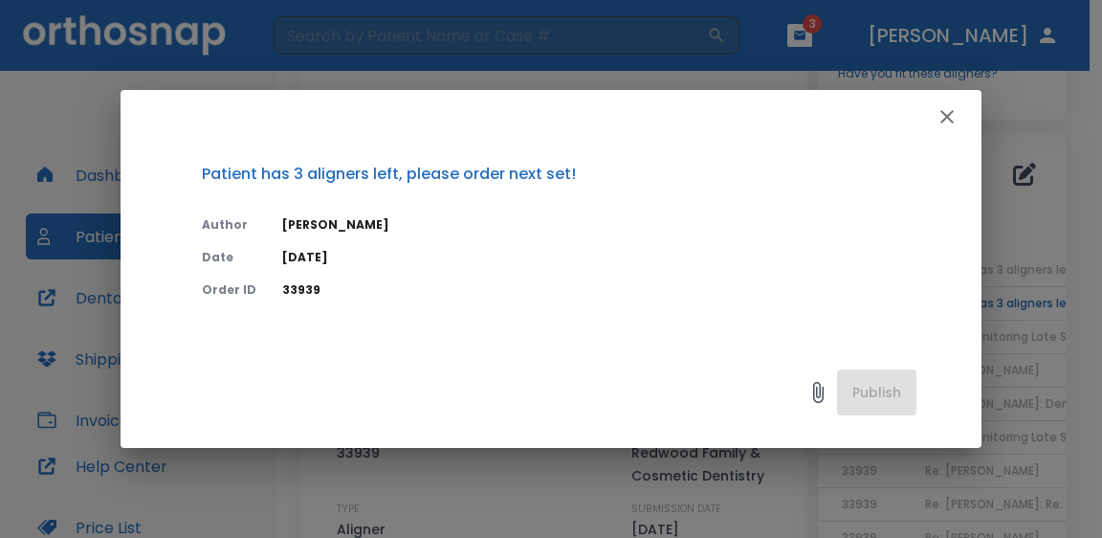
click at [949, 118] on icon "button" at bounding box center [947, 116] width 23 height 23
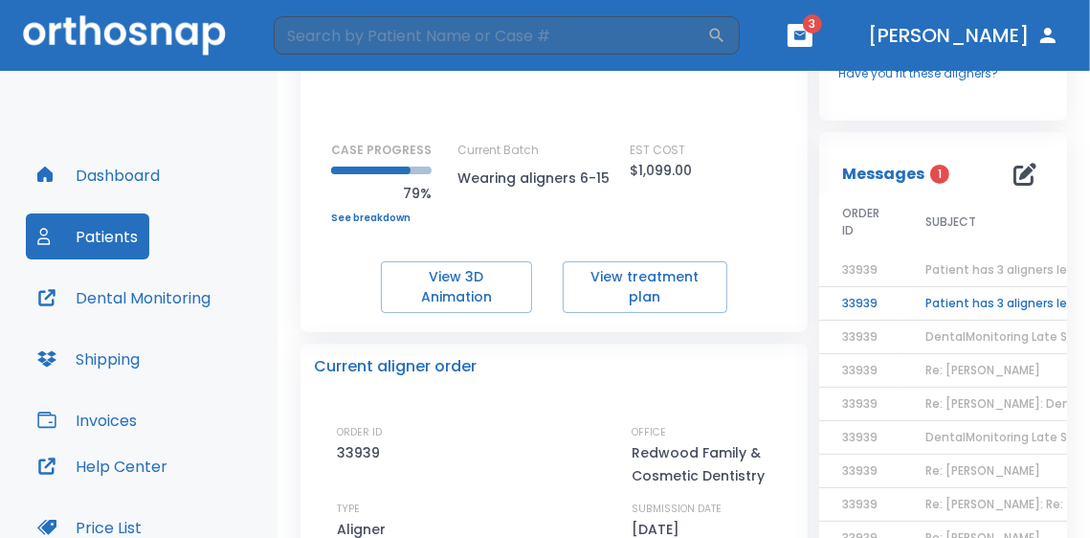
scroll to position [421, 0]
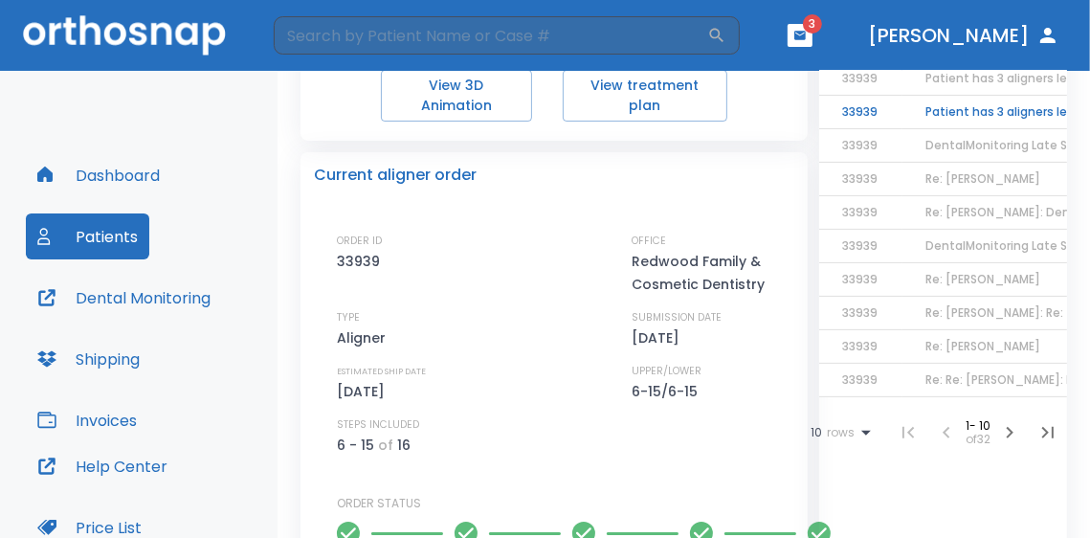
click at [122, 313] on button "Dental Monitoring" at bounding box center [124, 298] width 196 height 46
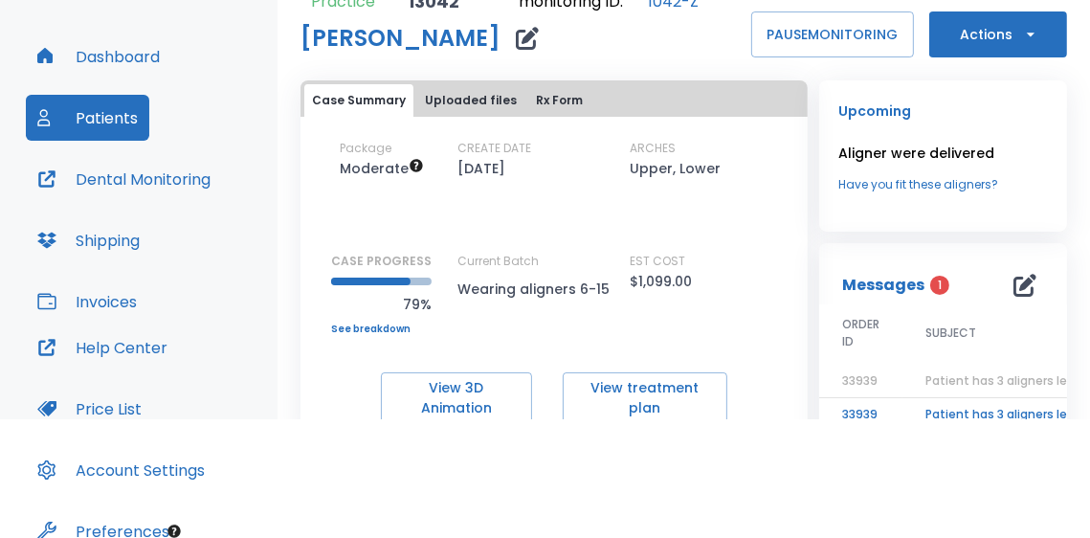
scroll to position [0, 0]
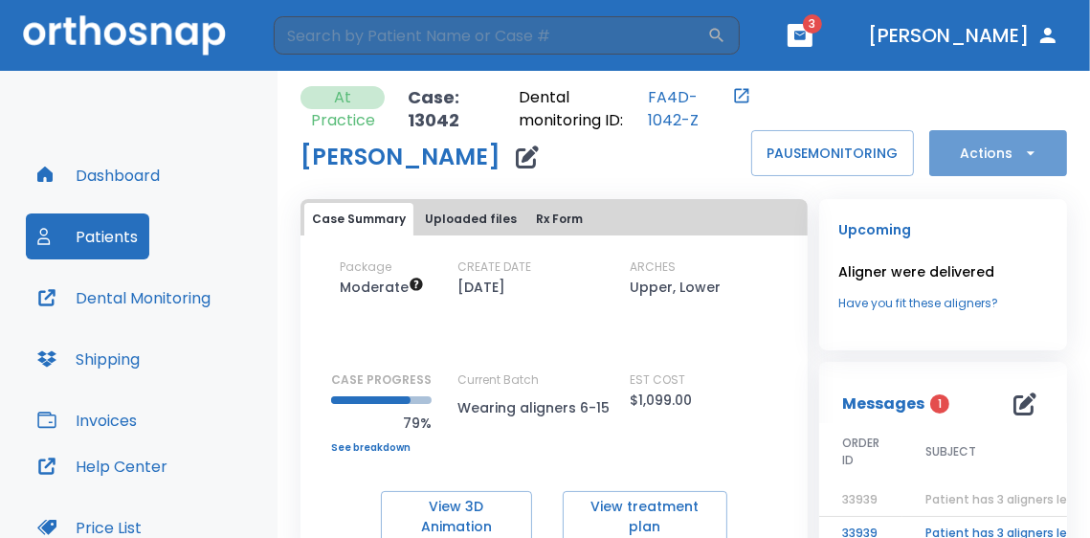
click at [989, 143] on button "Actions" at bounding box center [998, 153] width 138 height 46
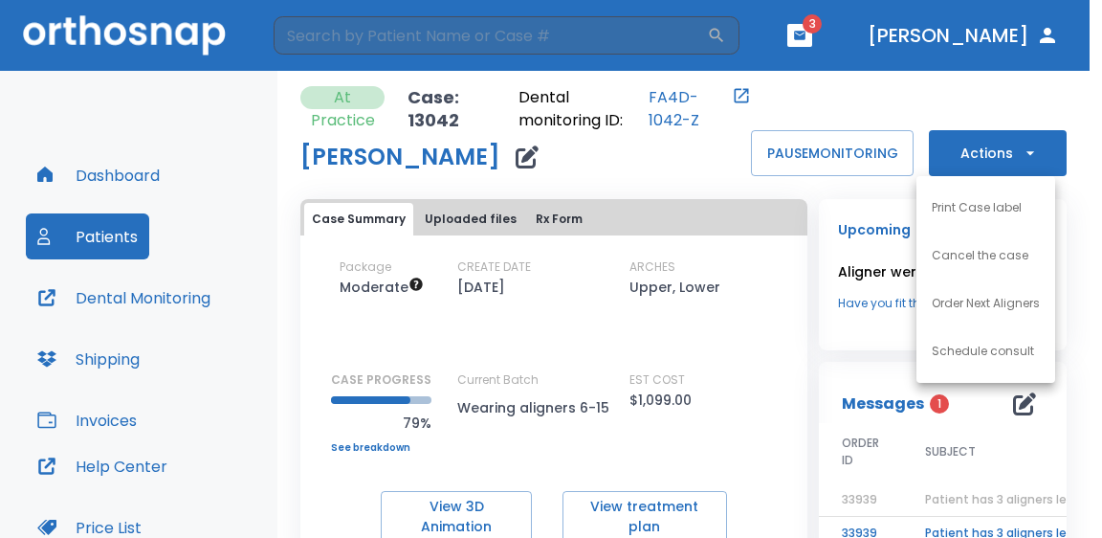
click at [1004, 304] on p "Order Next Aligners" at bounding box center [986, 303] width 108 height 17
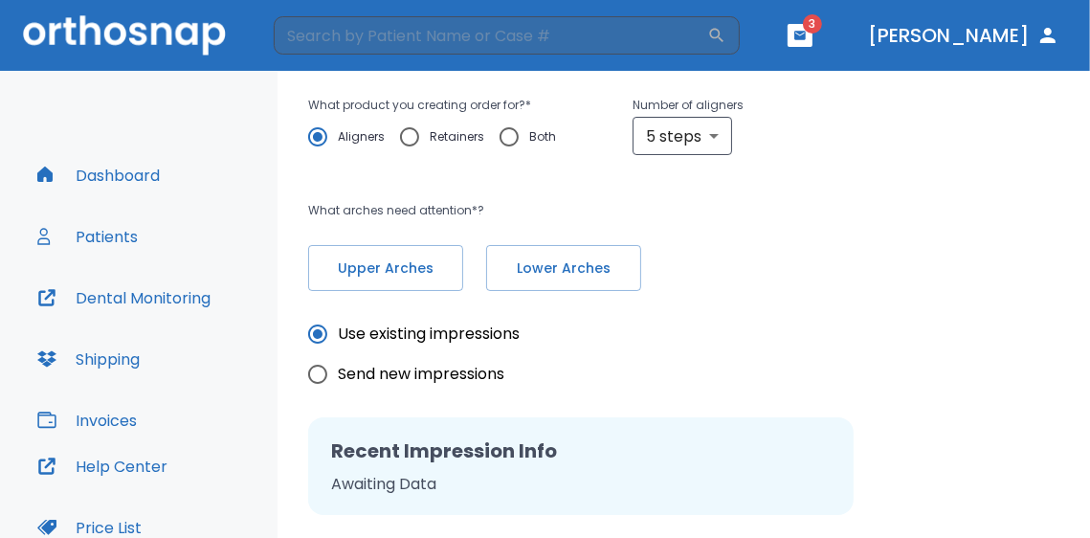
scroll to position [322, 0]
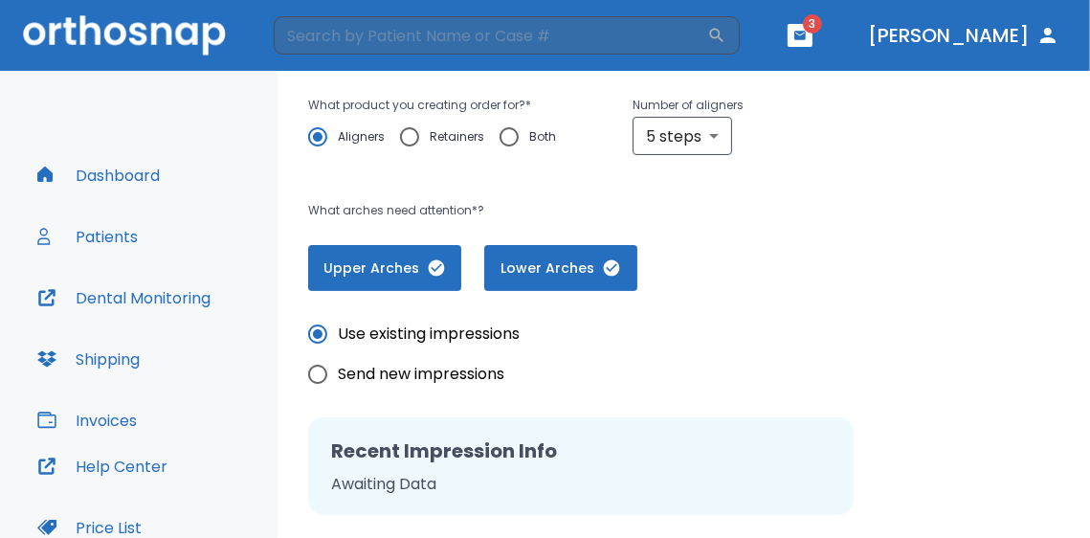
click at [869, 291] on div "Case: 13042 [PERSON_NAME] LAST ACTIVITY DATE [DATE] PREVIOUS ALIGNERS THAT WERE…" at bounding box center [683, 93] width 751 height 396
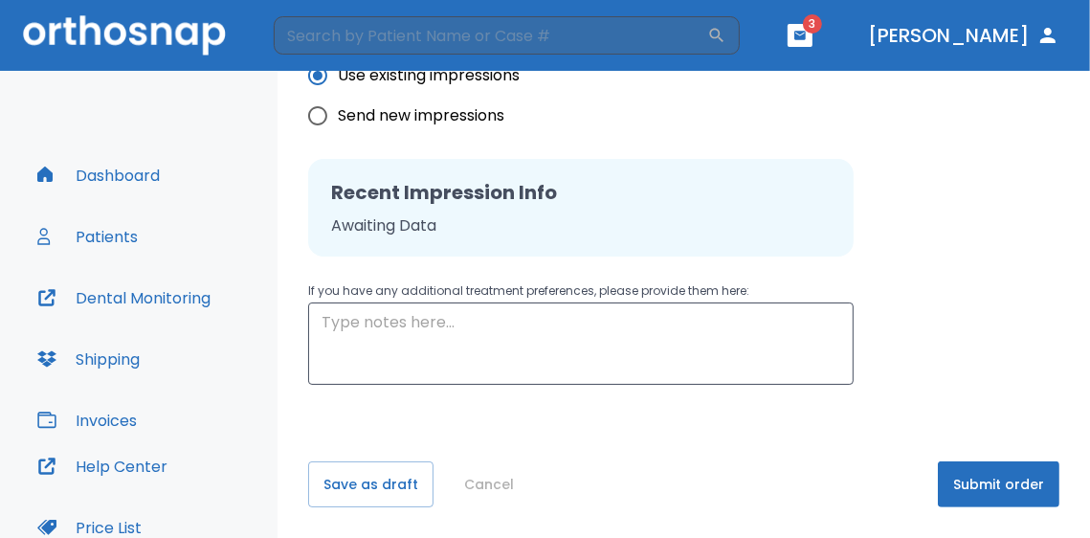
click at [980, 482] on button "Submit order" at bounding box center [999, 484] width 122 height 46
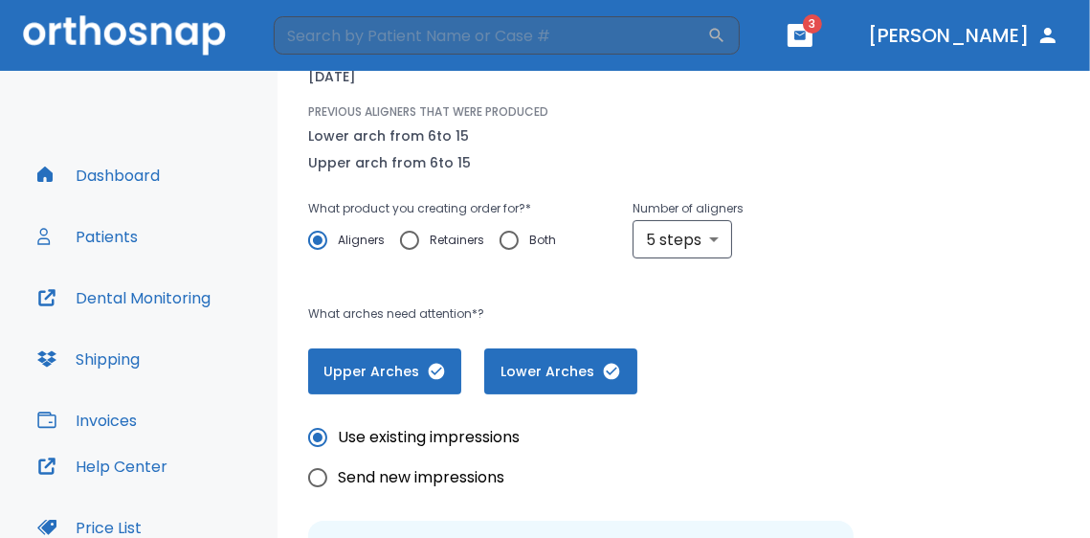
scroll to position [0, 0]
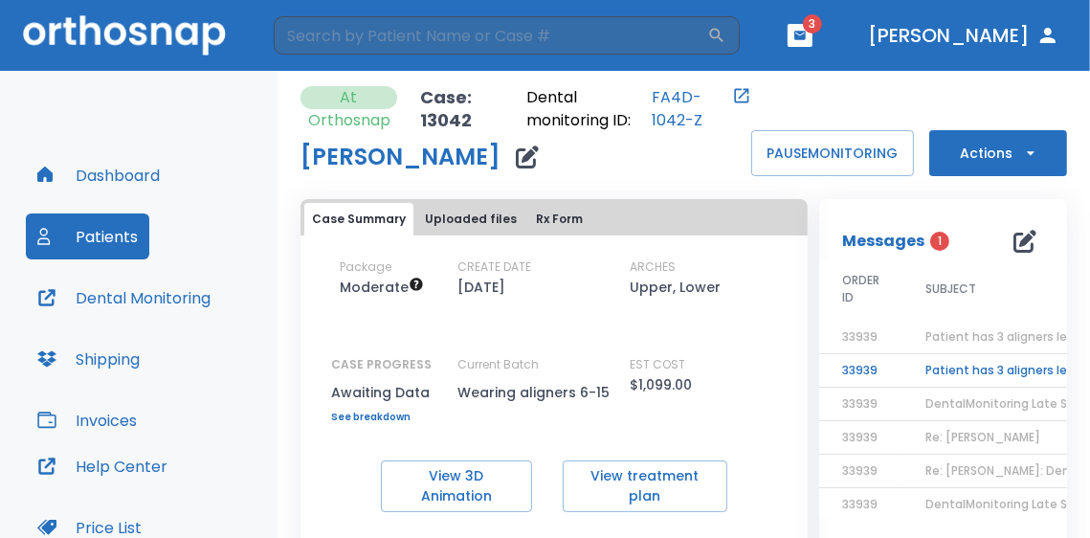
click at [993, 363] on td "Patient has 3 aligners left, please order next set!" at bounding box center [1021, 370] width 239 height 33
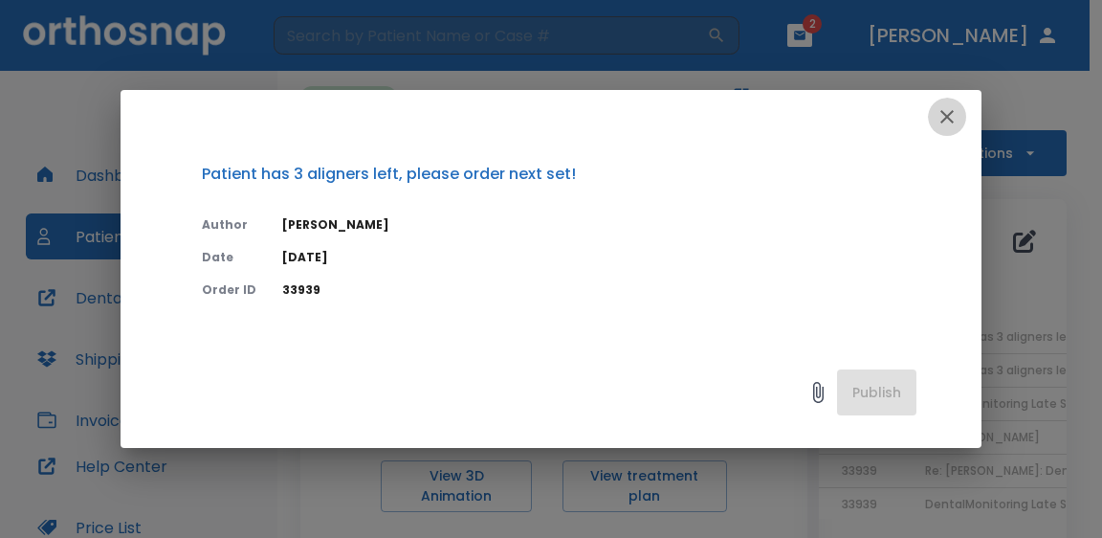
click at [938, 110] on icon "button" at bounding box center [947, 116] width 23 height 23
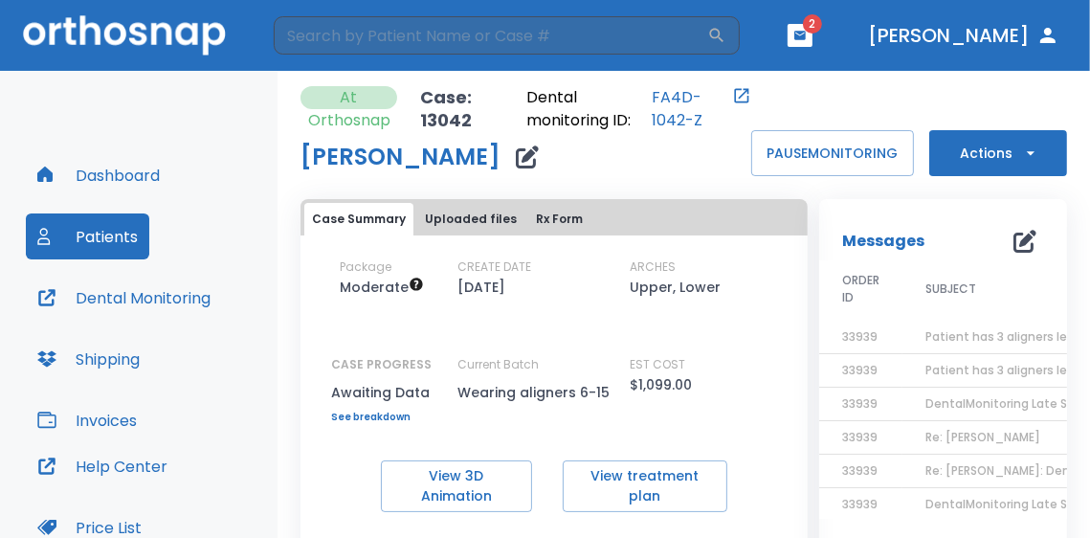
click at [813, 44] on button "button" at bounding box center [800, 35] width 25 height 23
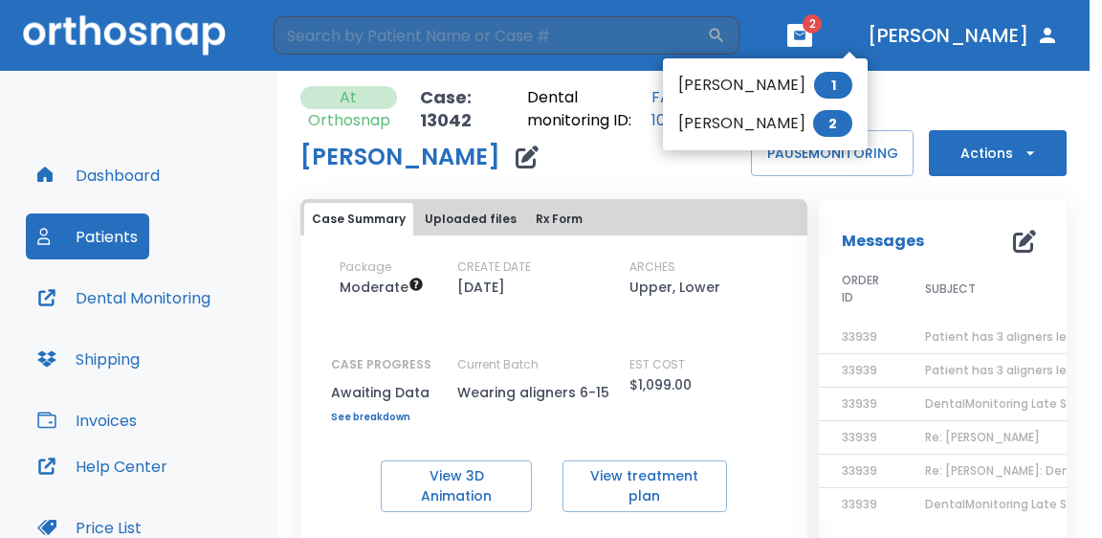
drag, startPoint x: 854, startPoint y: 44, endPoint x: 869, endPoint y: 49, distance: 16.0
click at [854, 44] on div at bounding box center [551, 269] width 1102 height 538
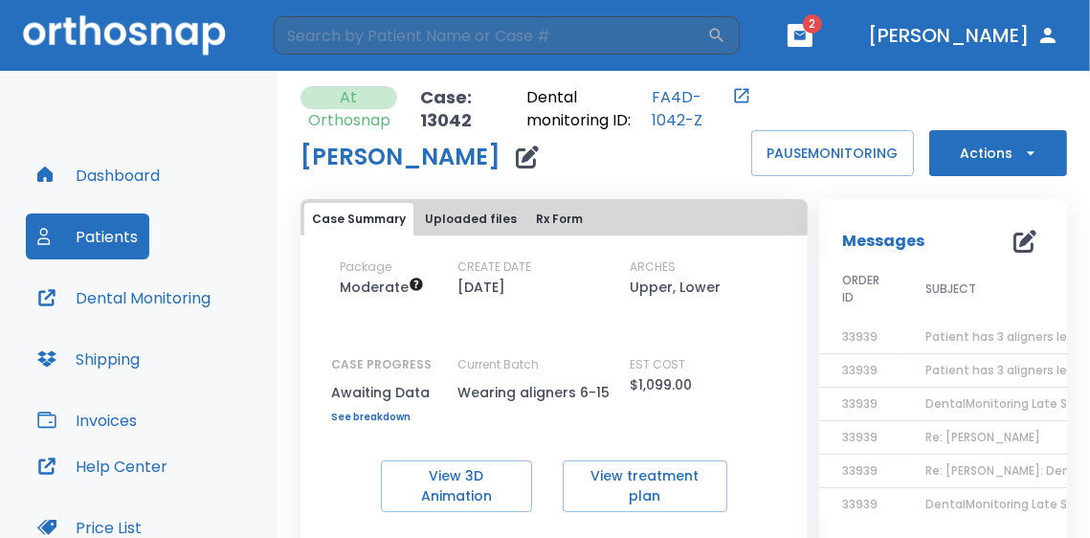
click at [878, 87] on div "At Orthosnap Case: 13042 Dental monitoring ID: FA4D-1042-Z [PERSON_NAME] PAUSE …" at bounding box center [684, 131] width 767 height 90
click at [806, 31] on icon "button" at bounding box center [799, 35] width 11 height 9
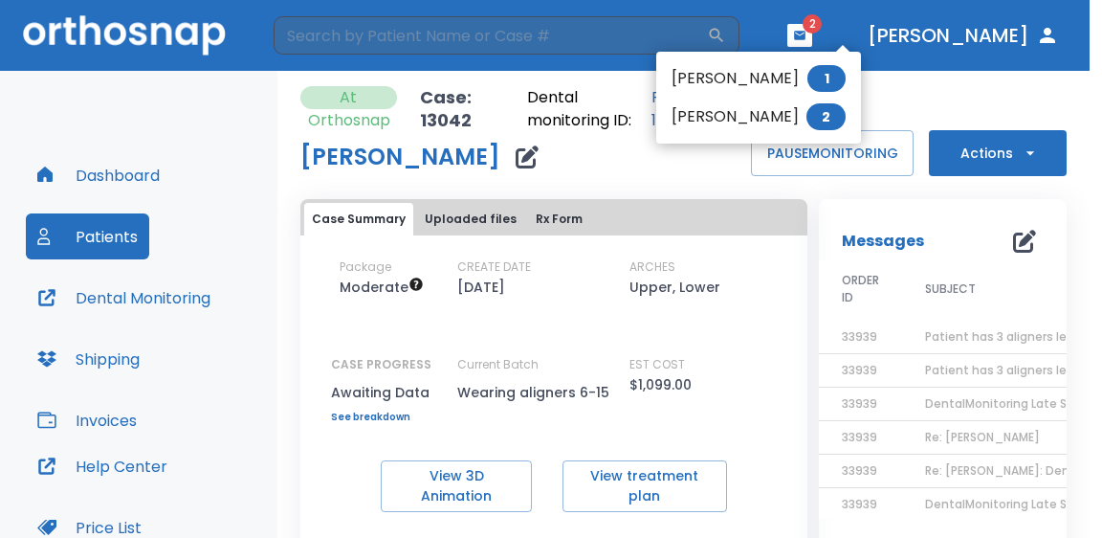
click at [236, 101] on div at bounding box center [551, 269] width 1102 height 538
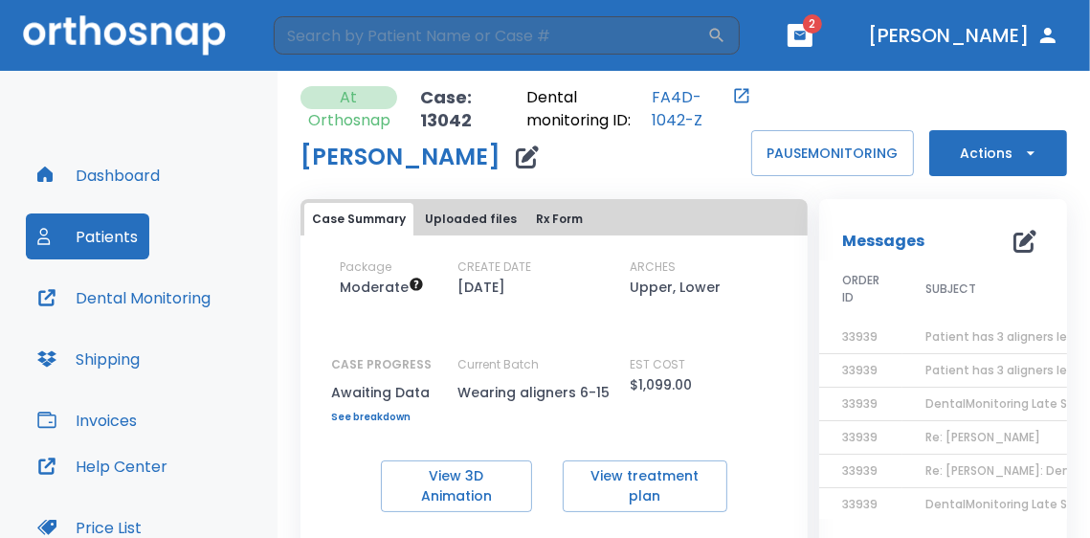
drag, startPoint x: 779, startPoint y: 14, endPoint x: 793, endPoint y: 18, distance: 14.9
click at [779, 14] on header "​ 2 [PERSON_NAME]" at bounding box center [545, 35] width 1090 height 71
click at [813, 34] on button "button" at bounding box center [800, 35] width 25 height 23
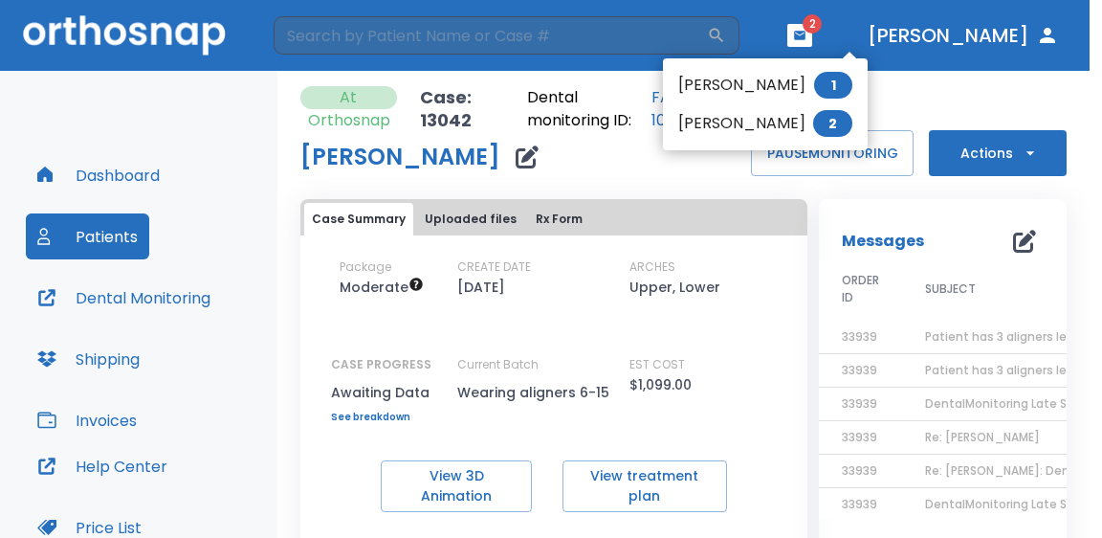
click at [946, 95] on div at bounding box center [551, 269] width 1102 height 538
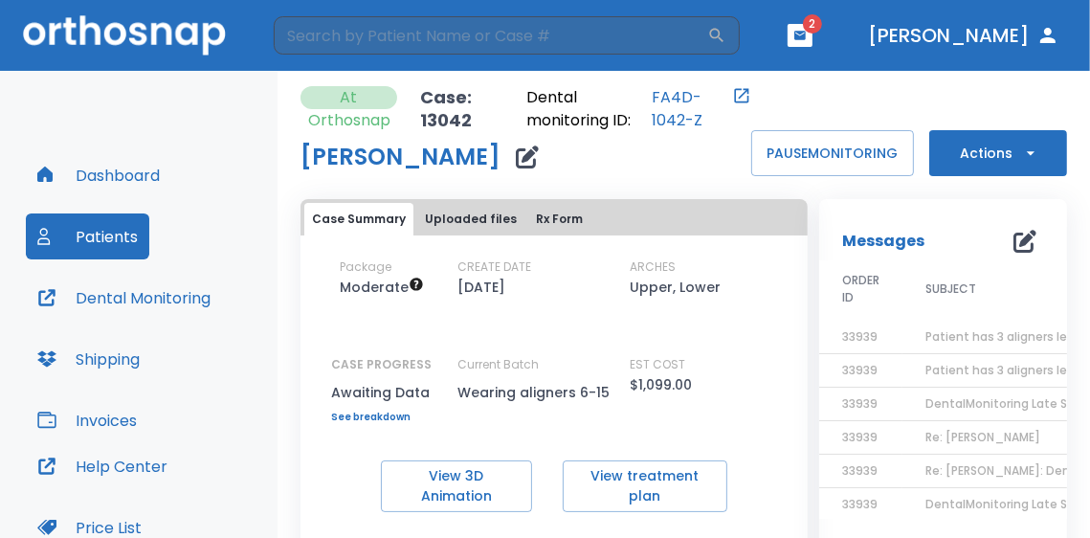
scroll to position [383, 0]
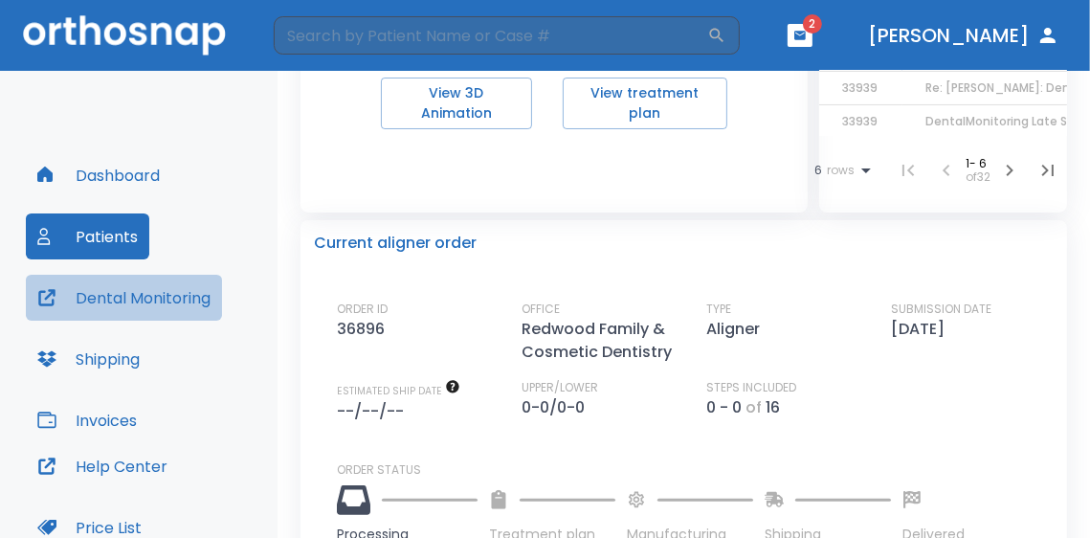
click at [199, 290] on button "Dental Monitoring" at bounding box center [124, 298] width 196 height 46
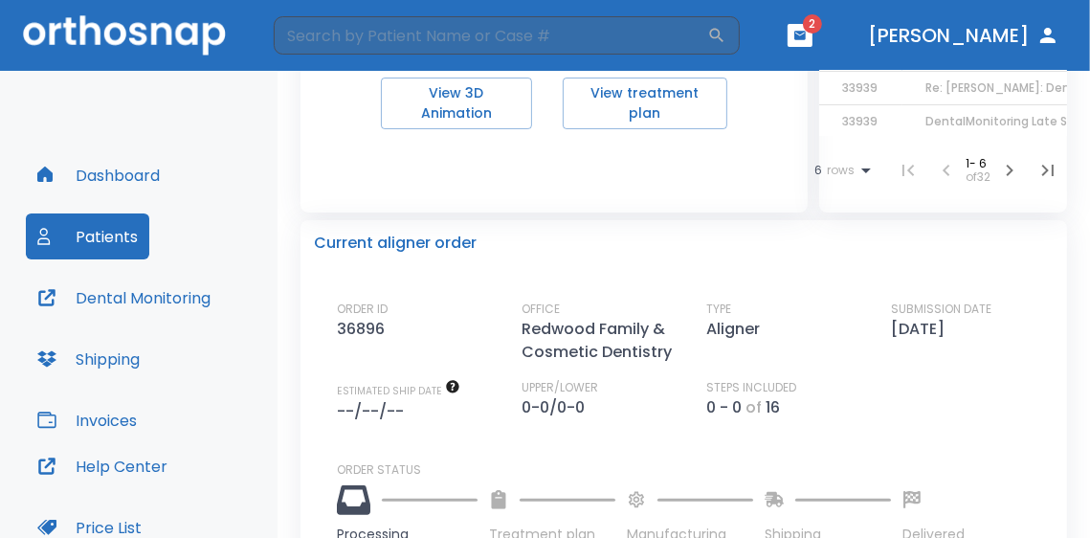
click at [813, 38] on button "button" at bounding box center [800, 35] width 25 height 23
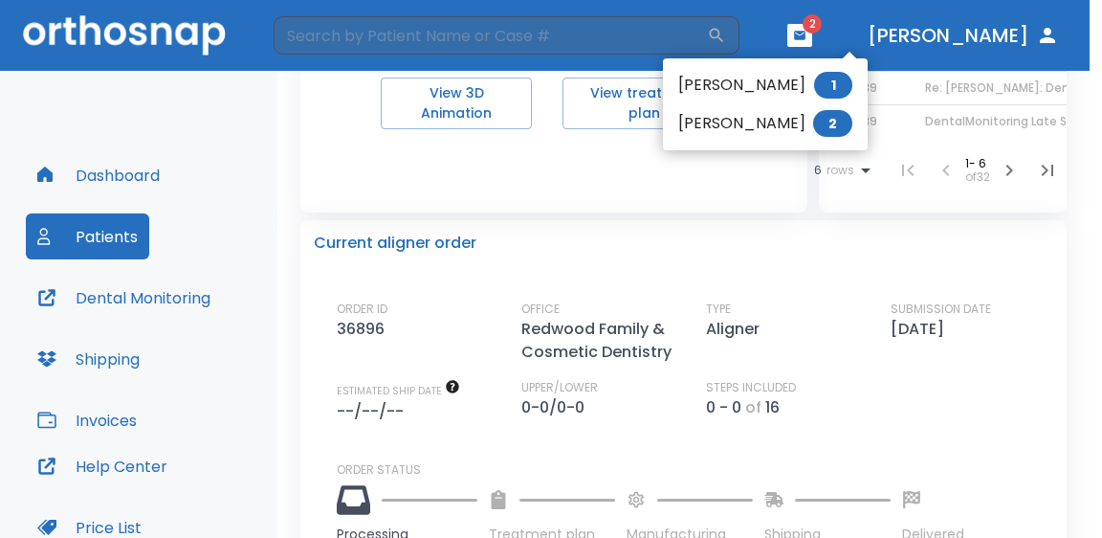
click at [846, 39] on div at bounding box center [551, 269] width 1102 height 538
